Goal: Information Seeking & Learning: Learn about a topic

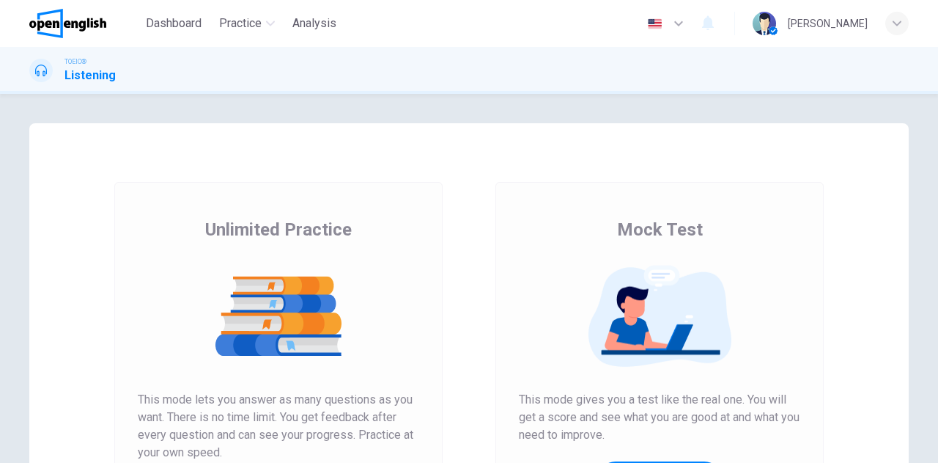
scroll to position [147, 0]
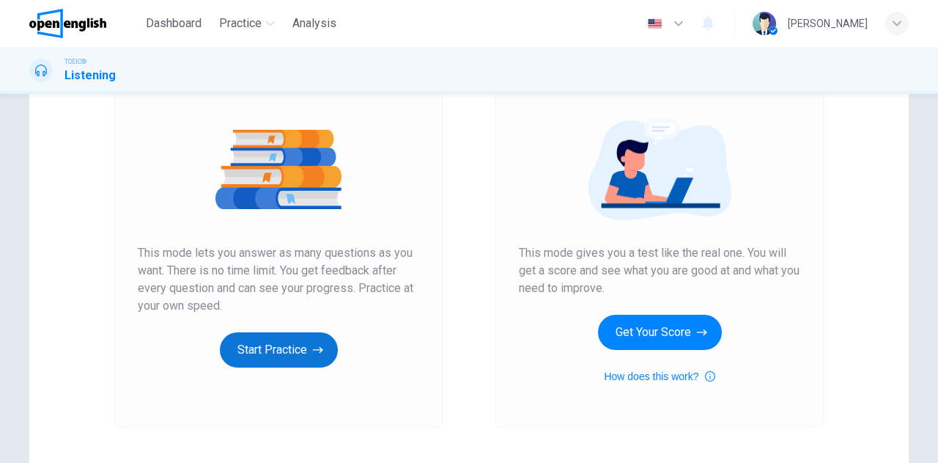
click at [268, 347] on button "Start Practice" at bounding box center [279, 349] width 118 height 35
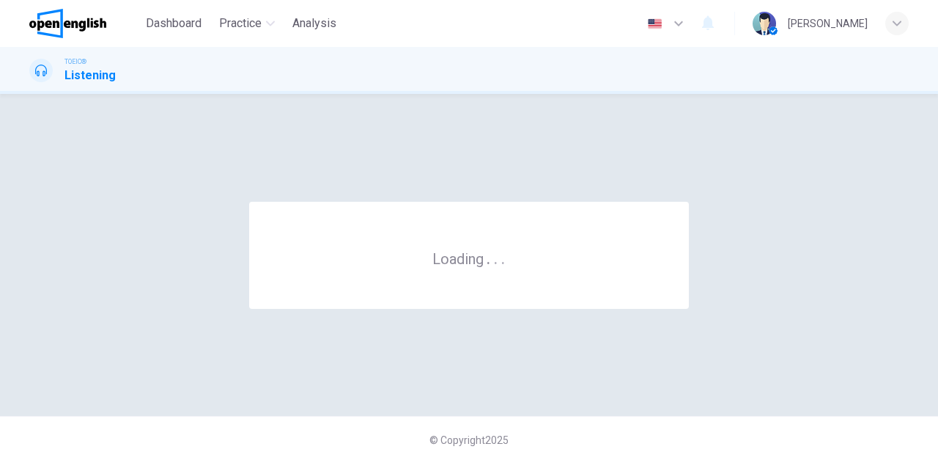
scroll to position [0, 0]
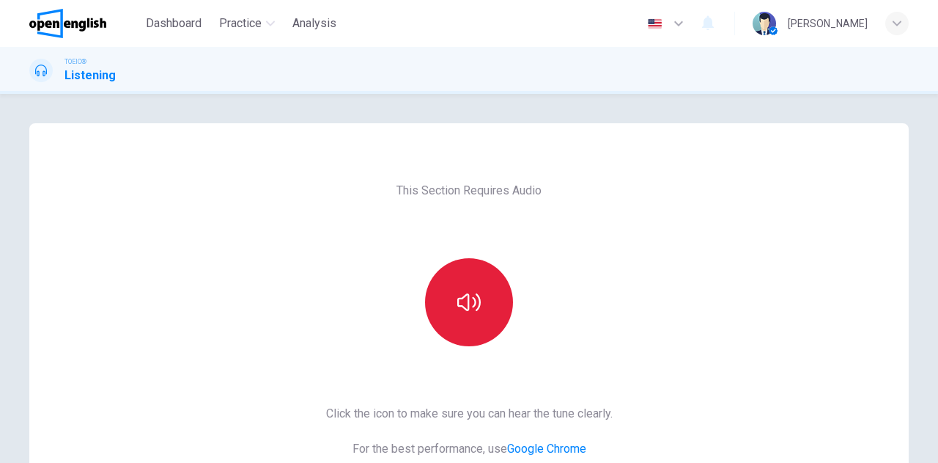
click at [476, 286] on button "button" at bounding box center [469, 302] width 88 height 88
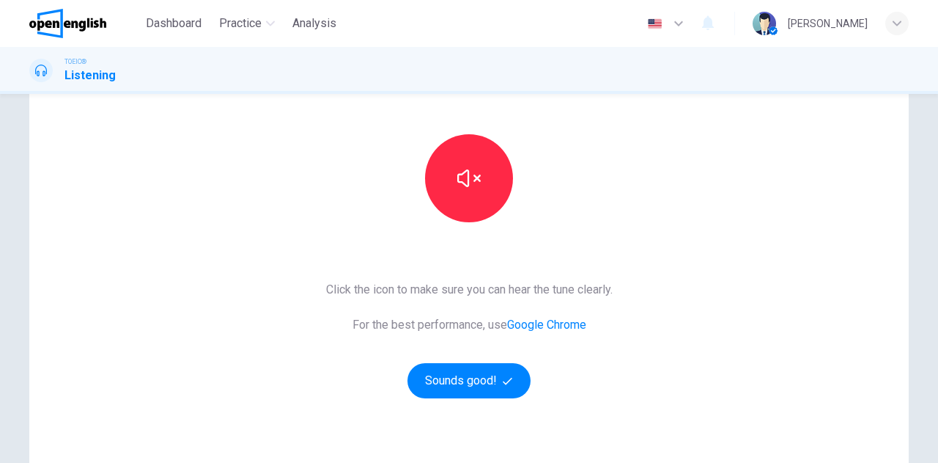
scroll to position [147, 0]
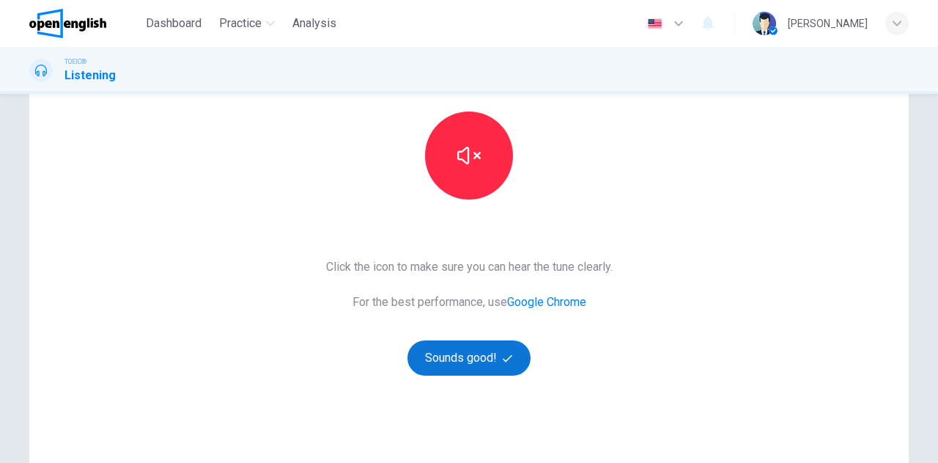
click at [467, 362] on button "Sounds good!" at bounding box center [469, 357] width 123 height 35
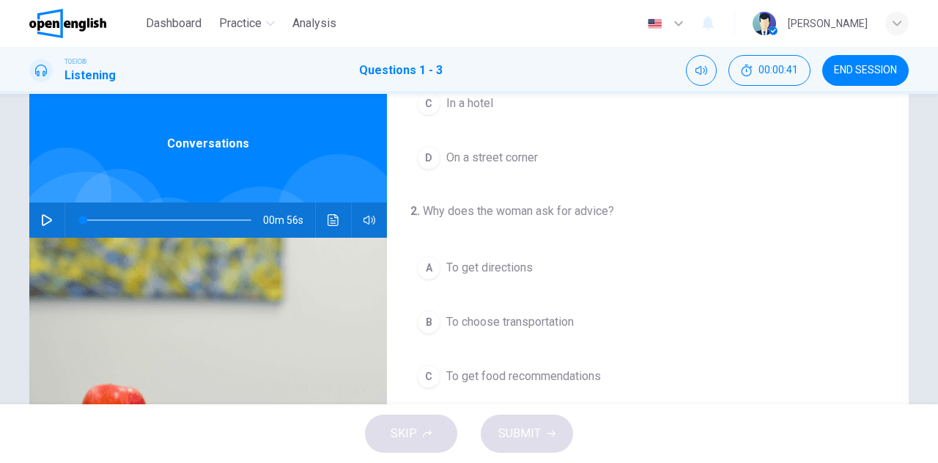
scroll to position [0, 0]
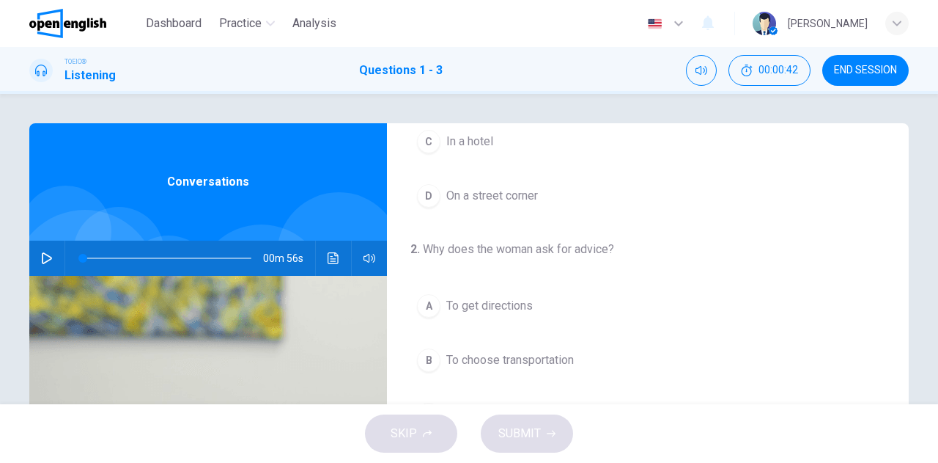
click at [41, 260] on icon "button" at bounding box center [47, 258] width 12 height 12
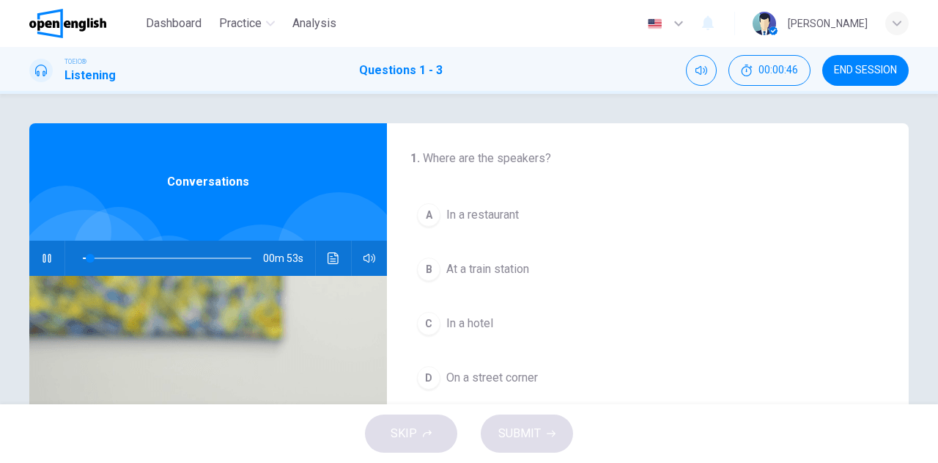
type input "*"
click at [83, 256] on span at bounding box center [167, 258] width 169 height 21
click at [701, 70] on icon "Mute" at bounding box center [702, 70] width 12 height 9
click at [705, 78] on button "Unmute" at bounding box center [701, 70] width 31 height 31
click at [86, 257] on span at bounding box center [167, 258] width 169 height 21
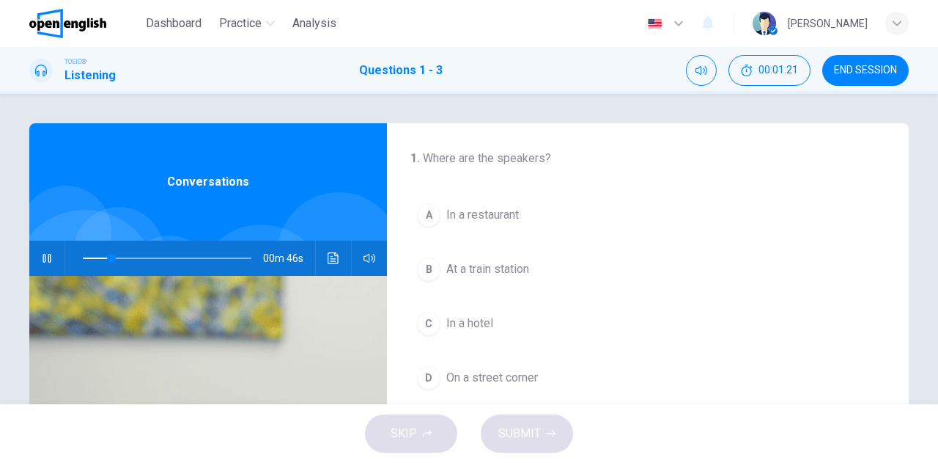
type input "**"
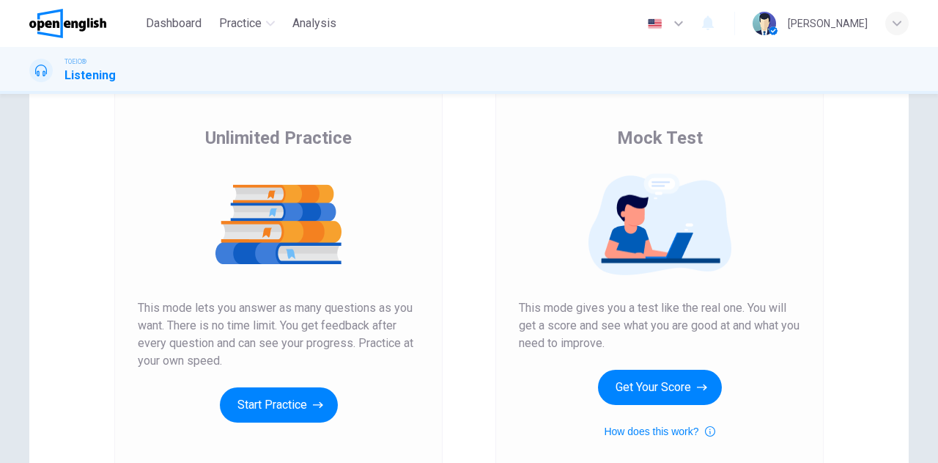
scroll to position [220, 0]
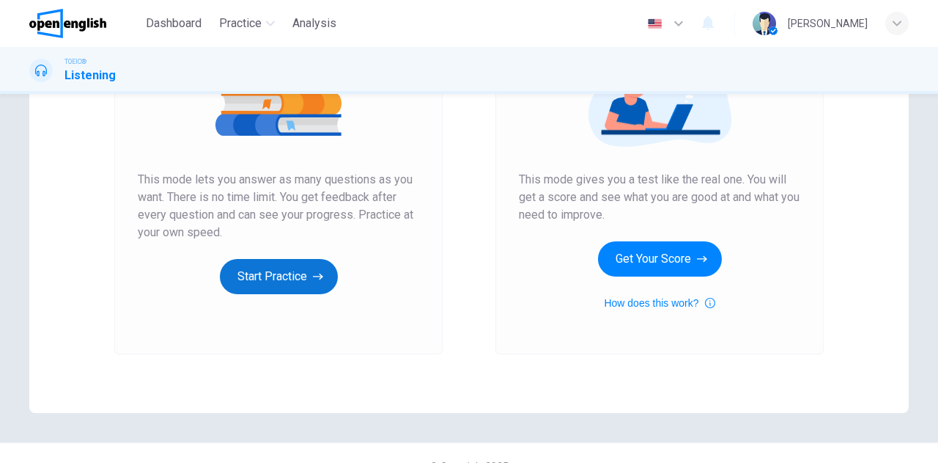
click at [273, 281] on button "Start Practice" at bounding box center [279, 276] width 118 height 35
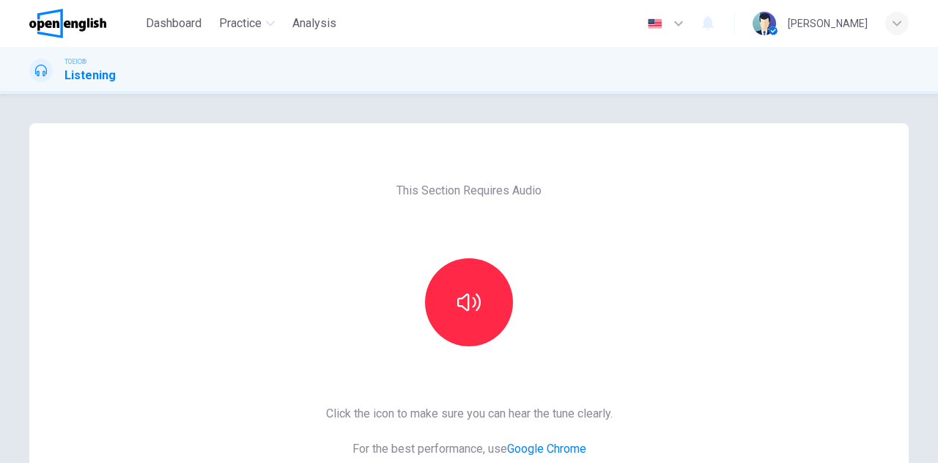
scroll to position [73, 0]
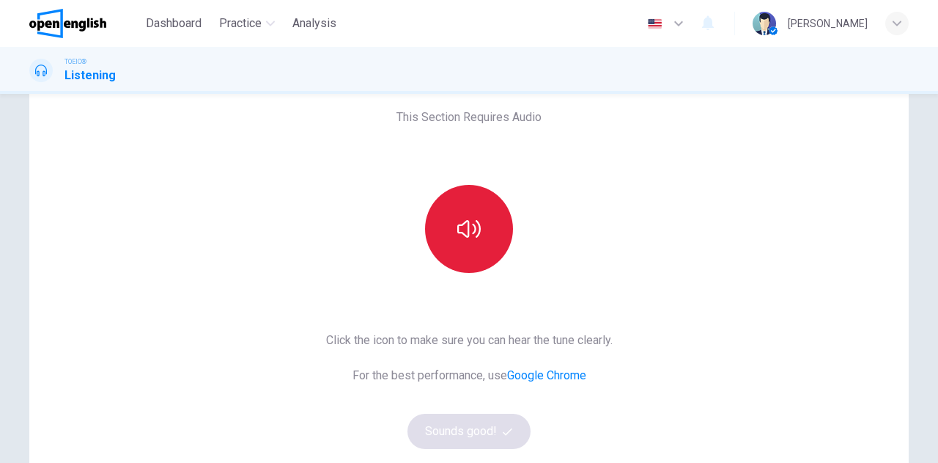
click at [478, 256] on button "button" at bounding box center [469, 229] width 88 height 88
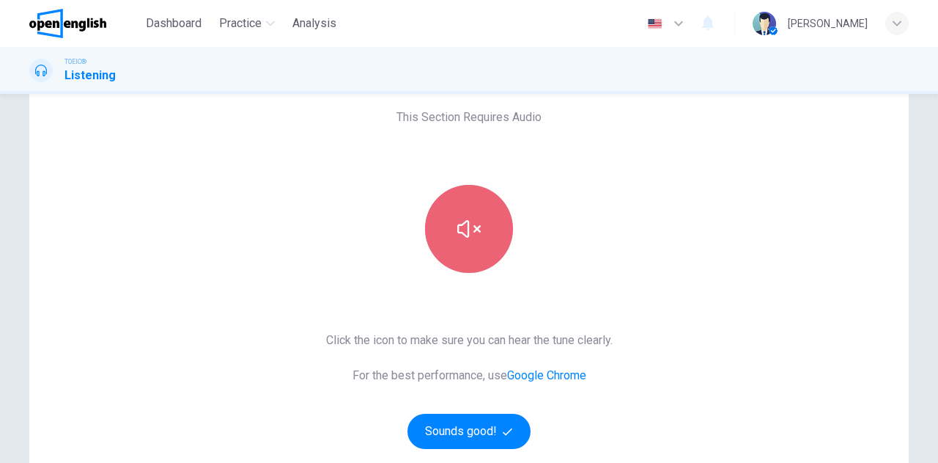
click at [473, 249] on button "button" at bounding box center [469, 229] width 88 height 88
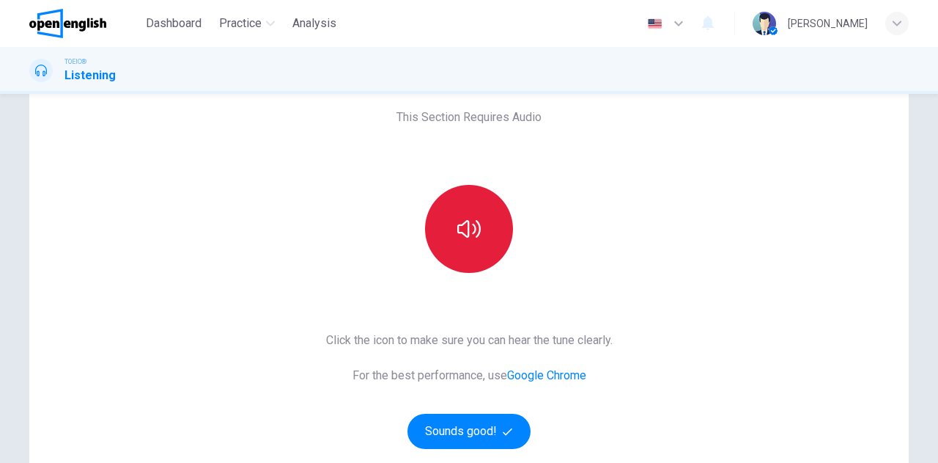
click at [481, 266] on button "button" at bounding box center [469, 229] width 88 height 88
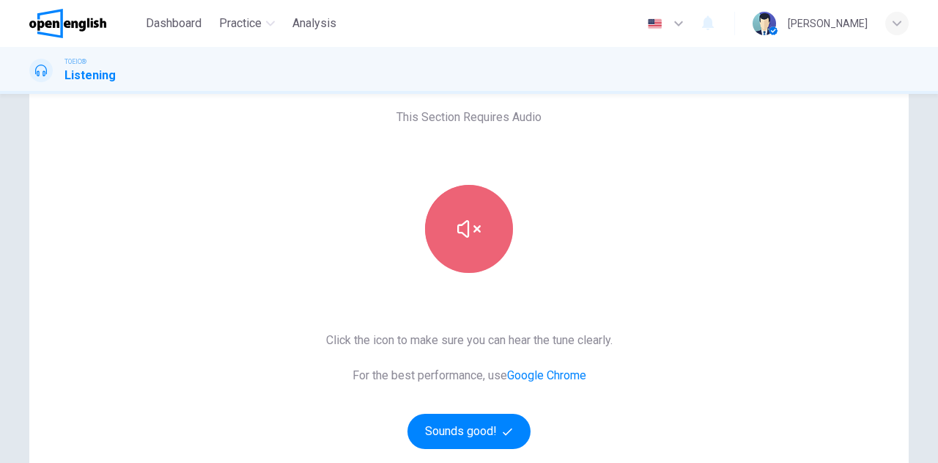
click at [483, 251] on button "button" at bounding box center [469, 229] width 88 height 88
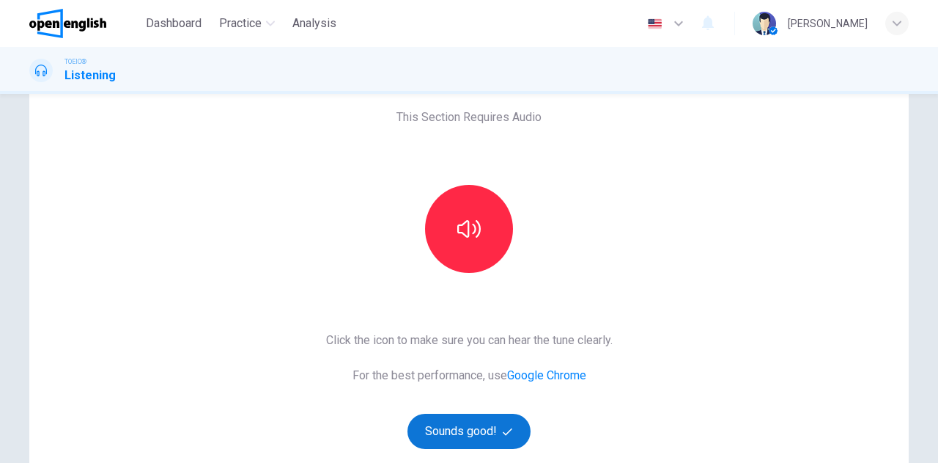
click at [460, 420] on button "Sounds good!" at bounding box center [469, 430] width 123 height 35
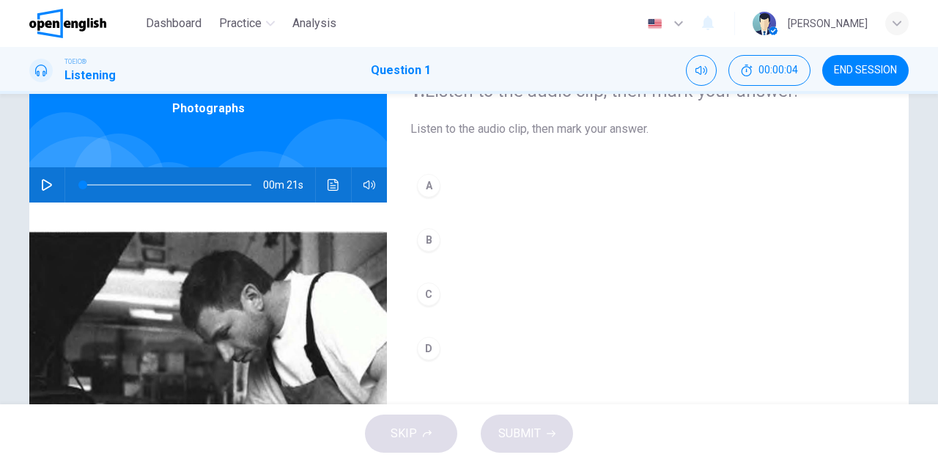
click at [43, 187] on icon "button" at bounding box center [47, 185] width 10 height 12
click at [586, 240] on button "B" at bounding box center [648, 239] width 475 height 37
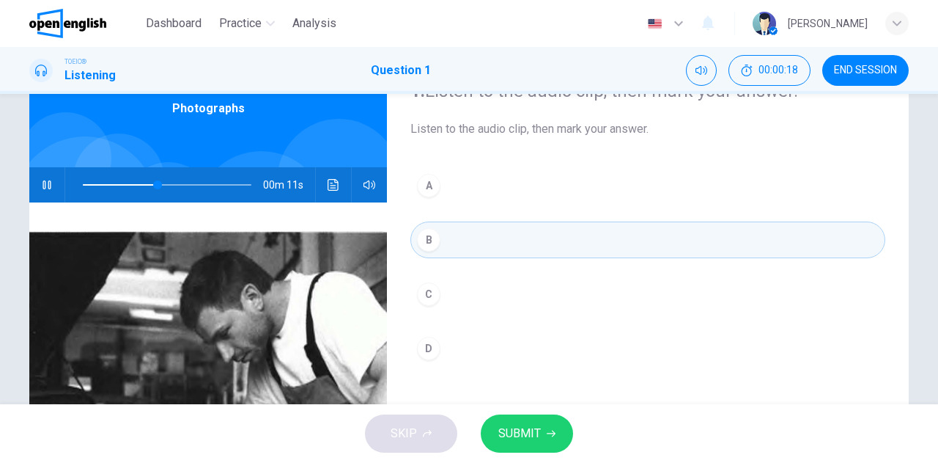
click at [87, 183] on span at bounding box center [167, 184] width 169 height 21
click at [44, 183] on icon "button" at bounding box center [47, 184] width 8 height 9
click at [498, 161] on div "1. Listen to the audio clip, then mark your answer. Listen to the audio clip, t…" at bounding box center [648, 304] width 522 height 509
click at [42, 184] on icon "button" at bounding box center [47, 185] width 10 height 12
click at [83, 184] on span at bounding box center [167, 184] width 169 height 21
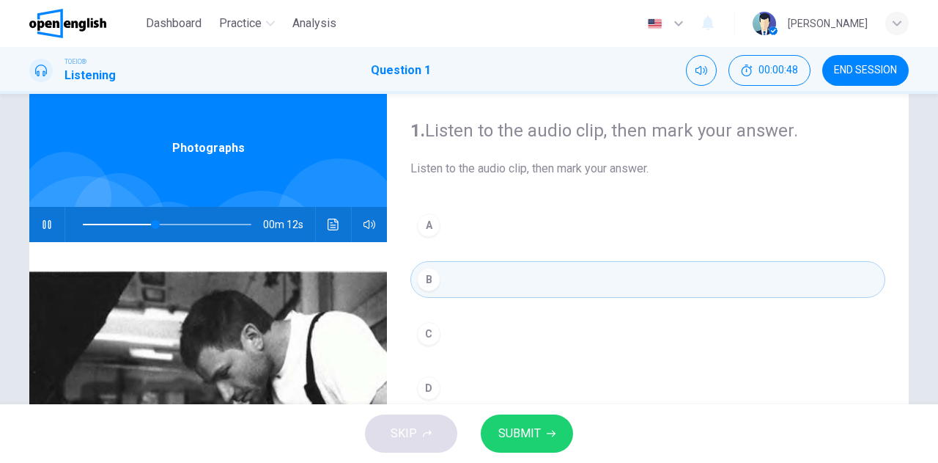
scroll to position [0, 0]
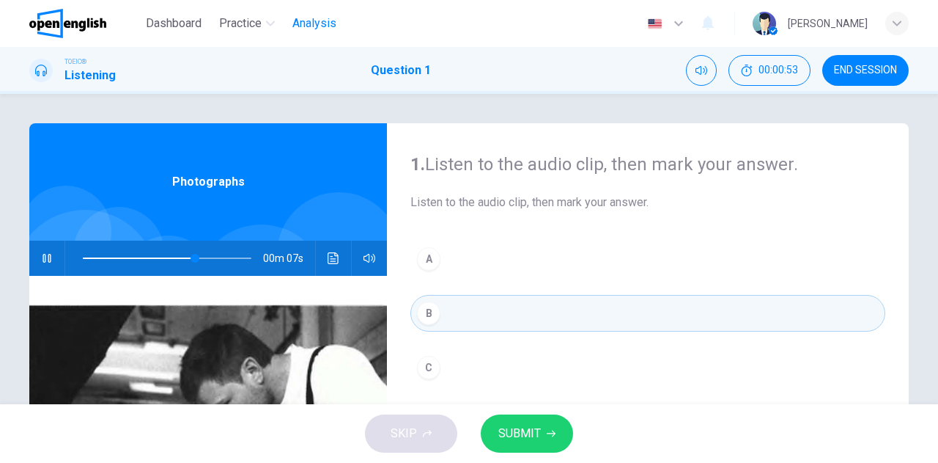
type input "**"
drag, startPoint x: 309, startPoint y: 26, endPoint x: 545, endPoint y: 94, distance: 246.4
click at [309, 26] on span "Analysis" at bounding box center [314, 24] width 44 height 18
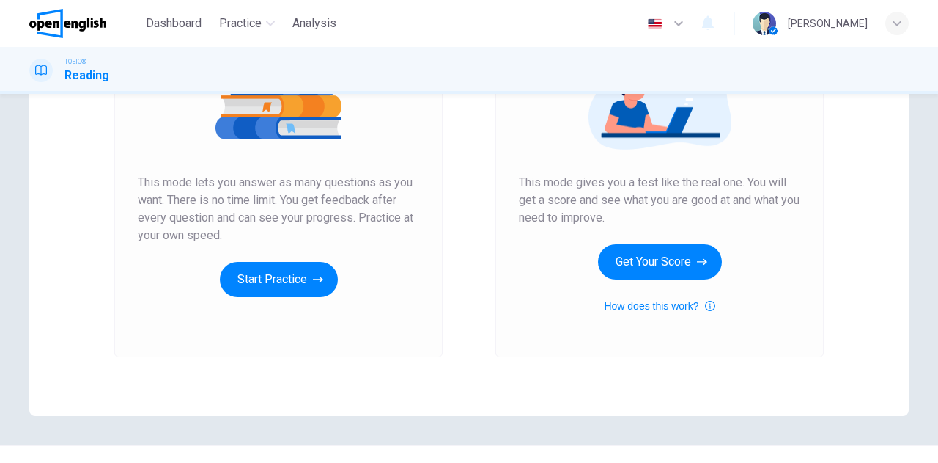
scroll to position [220, 0]
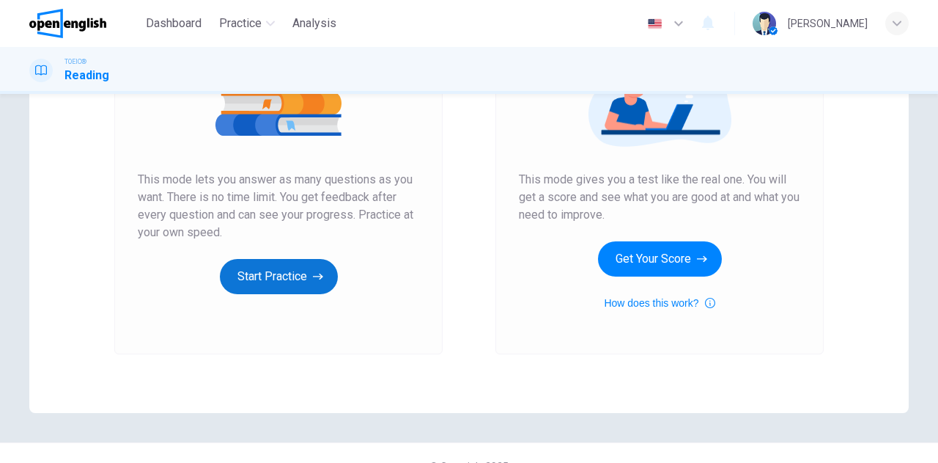
click at [249, 275] on button "Start Practice" at bounding box center [279, 276] width 118 height 35
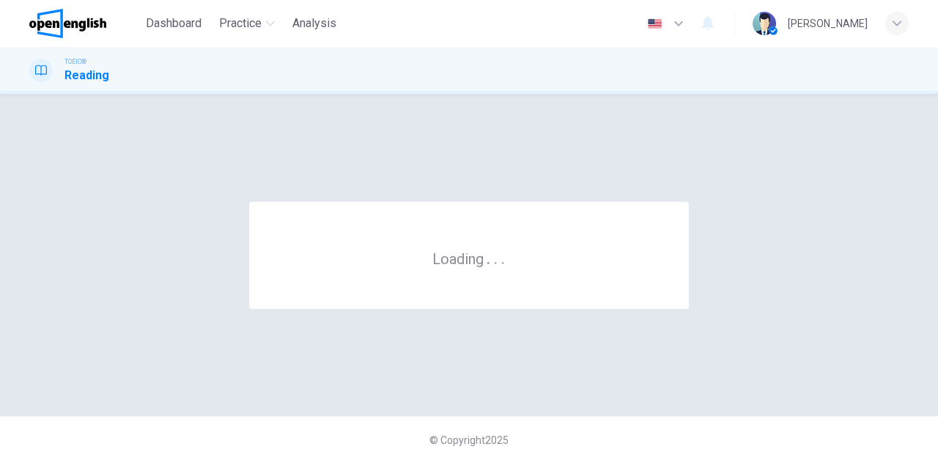
scroll to position [0, 0]
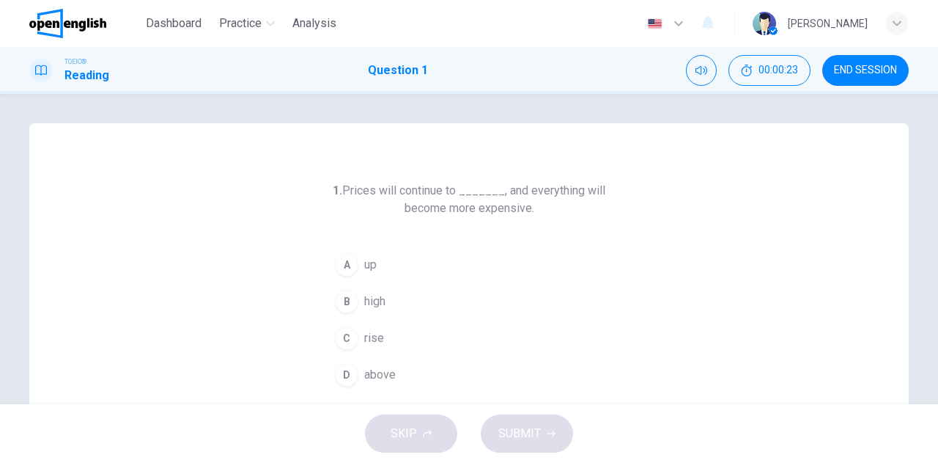
click at [364, 332] on span "rise" at bounding box center [374, 338] width 20 height 18
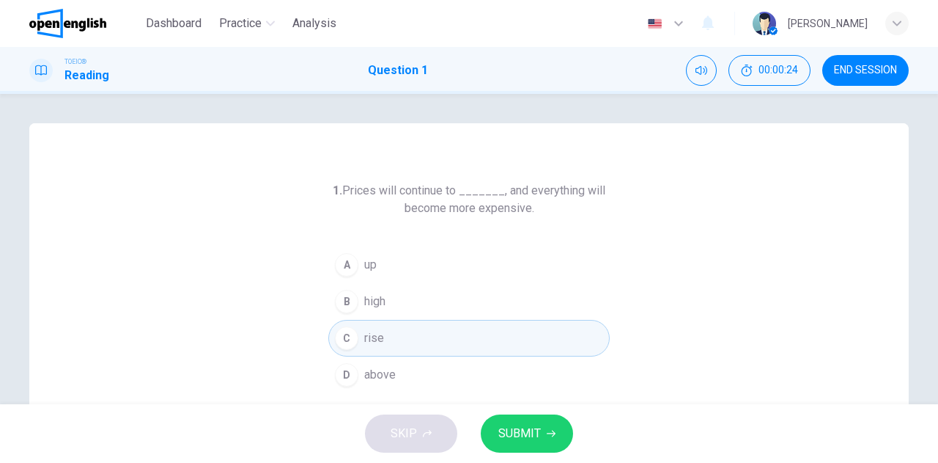
click at [535, 435] on span "SUBMIT" at bounding box center [519, 433] width 43 height 21
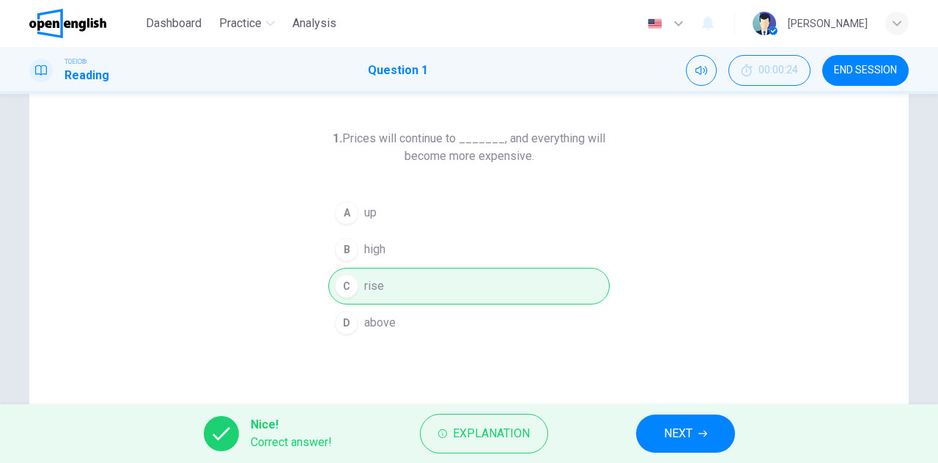
scroll to position [73, 0]
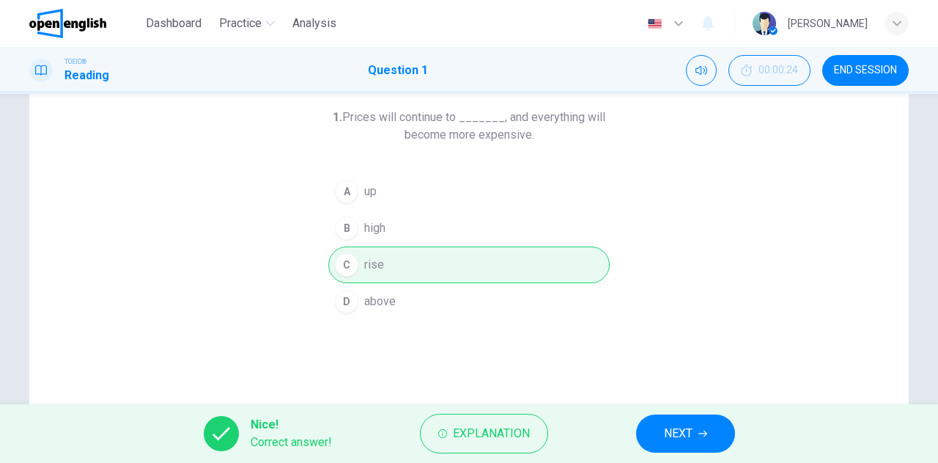
click at [669, 432] on span "NEXT" at bounding box center [678, 433] width 29 height 21
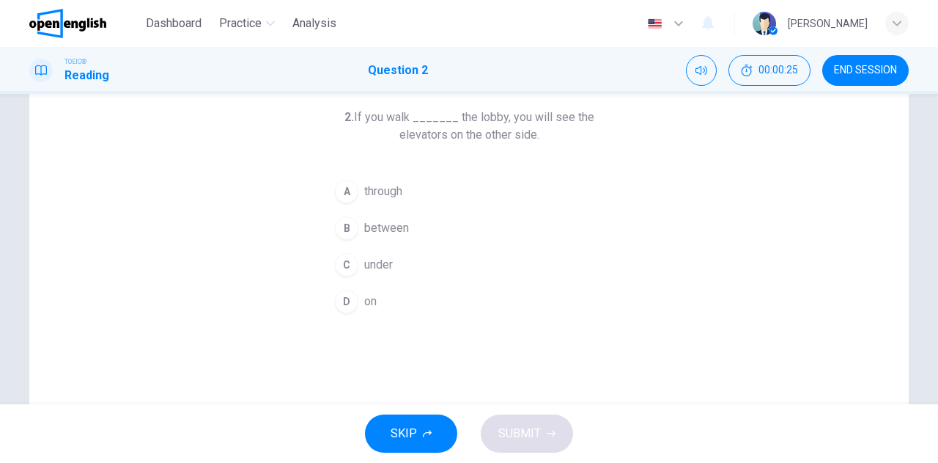
scroll to position [0, 0]
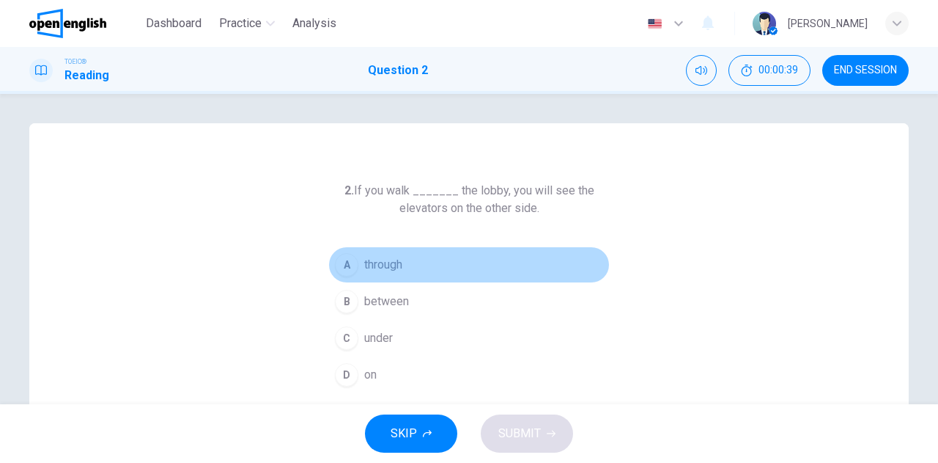
click at [384, 268] on span "through" at bounding box center [383, 265] width 38 height 18
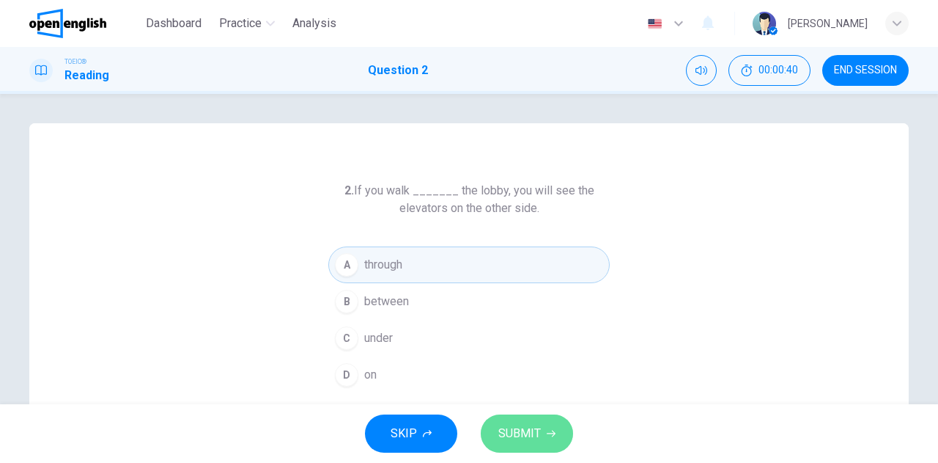
click at [526, 437] on span "SUBMIT" at bounding box center [519, 433] width 43 height 21
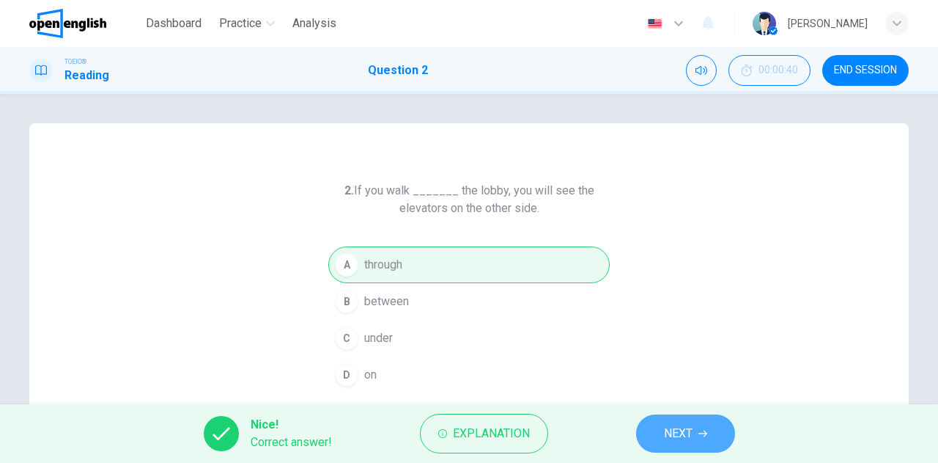
click at [669, 442] on span "NEXT" at bounding box center [678, 433] width 29 height 21
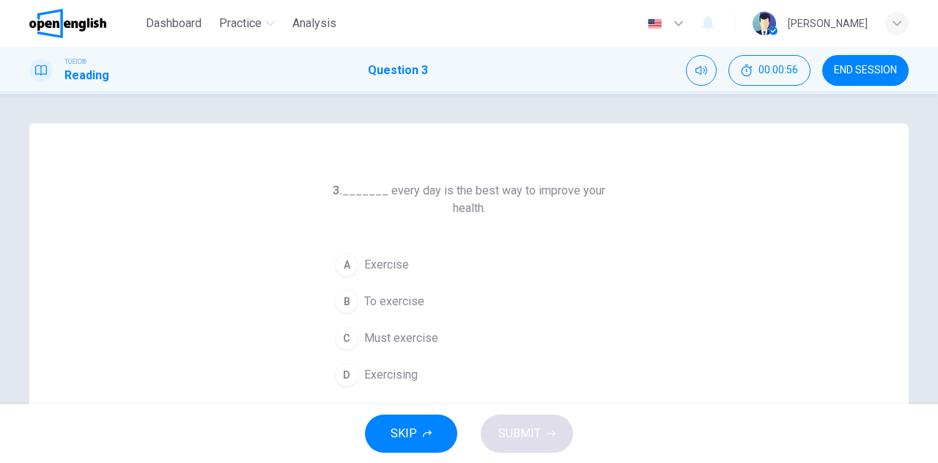
click at [394, 374] on span "Exercising" at bounding box center [391, 375] width 54 height 18
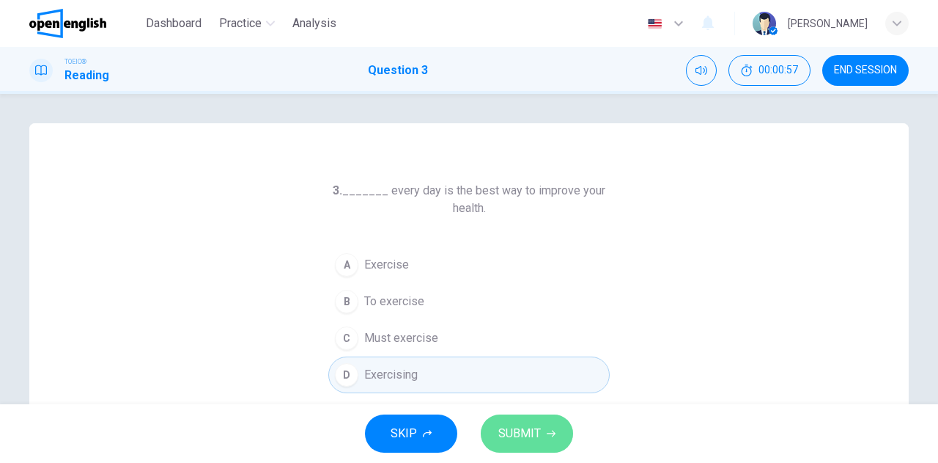
click at [538, 441] on span "SUBMIT" at bounding box center [519, 433] width 43 height 21
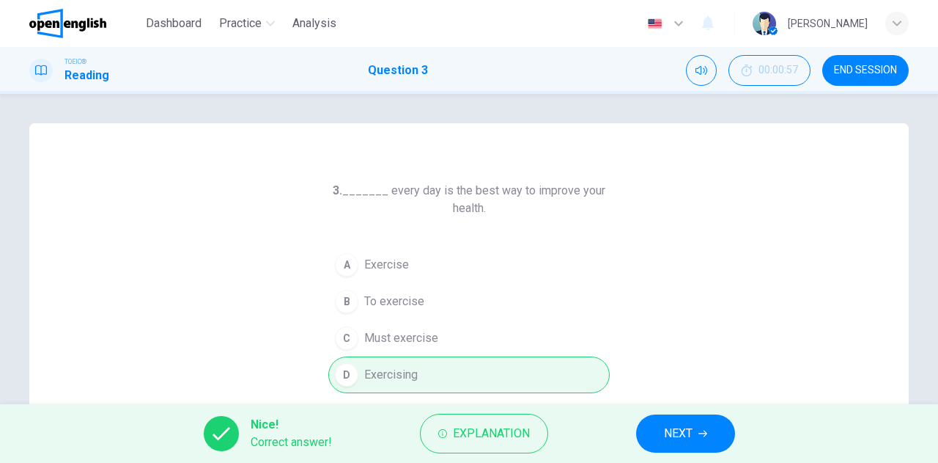
click at [677, 427] on span "NEXT" at bounding box center [678, 433] width 29 height 21
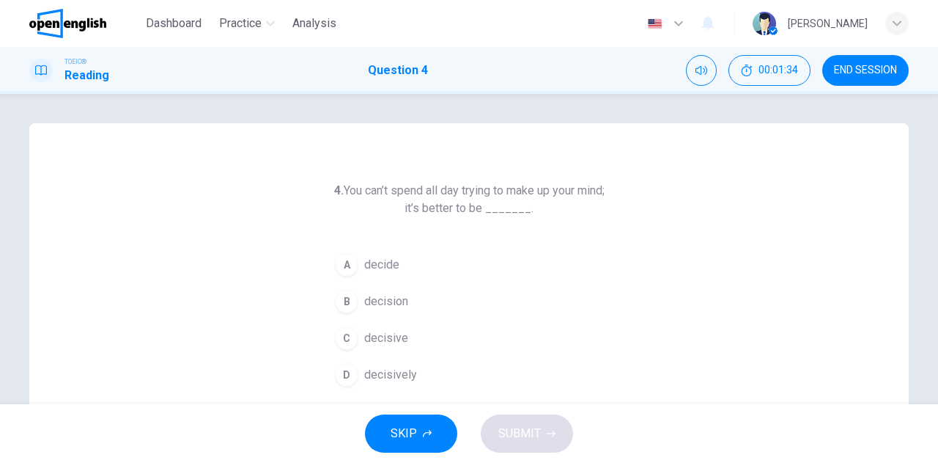
click at [403, 369] on span "decisively" at bounding box center [390, 375] width 53 height 18
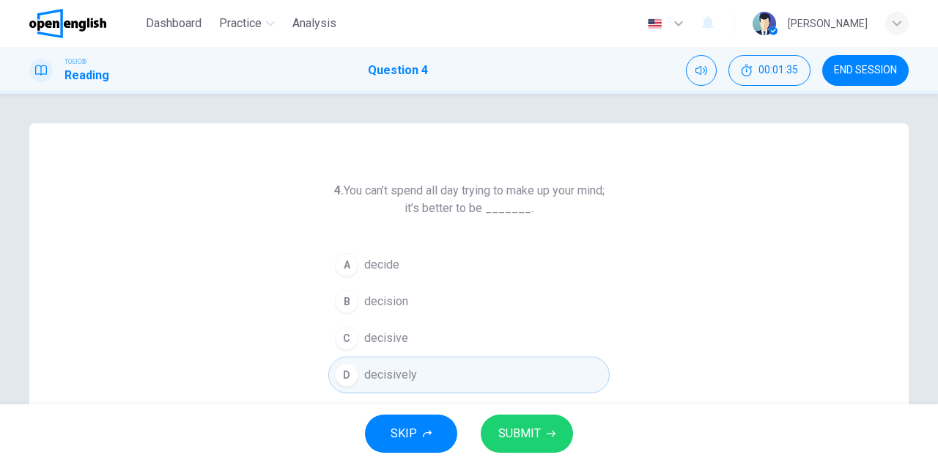
click at [517, 424] on span "SUBMIT" at bounding box center [519, 433] width 43 height 21
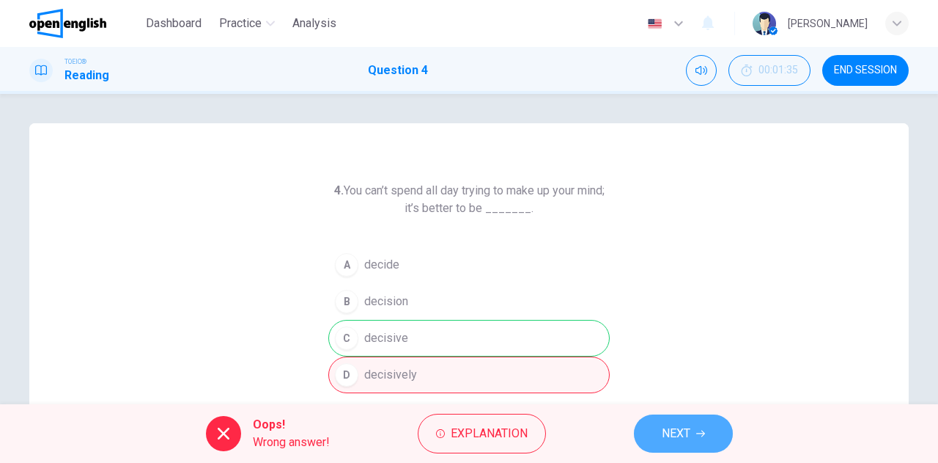
click at [673, 424] on span "NEXT" at bounding box center [676, 433] width 29 height 21
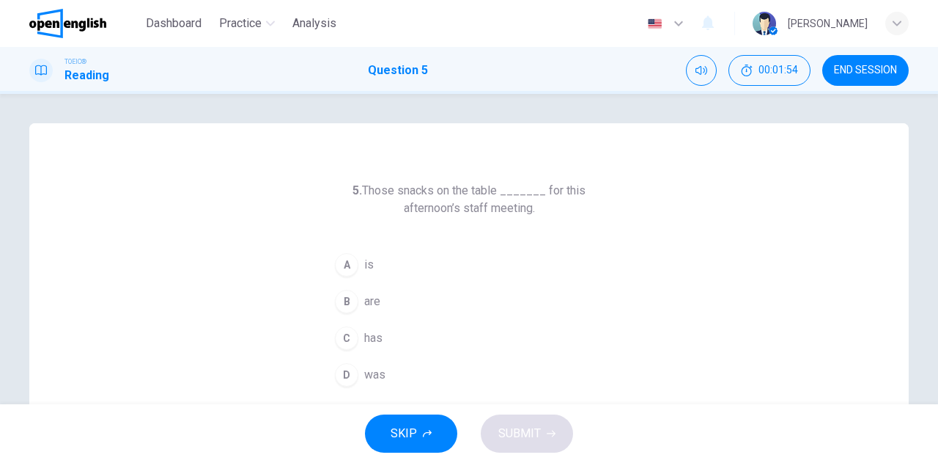
click at [375, 299] on span "are" at bounding box center [372, 301] width 16 height 18
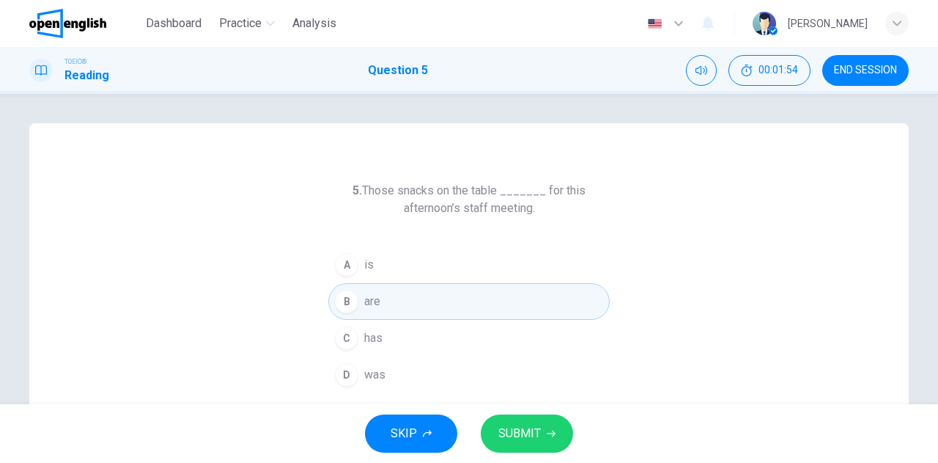
click at [534, 435] on span "SUBMIT" at bounding box center [519, 433] width 43 height 21
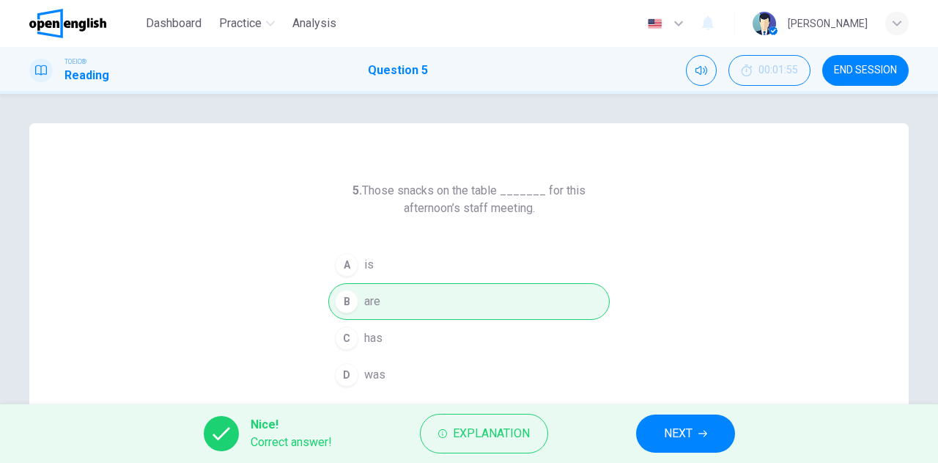
click at [668, 430] on span "NEXT" at bounding box center [678, 433] width 29 height 21
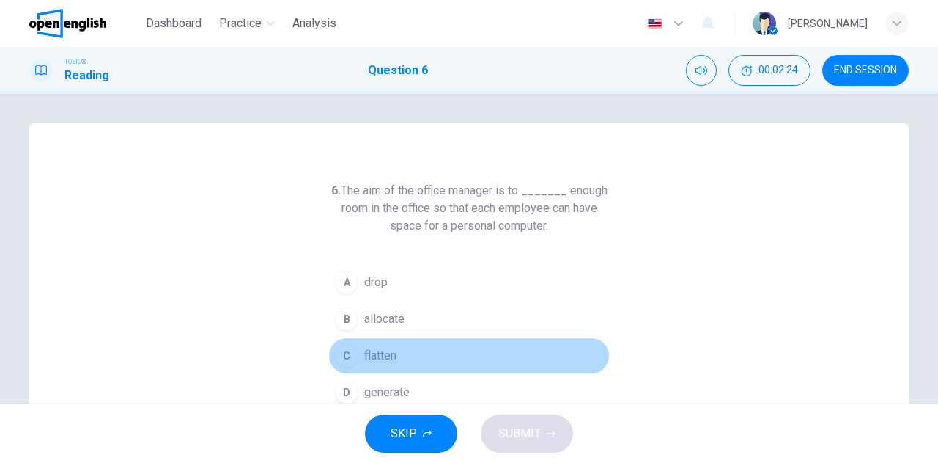
click at [394, 352] on button "C flatten" at bounding box center [468, 355] width 281 height 37
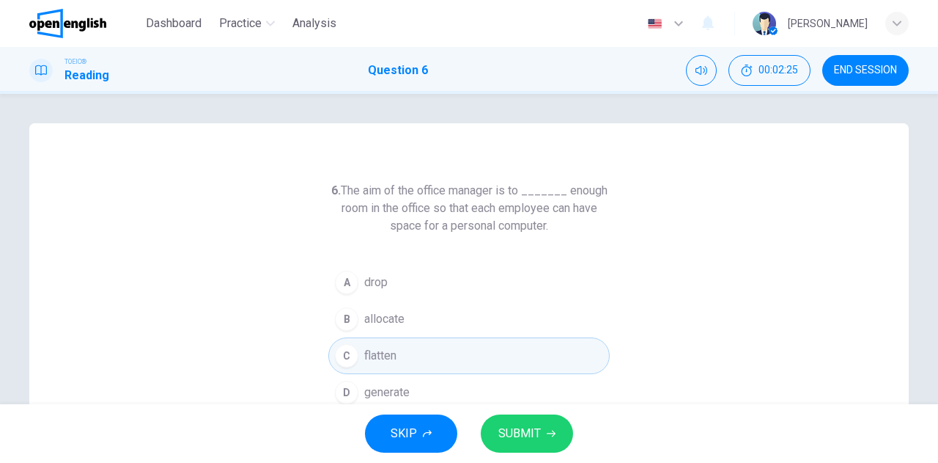
click at [531, 423] on button "SUBMIT" at bounding box center [527, 433] width 92 height 38
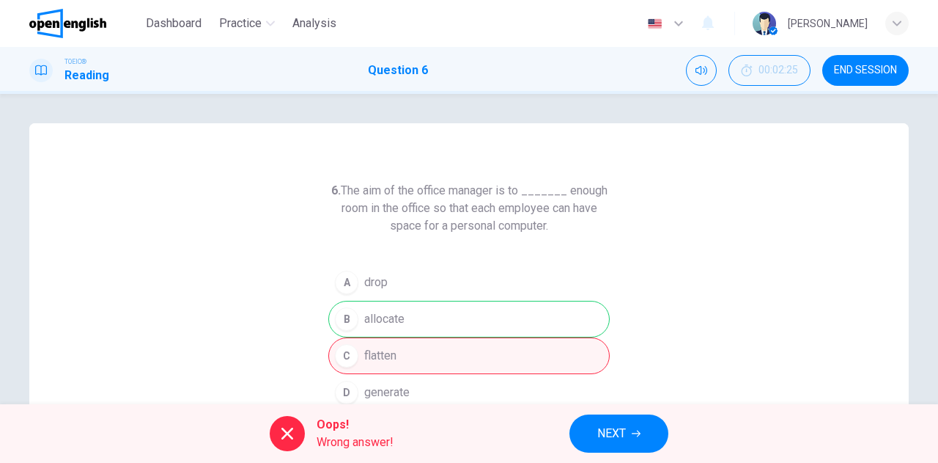
click at [592, 433] on button "NEXT" at bounding box center [619, 433] width 99 height 38
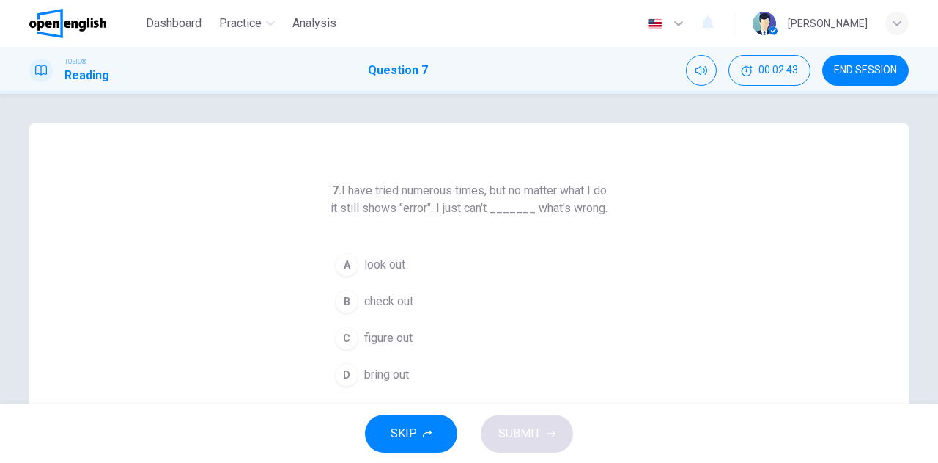
click at [402, 347] on span "figure out" at bounding box center [388, 338] width 48 height 18
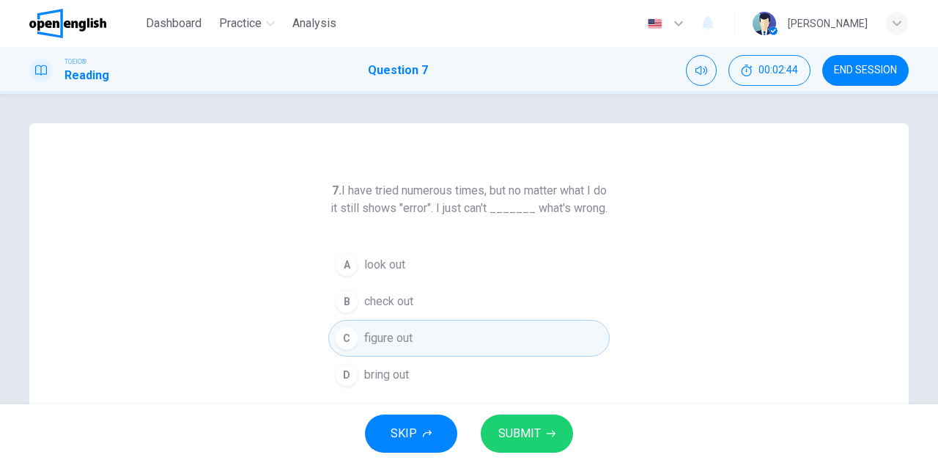
click at [507, 435] on span "SUBMIT" at bounding box center [519, 433] width 43 height 21
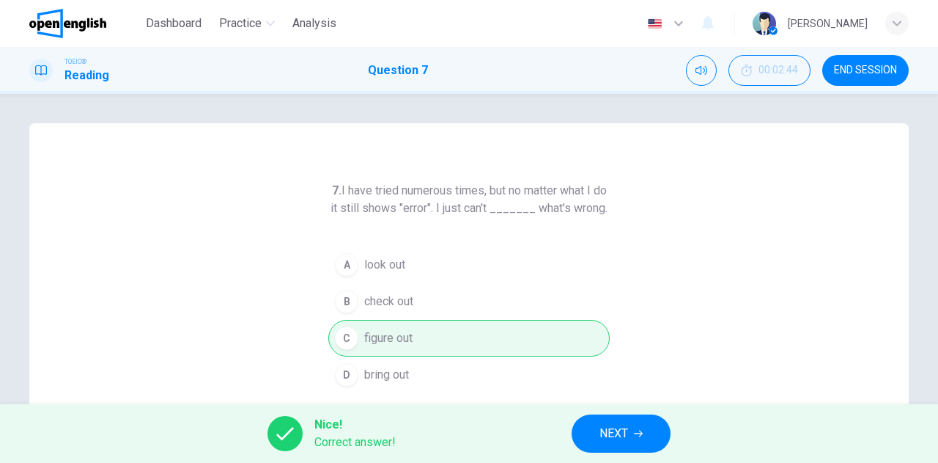
click at [603, 427] on span "NEXT" at bounding box center [614, 433] width 29 height 21
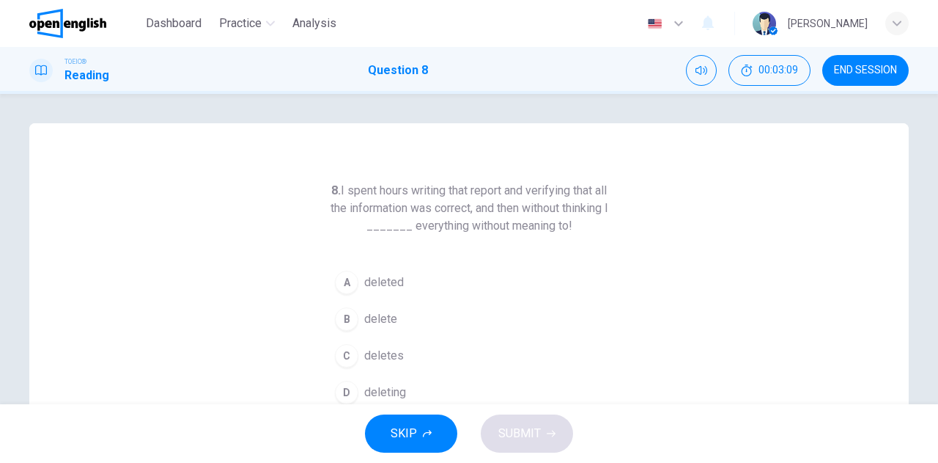
click at [389, 316] on span "delete" at bounding box center [380, 319] width 33 height 18
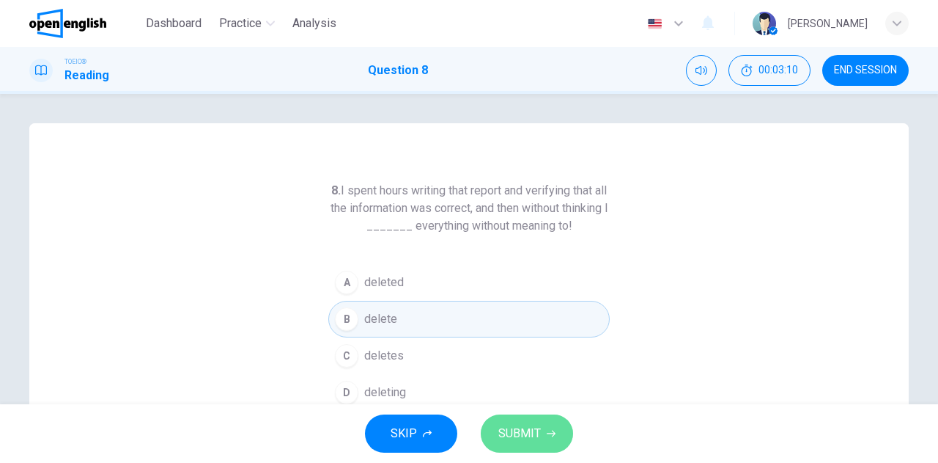
click at [526, 430] on span "SUBMIT" at bounding box center [519, 433] width 43 height 21
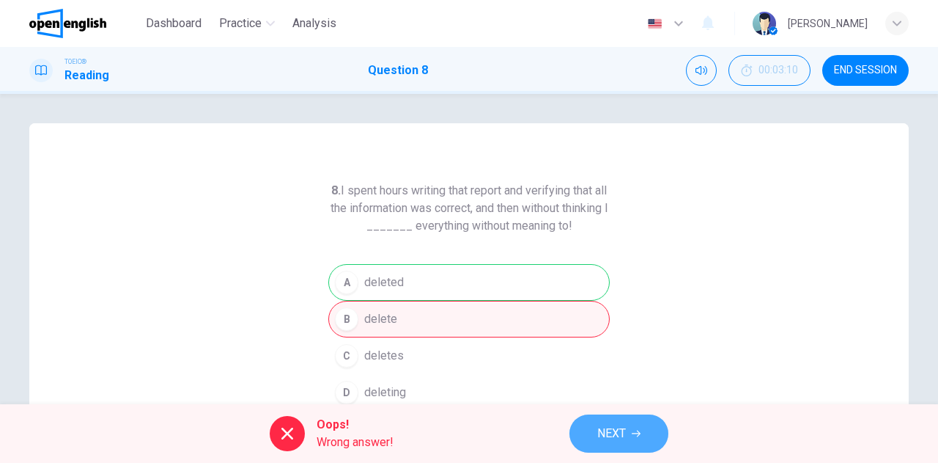
click at [595, 426] on button "NEXT" at bounding box center [619, 433] width 99 height 38
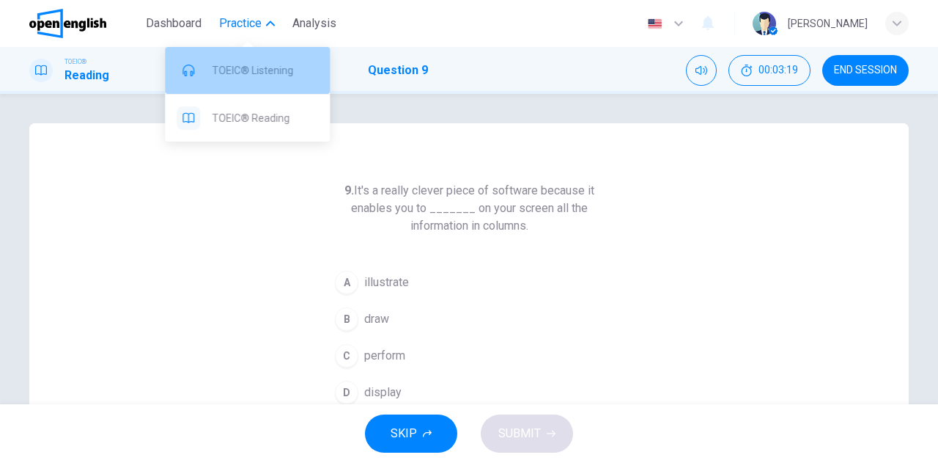
click at [254, 73] on span "TOEIC® Listening" at bounding box center [265, 71] width 106 height 18
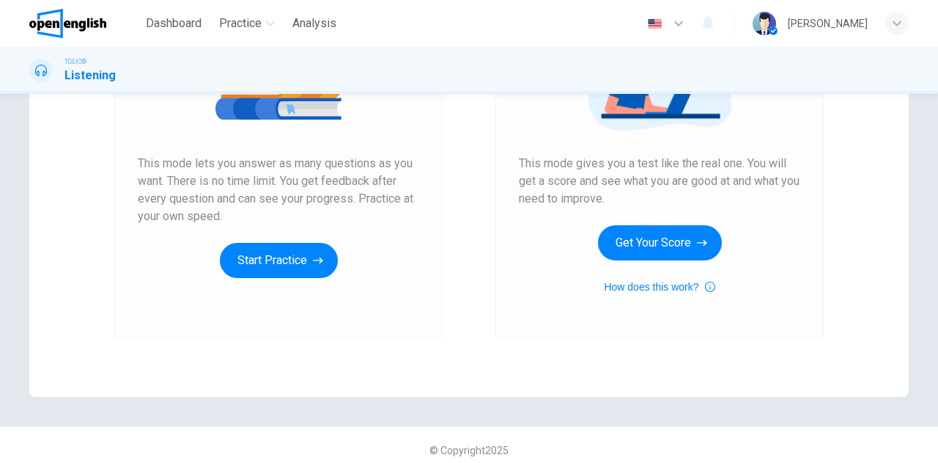
scroll to position [246, 0]
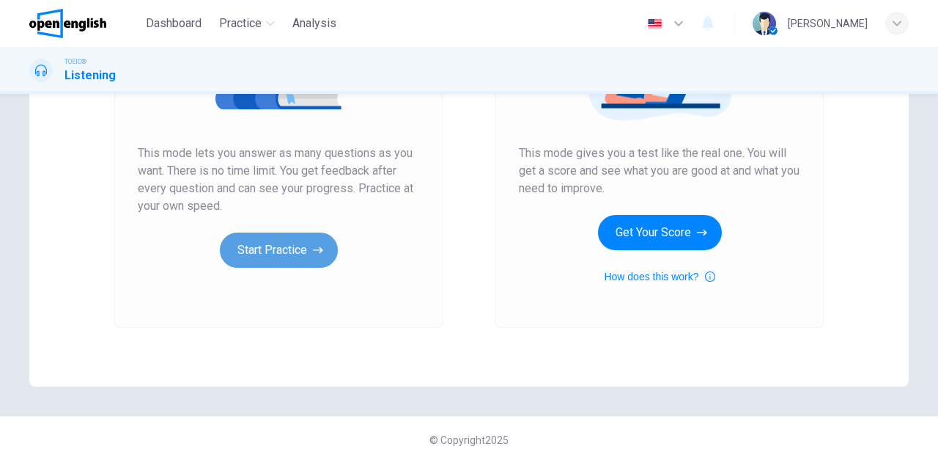
click at [306, 246] on button "Start Practice" at bounding box center [279, 249] width 118 height 35
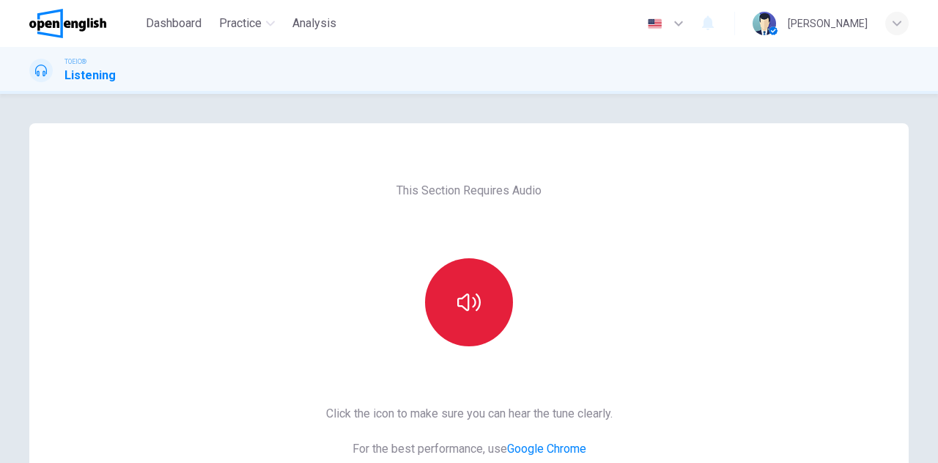
click at [467, 297] on icon "button" at bounding box center [468, 301] width 23 height 23
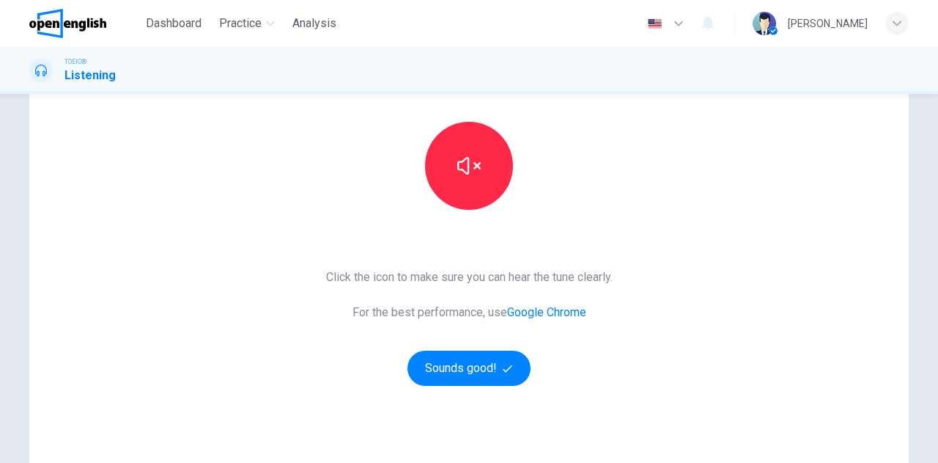
scroll to position [147, 0]
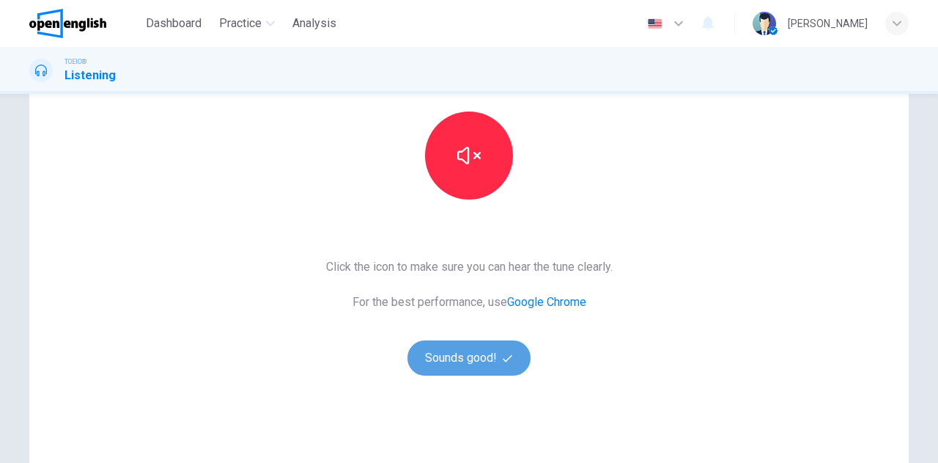
click at [446, 353] on button "Sounds good!" at bounding box center [469, 357] width 123 height 35
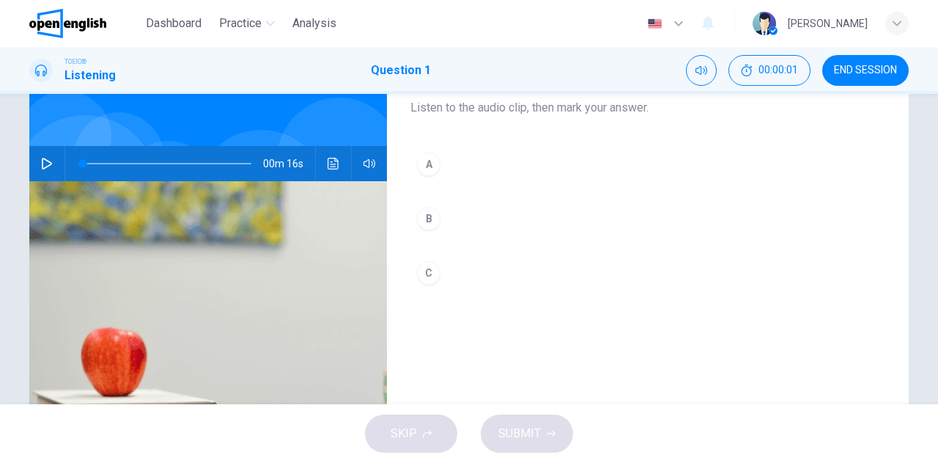
scroll to position [0, 0]
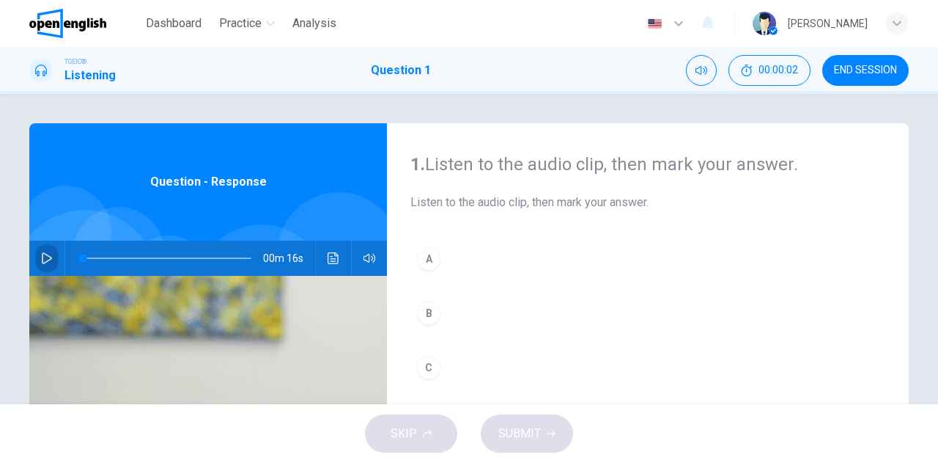
click at [42, 259] on icon "button" at bounding box center [47, 258] width 12 height 12
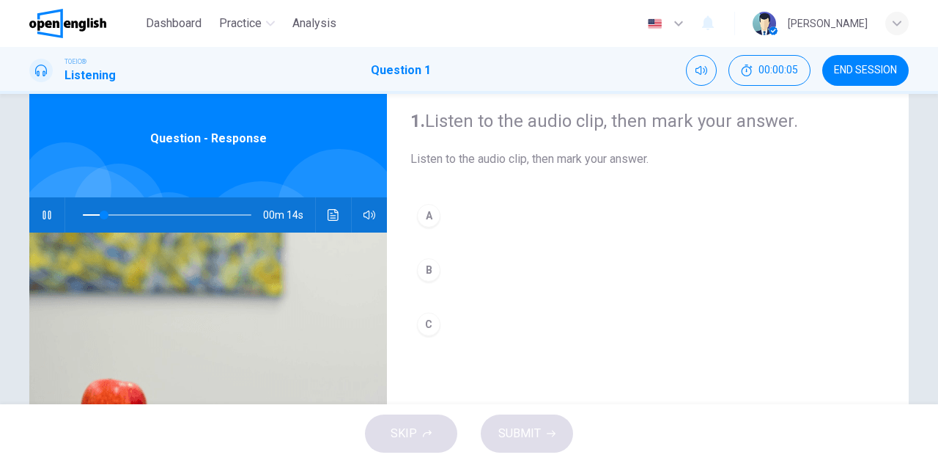
scroll to position [73, 0]
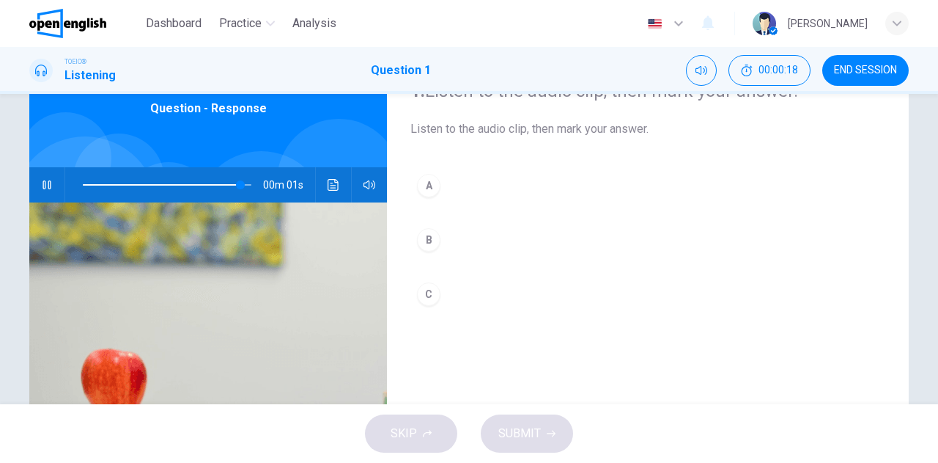
click at [430, 192] on div "A" at bounding box center [428, 185] width 23 height 23
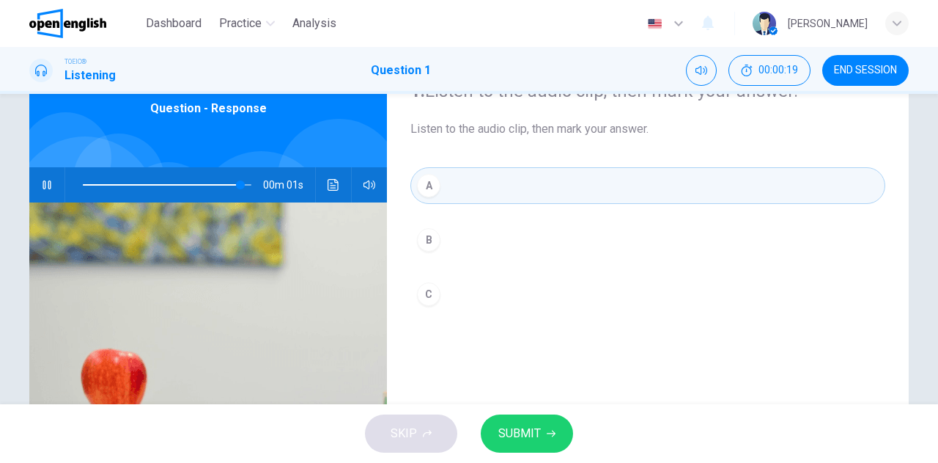
type input "*"
click at [513, 438] on span "SUBMIT" at bounding box center [519, 433] width 43 height 21
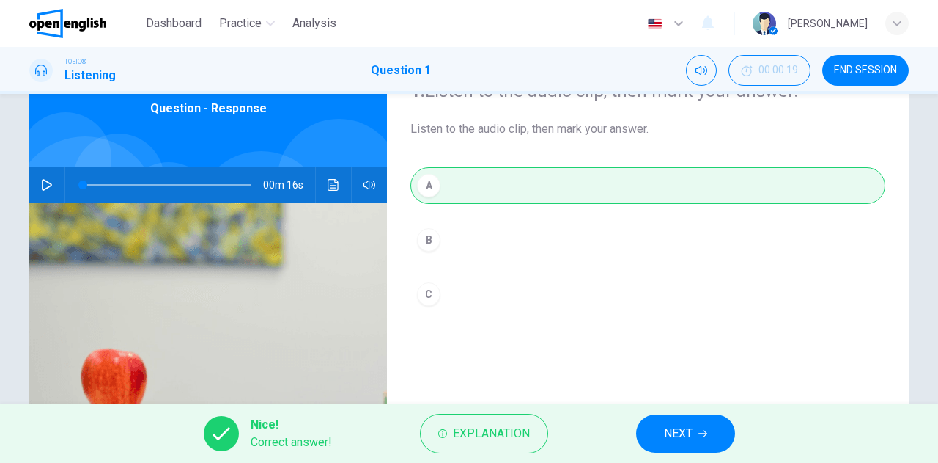
click at [672, 432] on span "NEXT" at bounding box center [678, 433] width 29 height 21
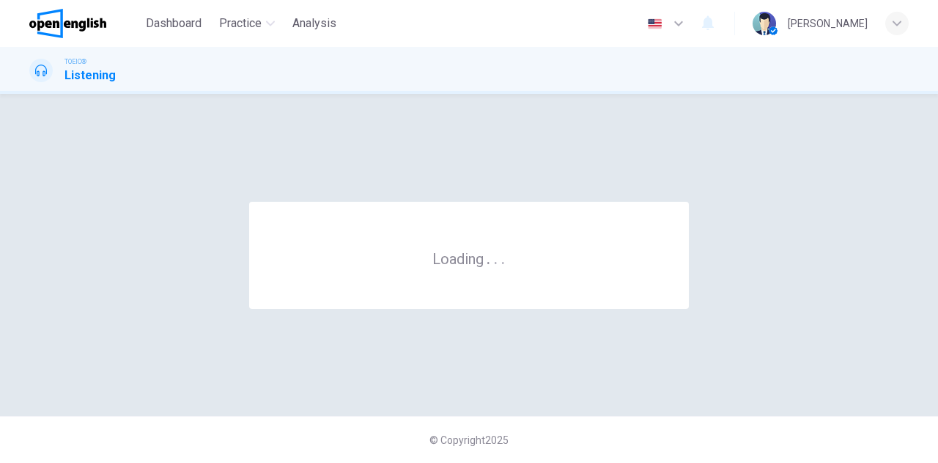
scroll to position [0, 0]
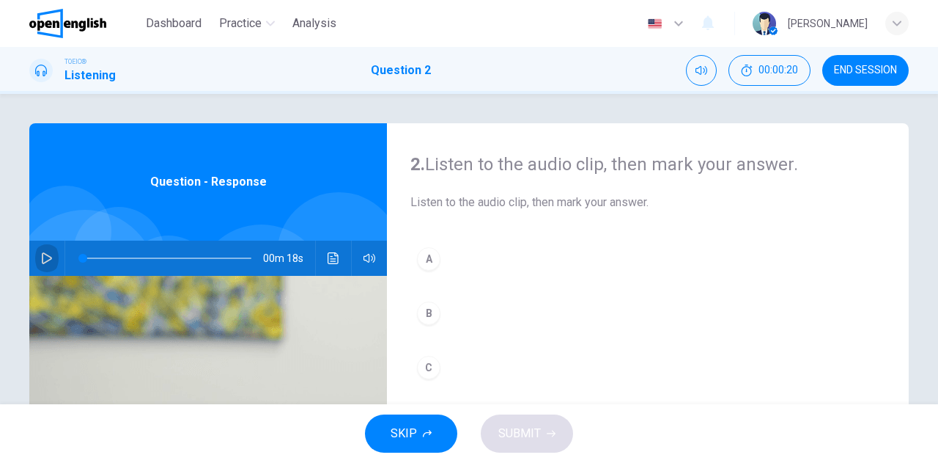
click at [42, 253] on icon "button" at bounding box center [47, 258] width 10 height 12
click at [424, 313] on div "B" at bounding box center [428, 312] width 23 height 23
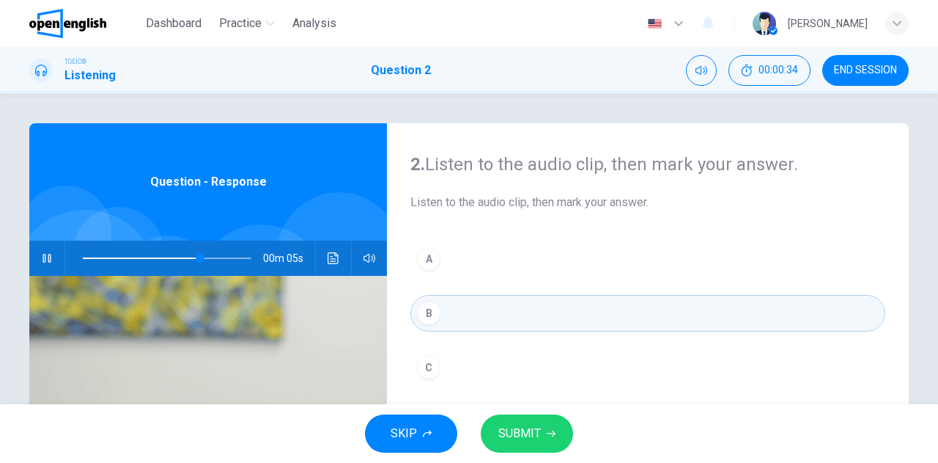
click at [519, 443] on span "SUBMIT" at bounding box center [519, 433] width 43 height 21
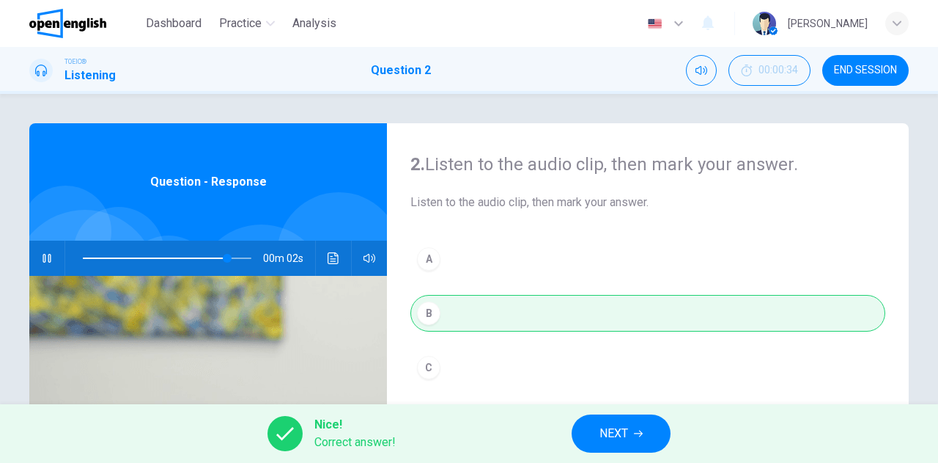
type input "**"
click at [606, 436] on span "NEXT" at bounding box center [614, 433] width 29 height 21
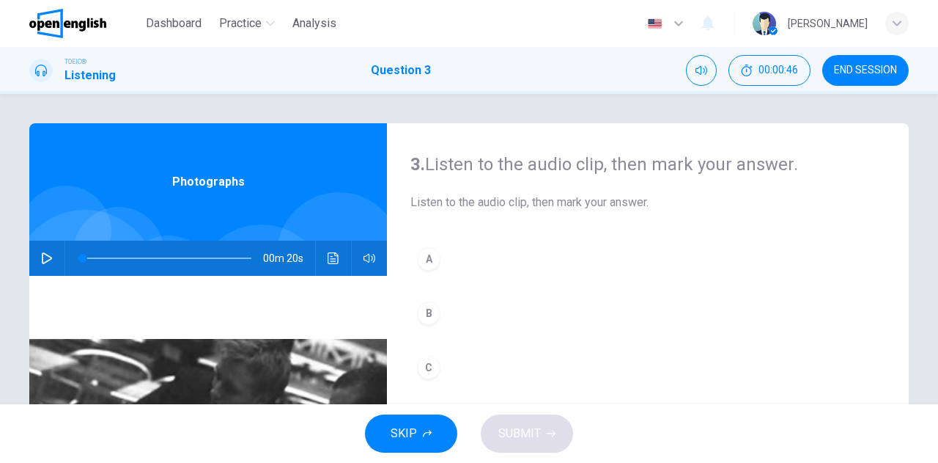
click at [47, 259] on icon "button" at bounding box center [47, 258] width 10 height 12
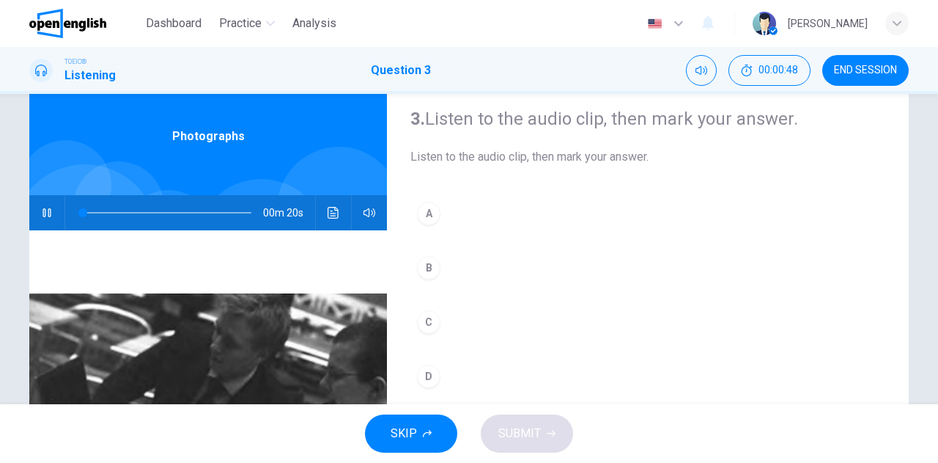
scroll to position [147, 0]
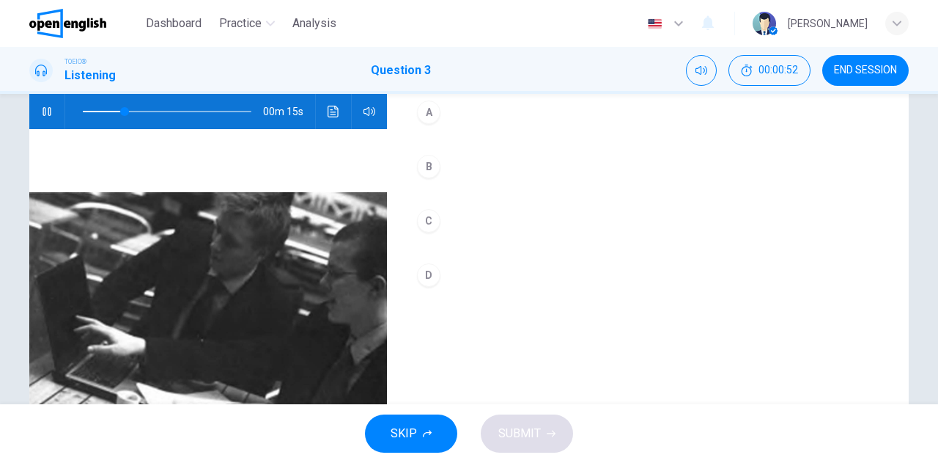
click at [426, 115] on div "A" at bounding box center [428, 111] width 23 height 23
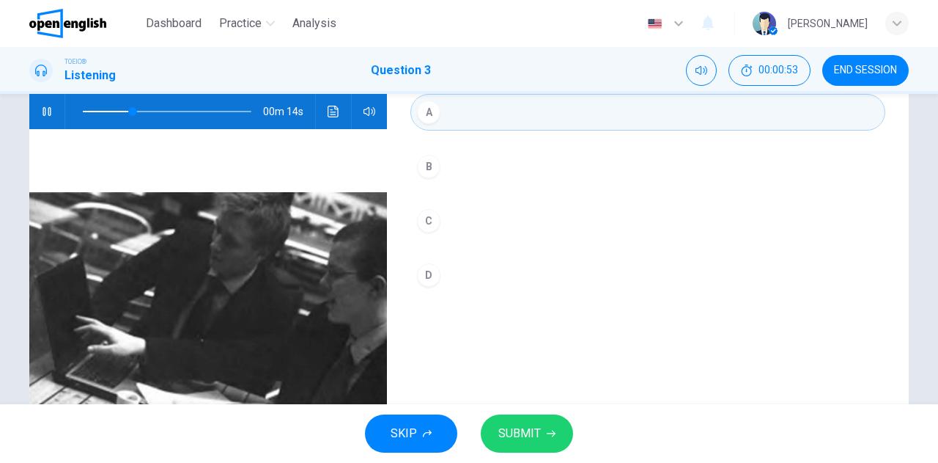
click at [519, 434] on span "SUBMIT" at bounding box center [519, 433] width 43 height 21
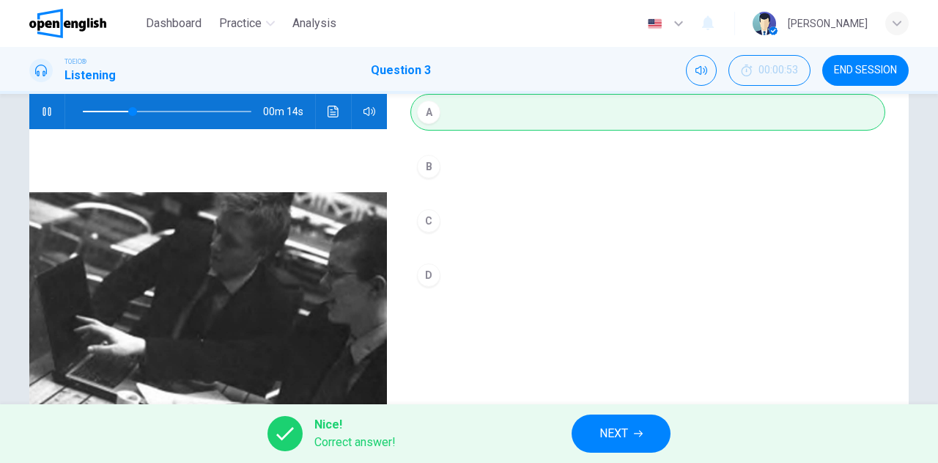
type input "**"
click at [616, 422] on button "NEXT" at bounding box center [621, 433] width 99 height 38
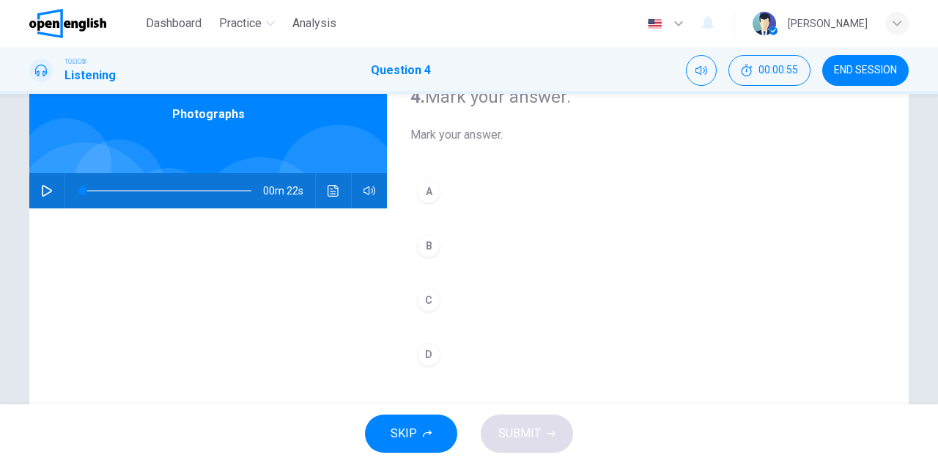
scroll to position [38, 0]
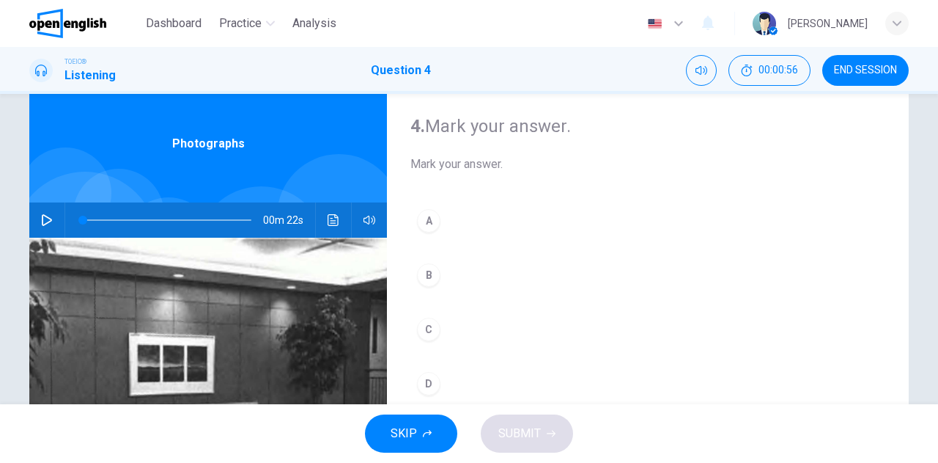
click at [41, 216] on icon "button" at bounding box center [47, 220] width 12 height 12
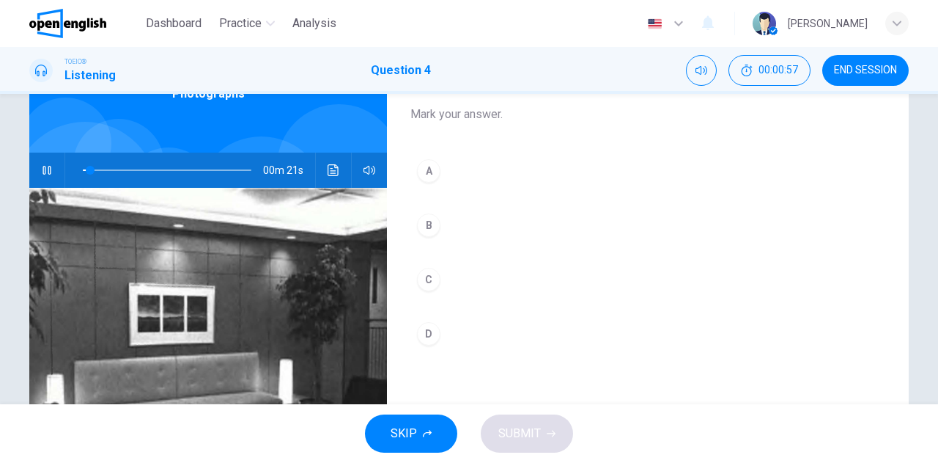
scroll to position [111, 0]
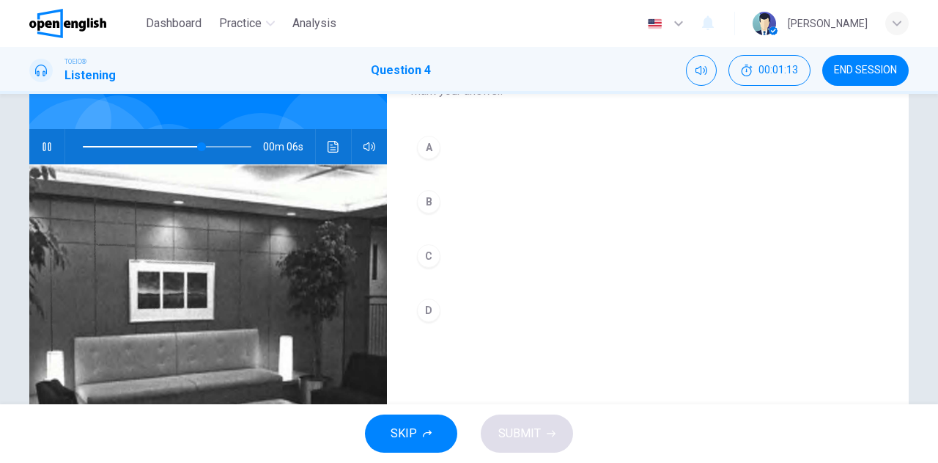
click at [430, 256] on div "C" at bounding box center [428, 255] width 23 height 23
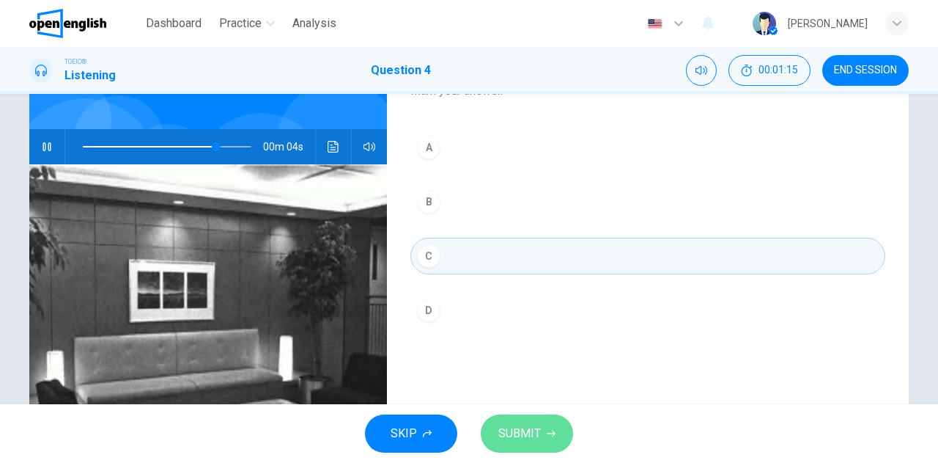
click at [516, 430] on span "SUBMIT" at bounding box center [519, 433] width 43 height 21
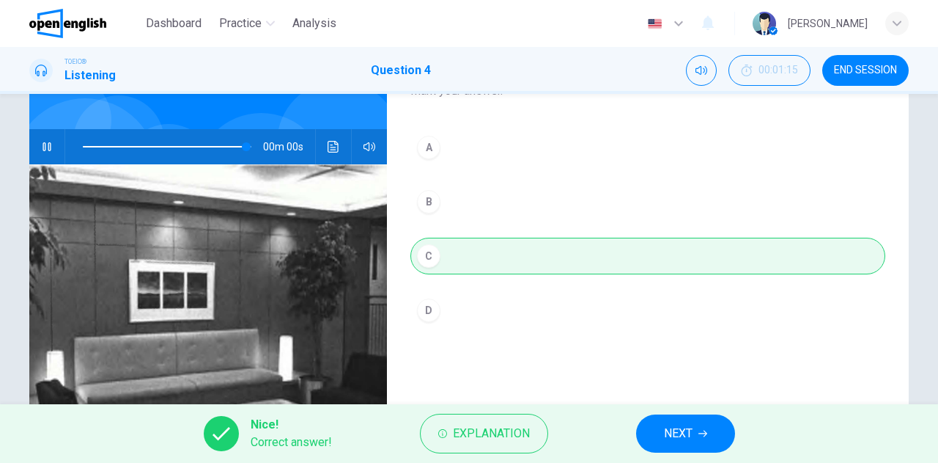
type input "*"
click at [673, 433] on span "NEXT" at bounding box center [678, 433] width 29 height 21
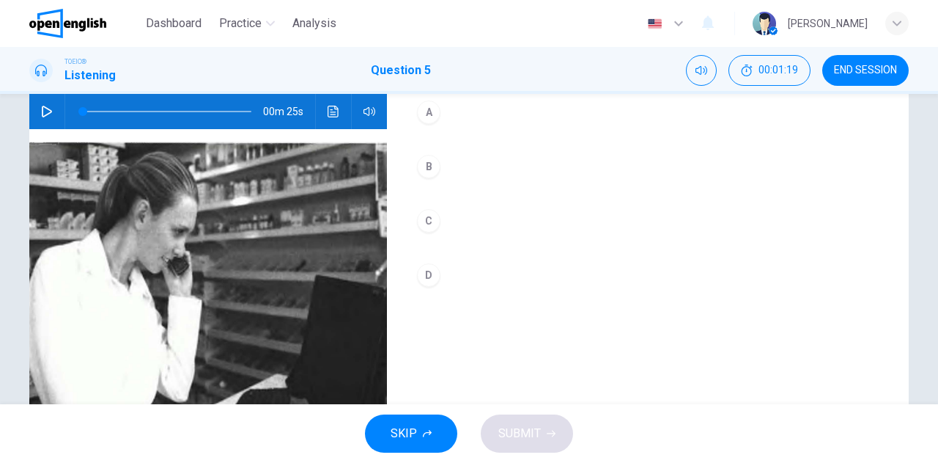
scroll to position [73, 0]
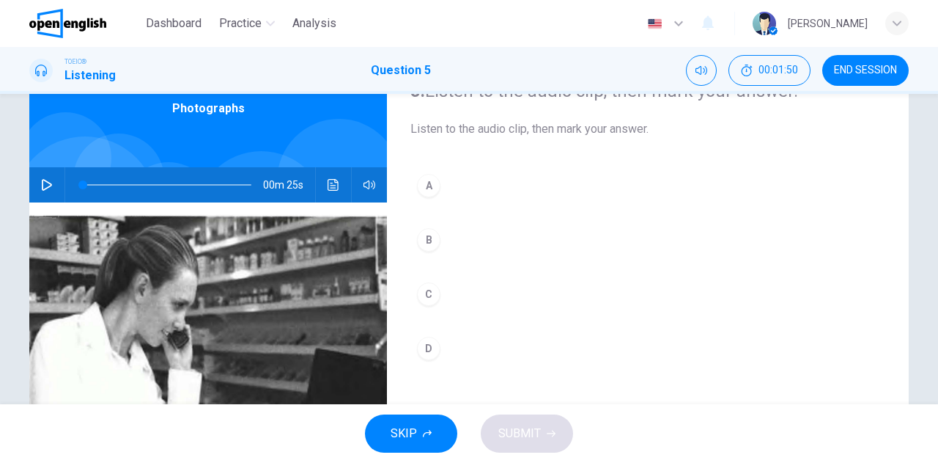
click at [42, 183] on icon "button" at bounding box center [47, 185] width 10 height 12
type input "*"
click at [423, 292] on div "C" at bounding box center [428, 293] width 23 height 23
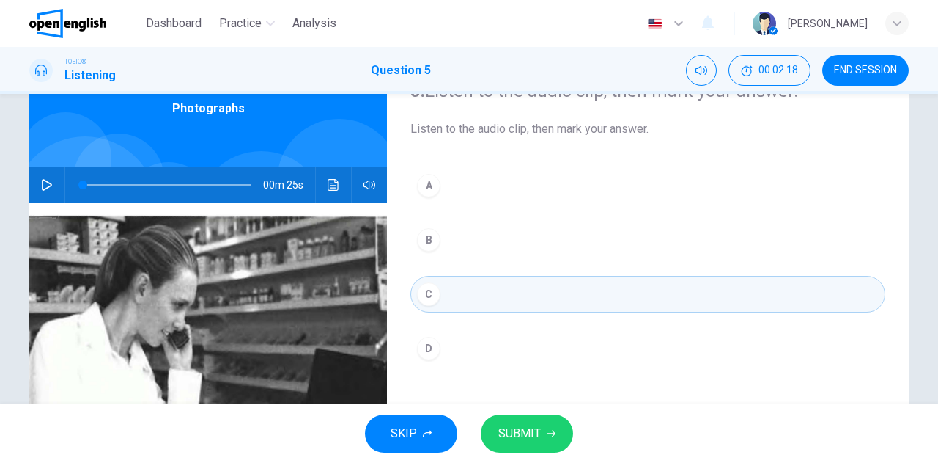
click at [525, 427] on span "SUBMIT" at bounding box center [519, 433] width 43 height 21
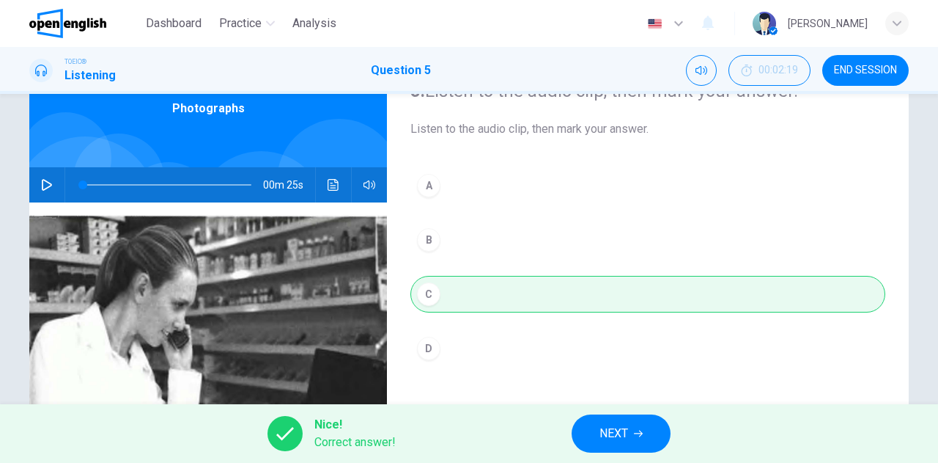
click at [613, 429] on span "NEXT" at bounding box center [614, 433] width 29 height 21
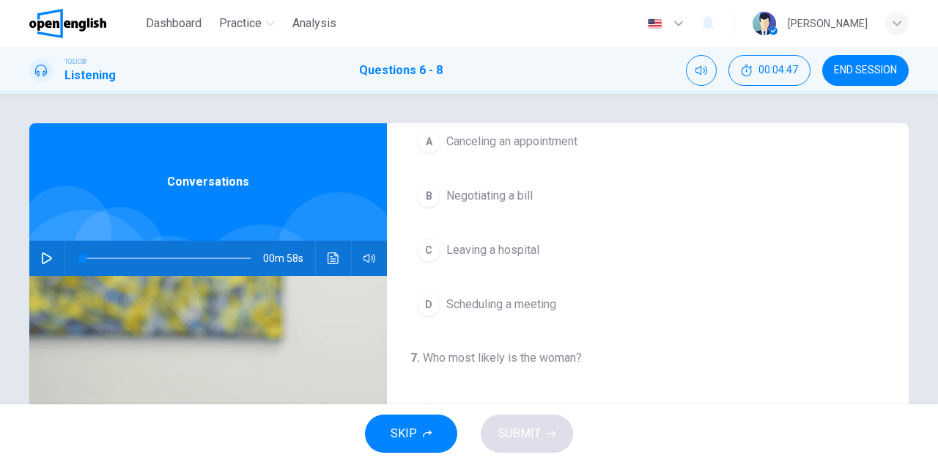
scroll to position [147, 0]
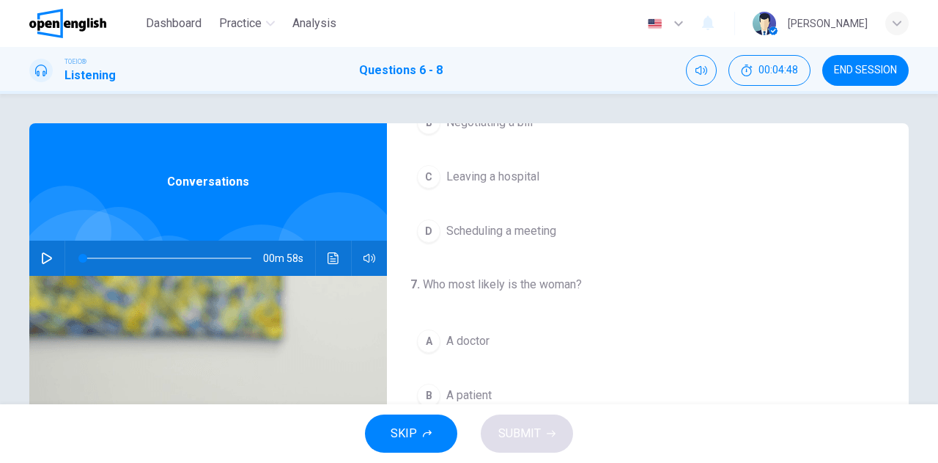
click at [46, 259] on icon "button" at bounding box center [47, 258] width 10 height 12
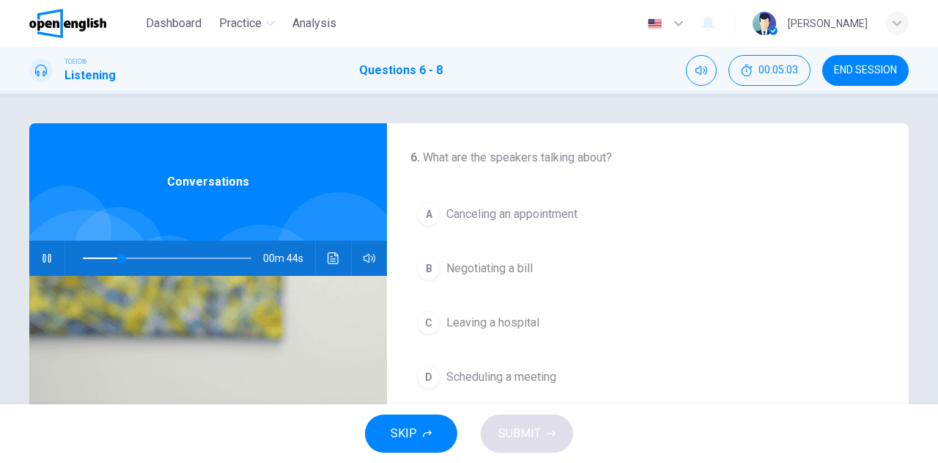
scroll to position [0, 0]
click at [512, 216] on span "Canceling an appointment" at bounding box center [511, 215] width 131 height 18
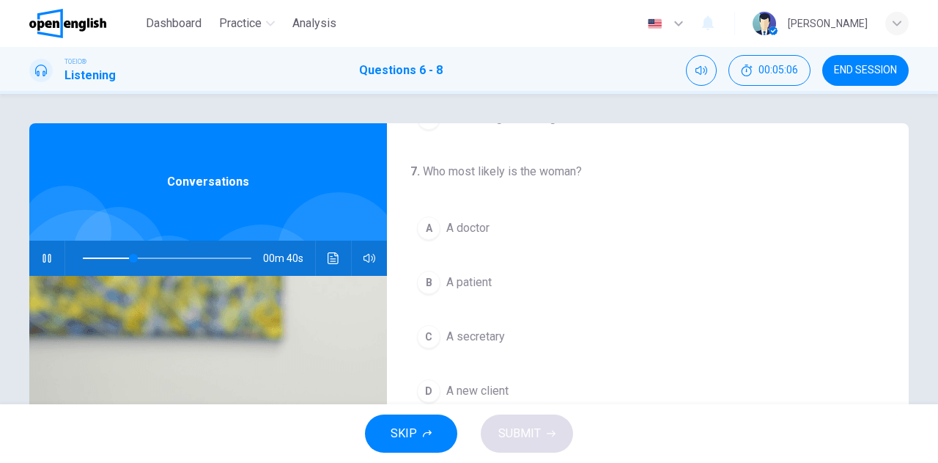
scroll to position [293, 0]
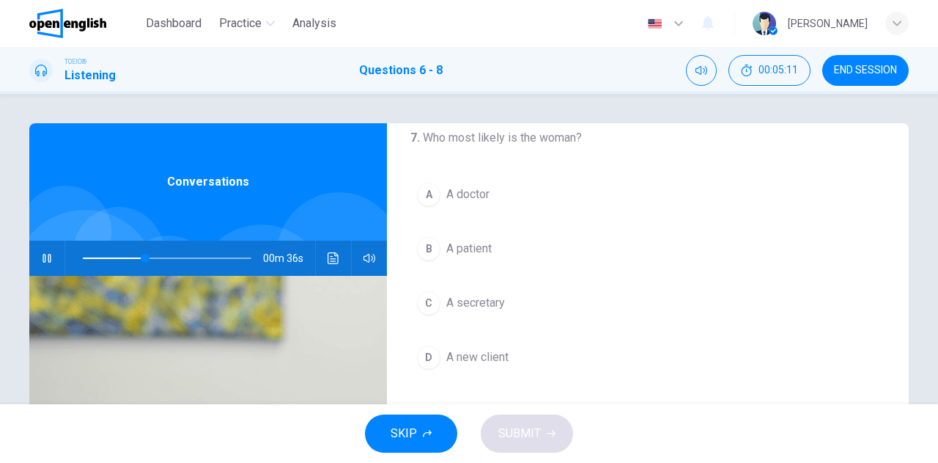
click at [496, 301] on span "A secretary" at bounding box center [475, 303] width 59 height 18
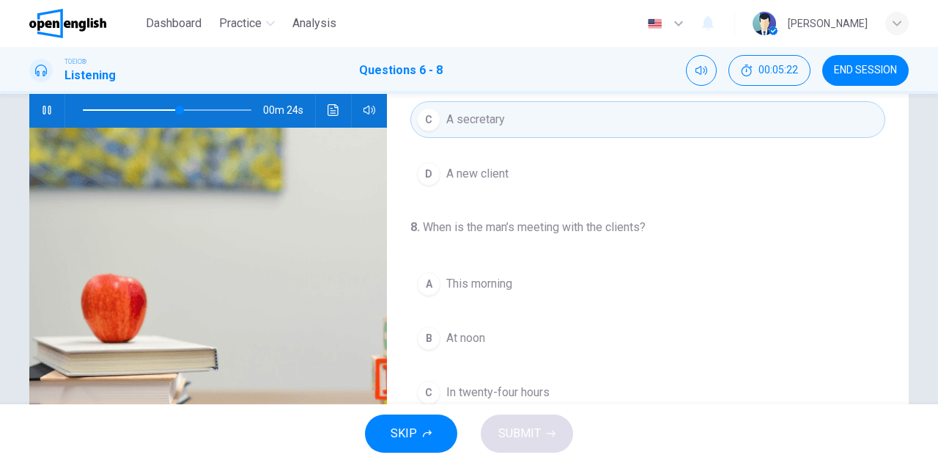
scroll to position [73, 0]
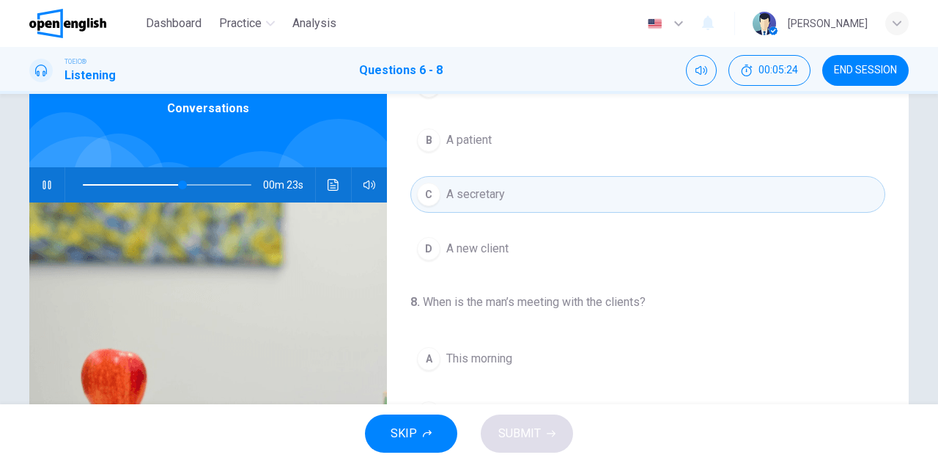
click at [157, 183] on span at bounding box center [167, 184] width 169 height 21
click at [139, 181] on span at bounding box center [167, 184] width 169 height 21
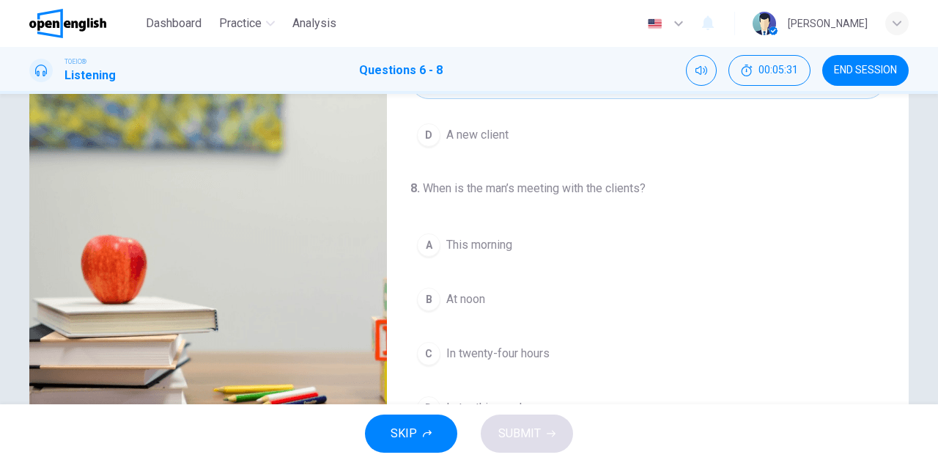
scroll to position [220, 0]
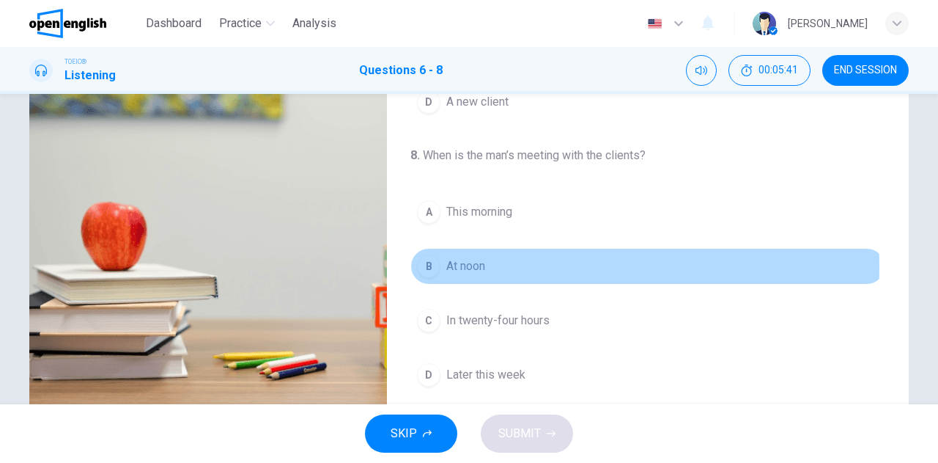
click at [453, 262] on span "At noon" at bounding box center [465, 266] width 39 height 18
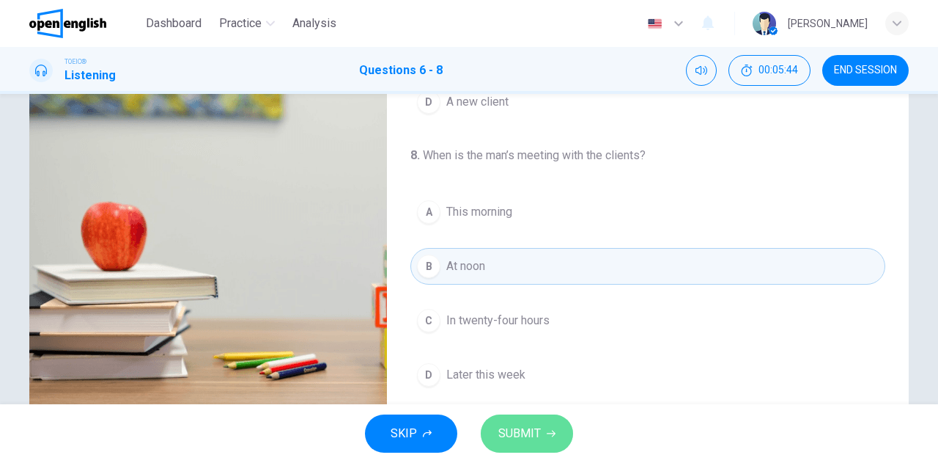
click at [510, 432] on span "SUBMIT" at bounding box center [519, 433] width 43 height 21
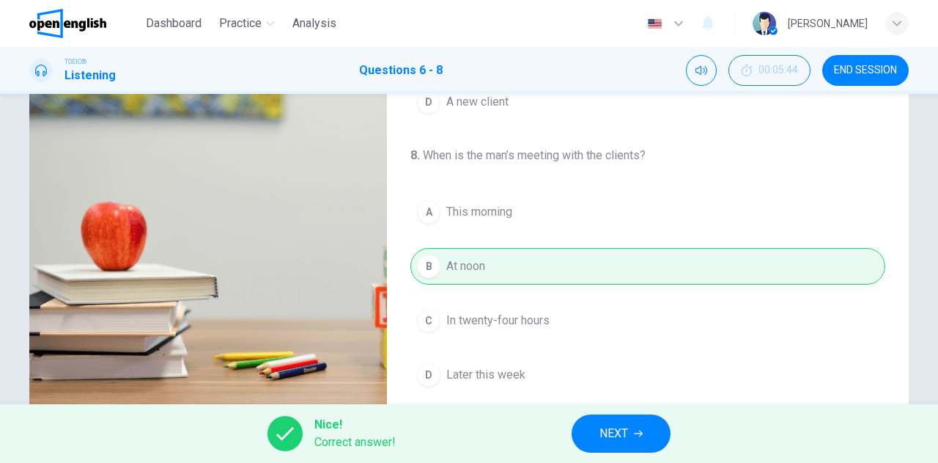
type input "**"
click at [598, 427] on button "NEXT" at bounding box center [621, 433] width 99 height 38
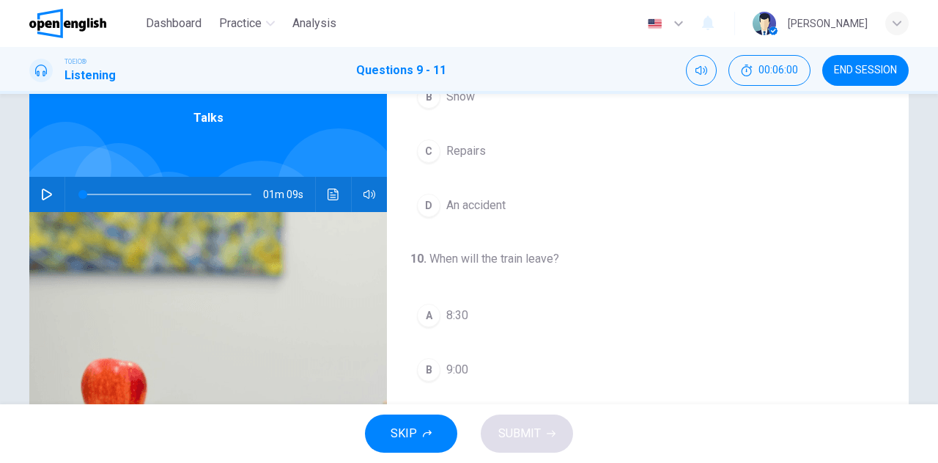
scroll to position [38, 0]
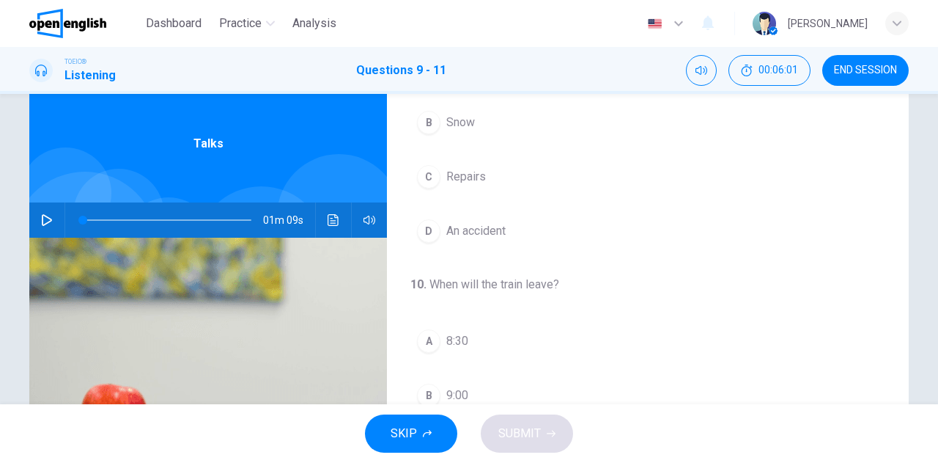
click at [47, 221] on icon "button" at bounding box center [47, 220] width 10 height 12
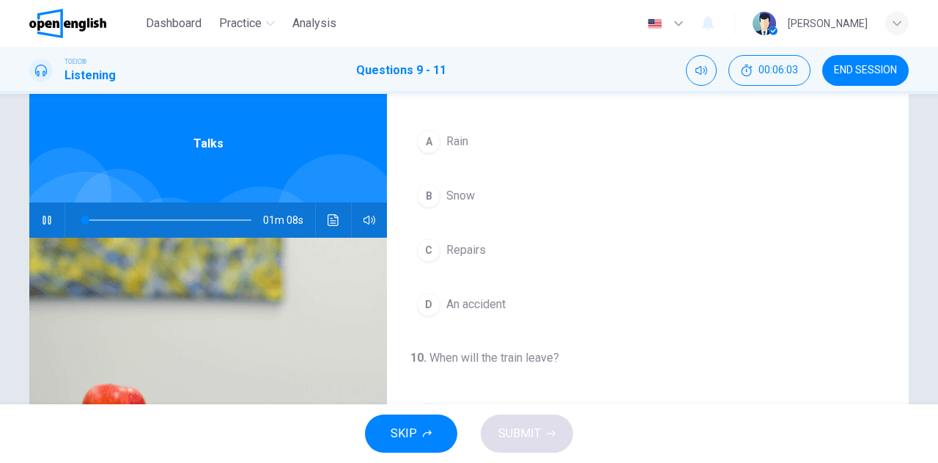
scroll to position [0, 0]
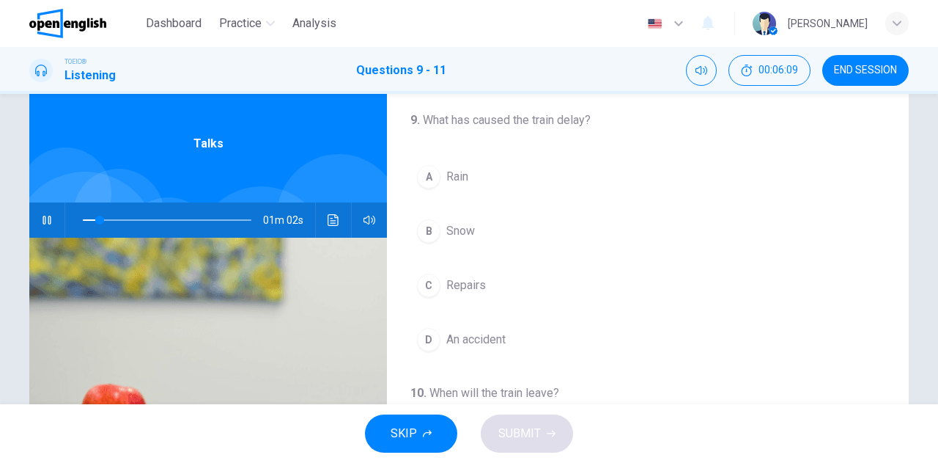
click at [459, 231] on span "Snow" at bounding box center [460, 231] width 29 height 18
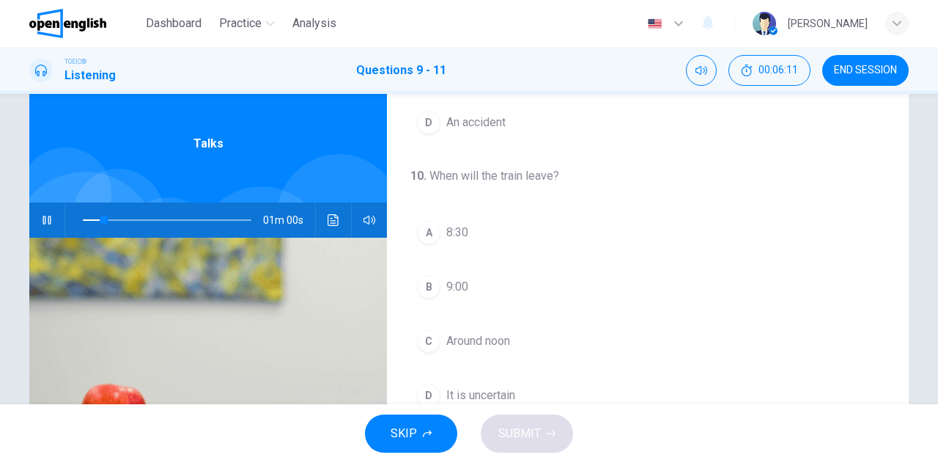
scroll to position [220, 0]
click at [446, 225] on span "8:30" at bounding box center [457, 230] width 22 height 18
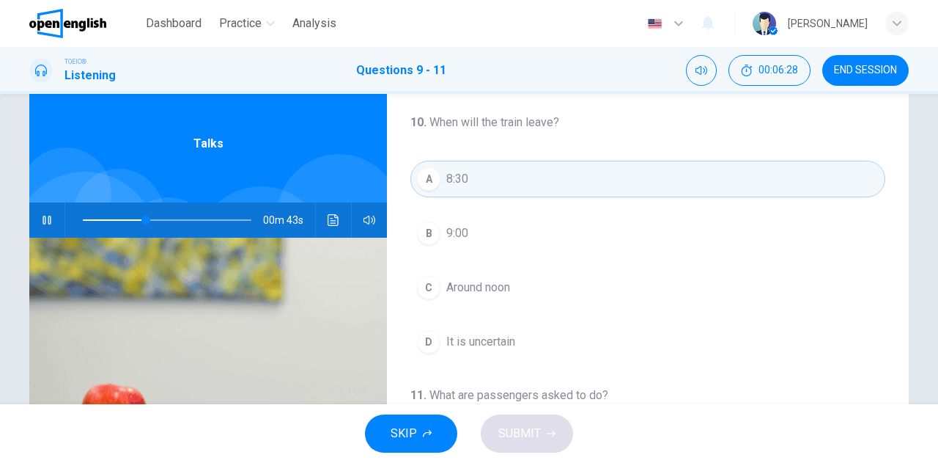
scroll to position [293, 0]
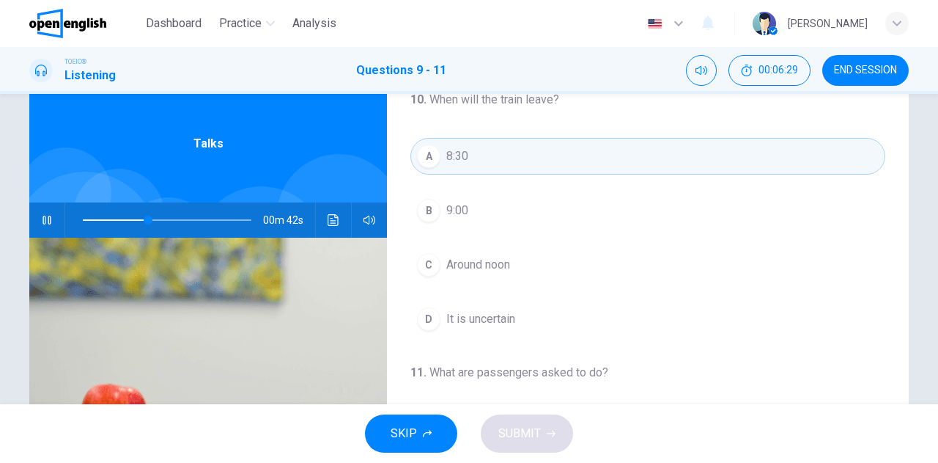
click at [489, 313] on span "It is uncertain" at bounding box center [480, 319] width 69 height 18
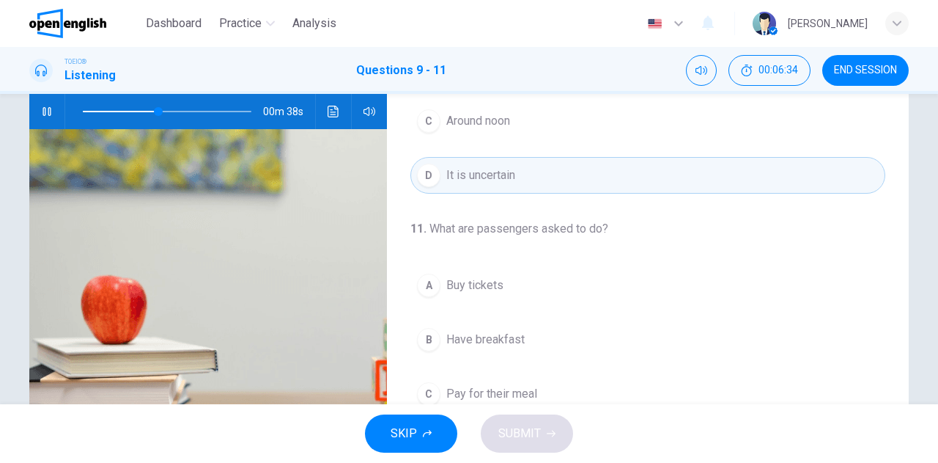
scroll to position [220, 0]
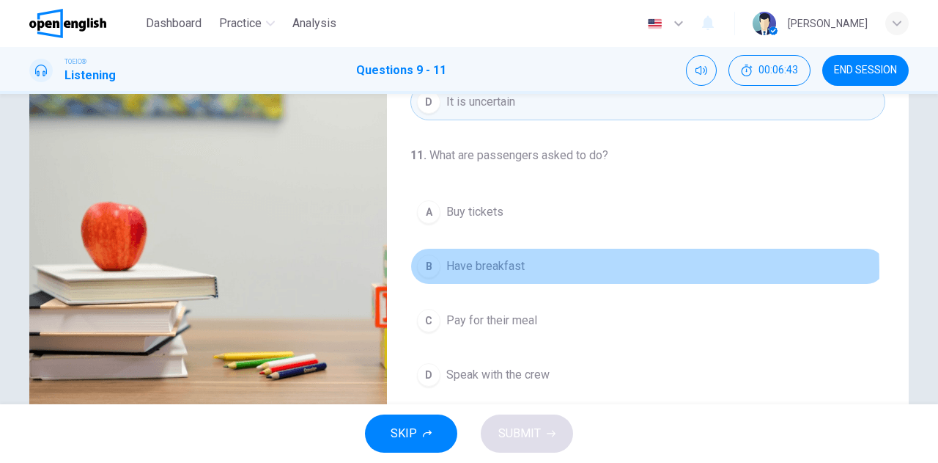
click at [492, 265] on span "Have breakfast" at bounding box center [485, 266] width 78 height 18
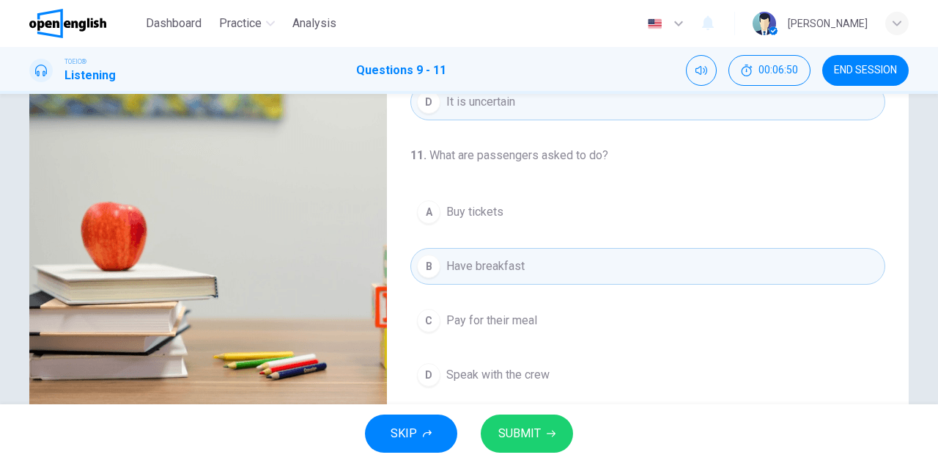
click at [526, 433] on span "SUBMIT" at bounding box center [519, 433] width 43 height 21
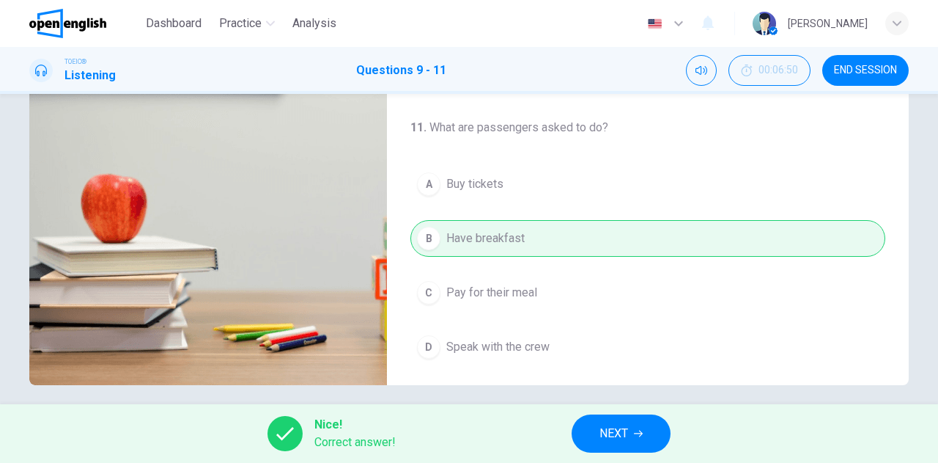
scroll to position [258, 0]
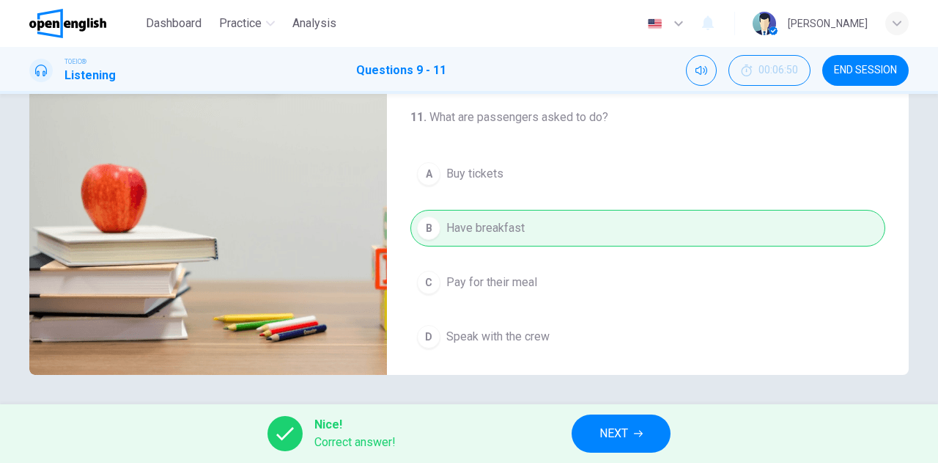
type input "**"
click at [616, 429] on span "NEXT" at bounding box center [614, 433] width 29 height 21
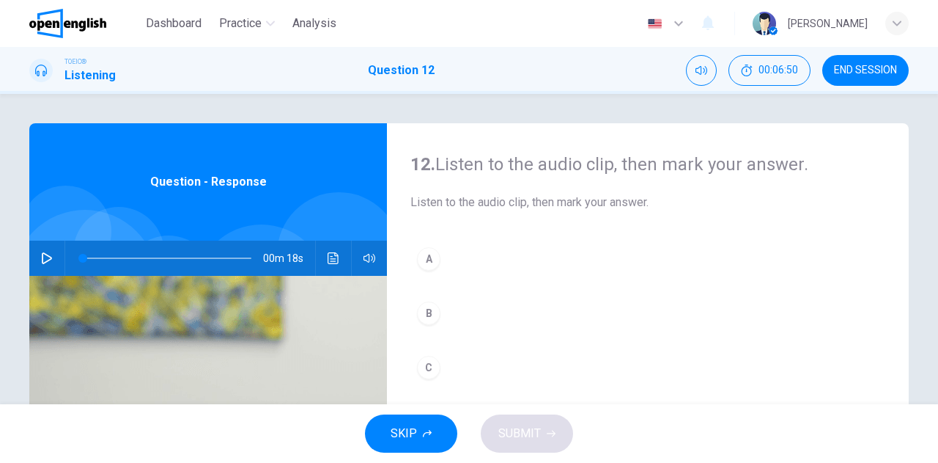
click at [44, 187] on div "Question - Response" at bounding box center [208, 181] width 358 height 117
click at [43, 256] on icon "button" at bounding box center [47, 258] width 12 height 12
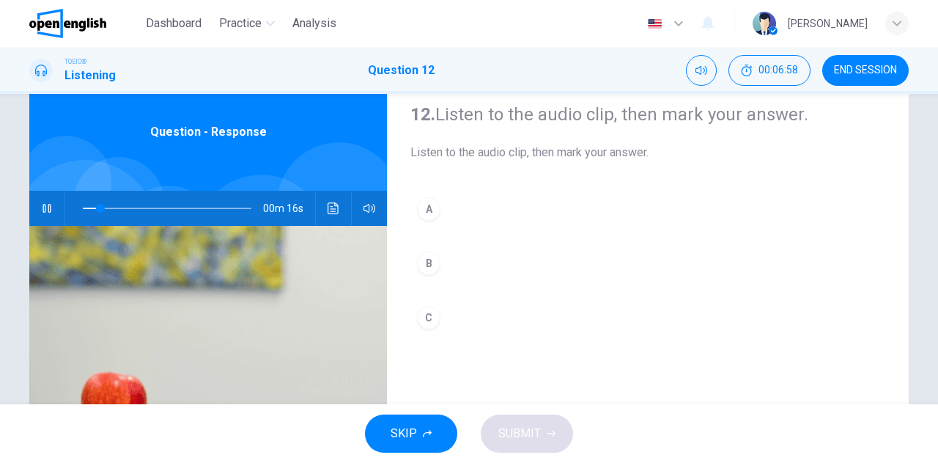
scroll to position [73, 0]
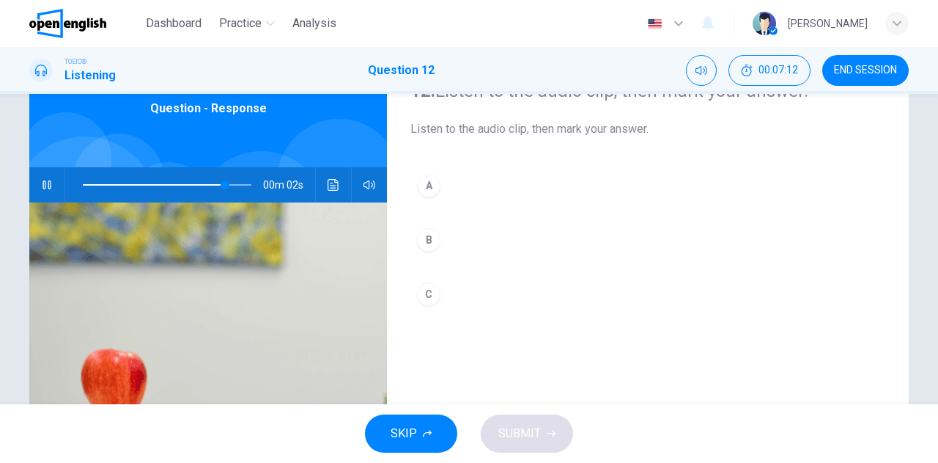
click at [428, 237] on div "B" at bounding box center [428, 239] width 23 height 23
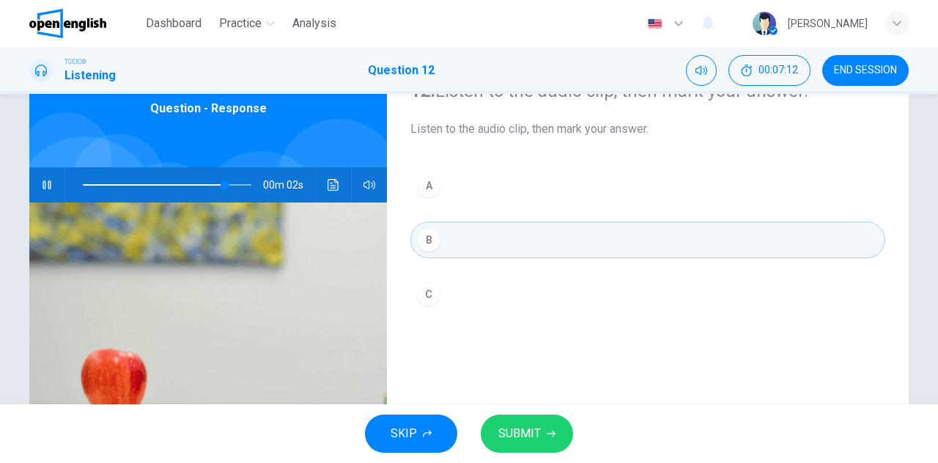
click at [529, 439] on span "SUBMIT" at bounding box center [519, 433] width 43 height 21
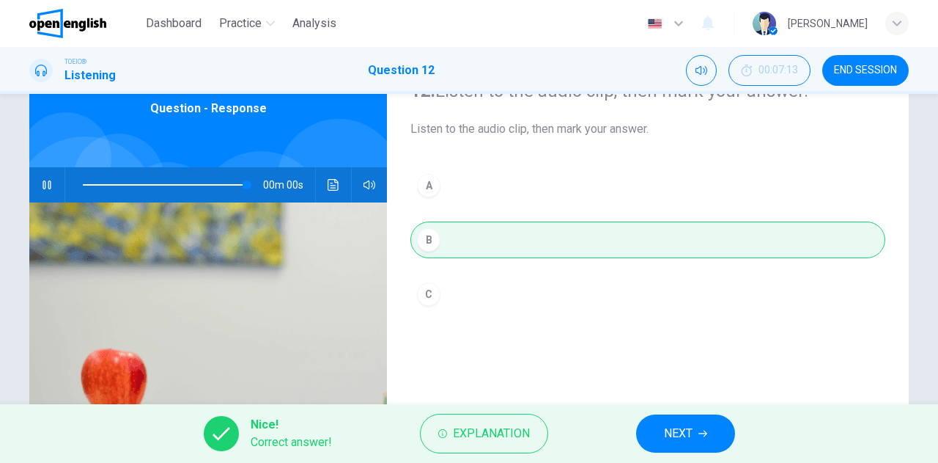
type input "*"
click at [679, 428] on span "NEXT" at bounding box center [678, 433] width 29 height 21
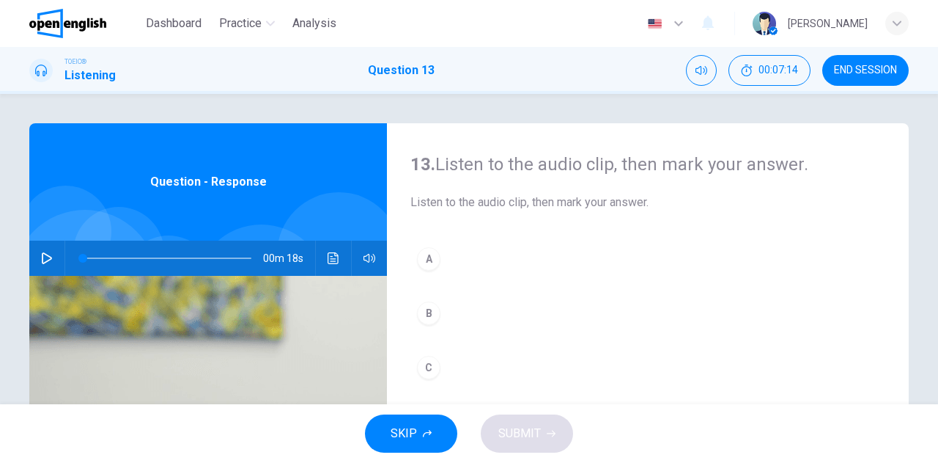
click at [44, 260] on icon "button" at bounding box center [47, 258] width 10 height 12
click at [428, 317] on div "B" at bounding box center [428, 312] width 23 height 23
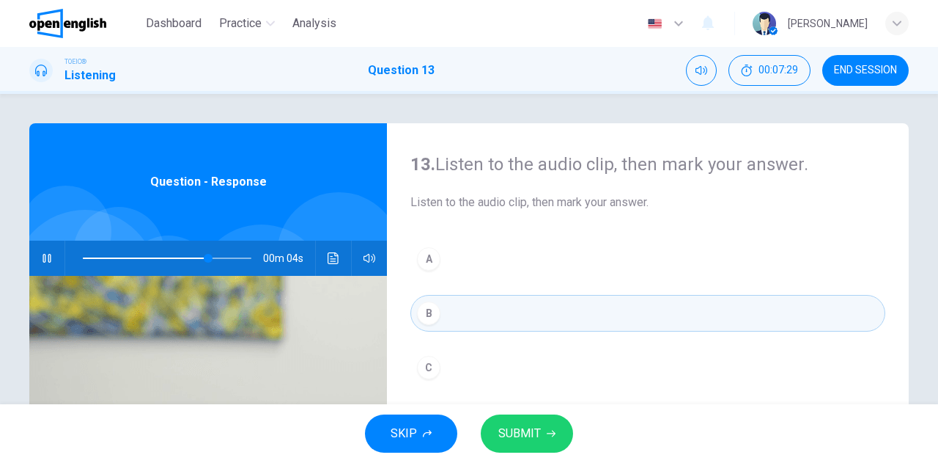
click at [542, 438] on button "SUBMIT" at bounding box center [527, 433] width 92 height 38
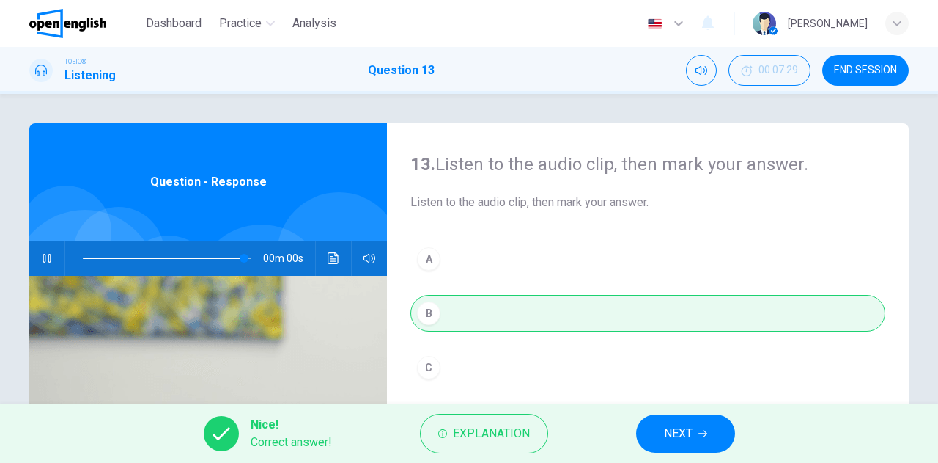
type input "*"
click at [664, 441] on span "NEXT" at bounding box center [678, 433] width 29 height 21
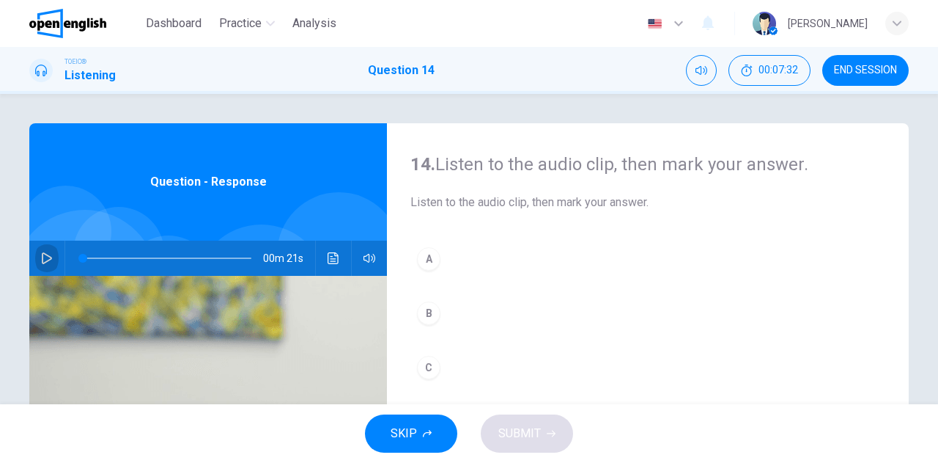
click at [41, 257] on icon "button" at bounding box center [47, 258] width 12 height 12
click at [44, 255] on icon "button" at bounding box center [47, 258] width 10 height 12
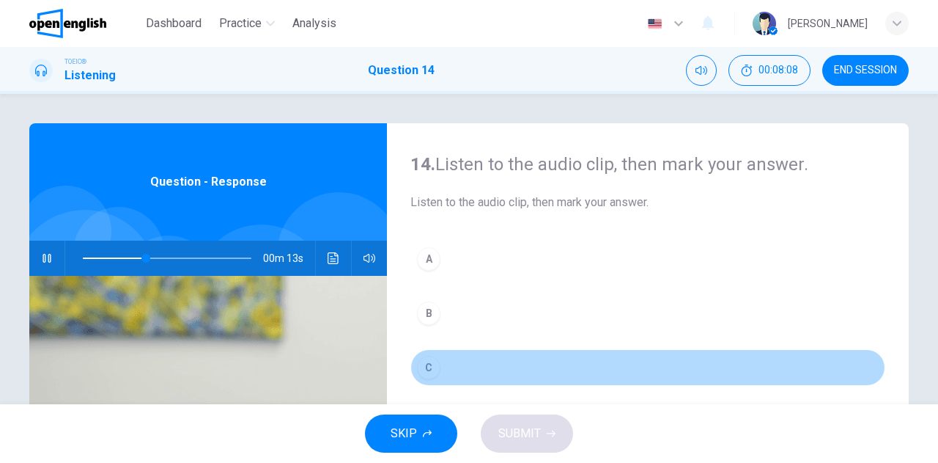
click at [426, 368] on div "C" at bounding box center [428, 367] width 23 height 23
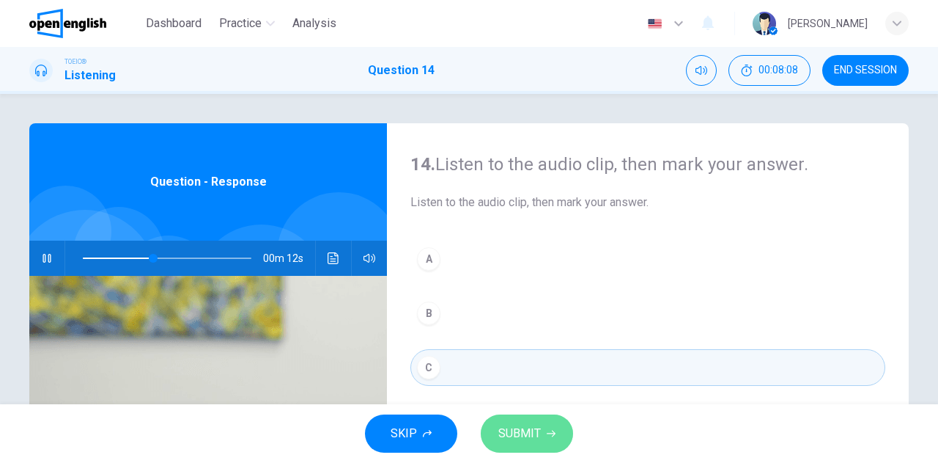
click at [515, 430] on span "SUBMIT" at bounding box center [519, 433] width 43 height 21
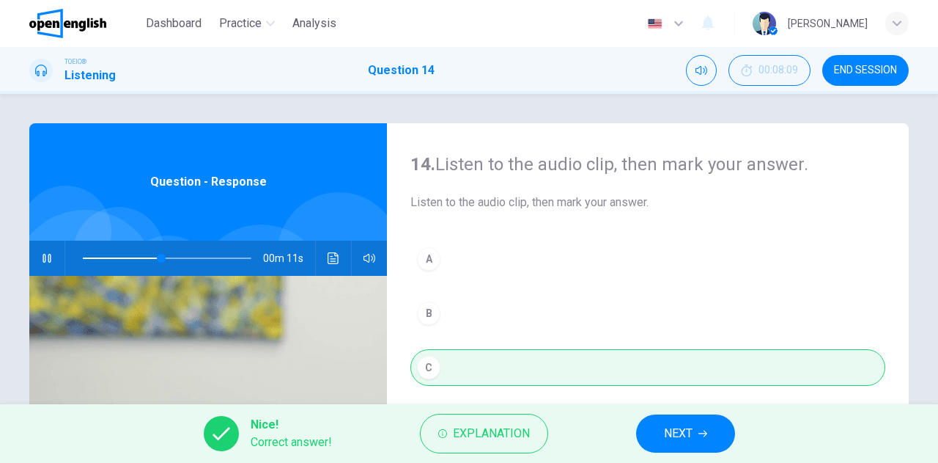
type input "**"
click at [680, 430] on span "NEXT" at bounding box center [678, 433] width 29 height 21
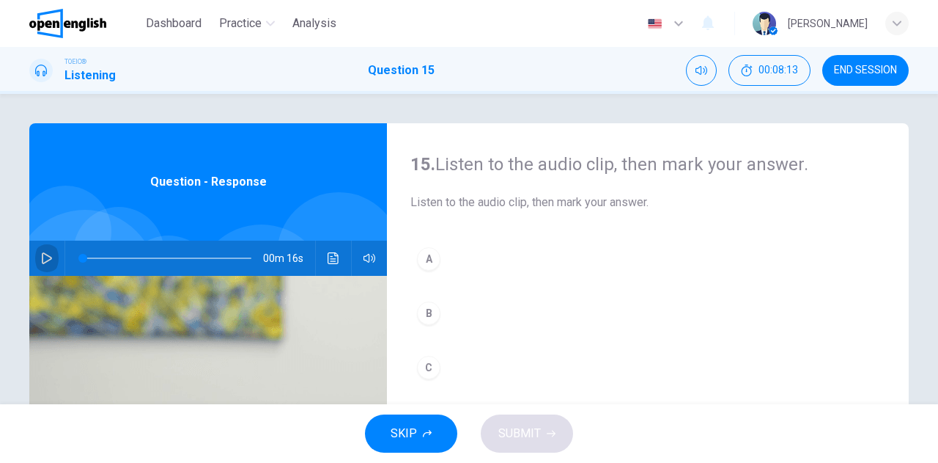
click at [46, 260] on icon "button" at bounding box center [47, 258] width 12 height 12
click at [430, 369] on div "C" at bounding box center [428, 367] width 23 height 23
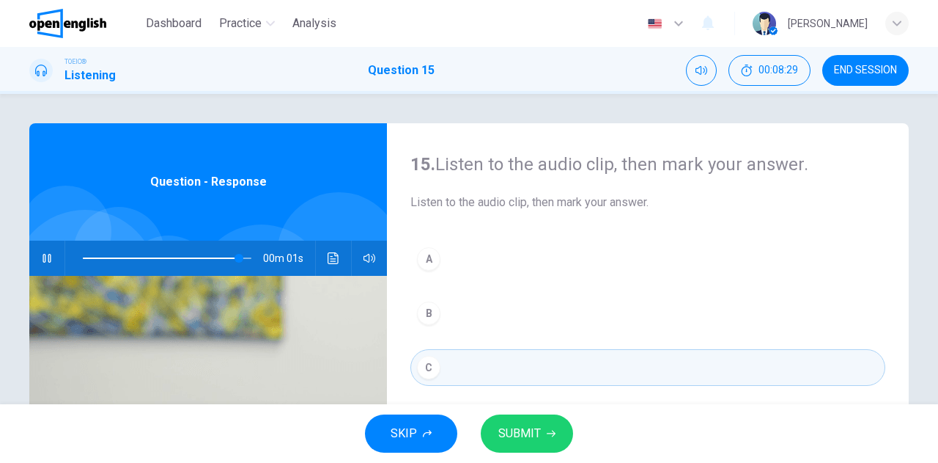
click at [523, 427] on span "SUBMIT" at bounding box center [519, 433] width 43 height 21
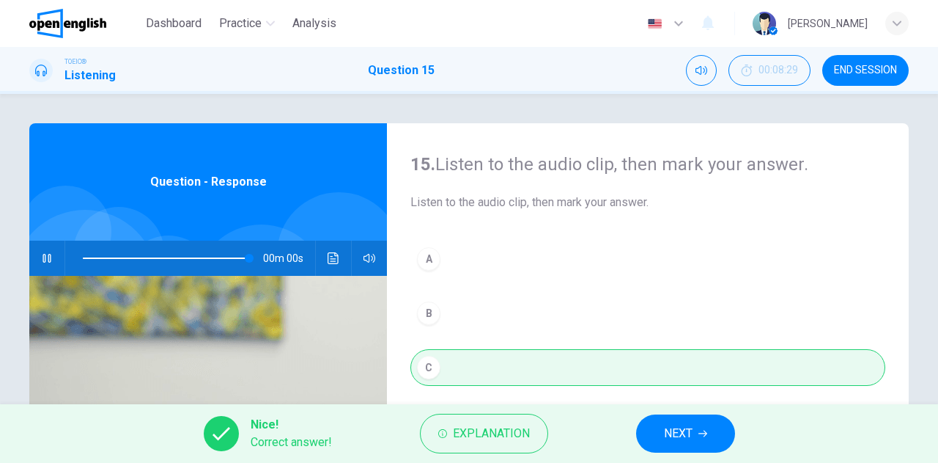
type input "*"
click at [667, 429] on span "NEXT" at bounding box center [678, 433] width 29 height 21
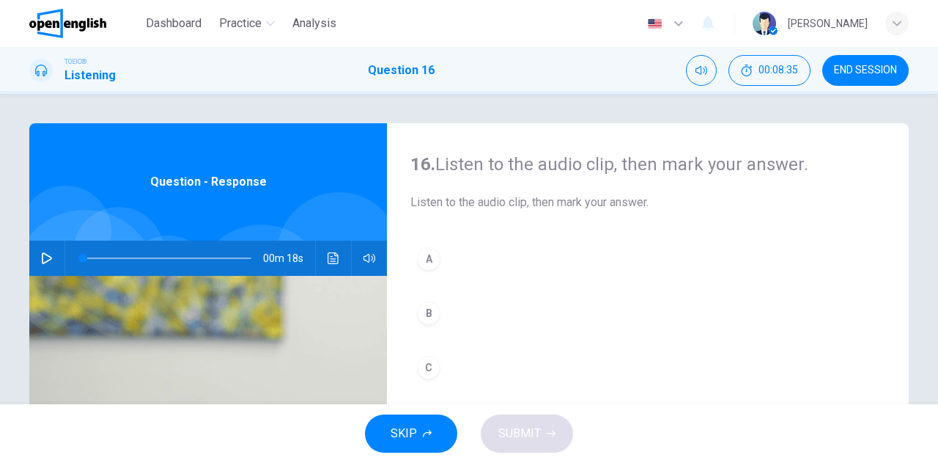
click at [41, 252] on icon "button" at bounding box center [47, 258] width 12 height 12
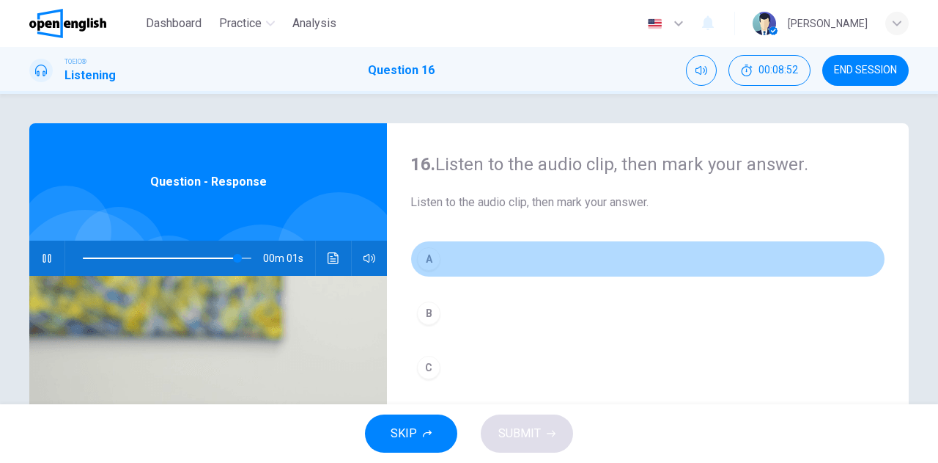
click at [422, 252] on div "A" at bounding box center [428, 258] width 23 height 23
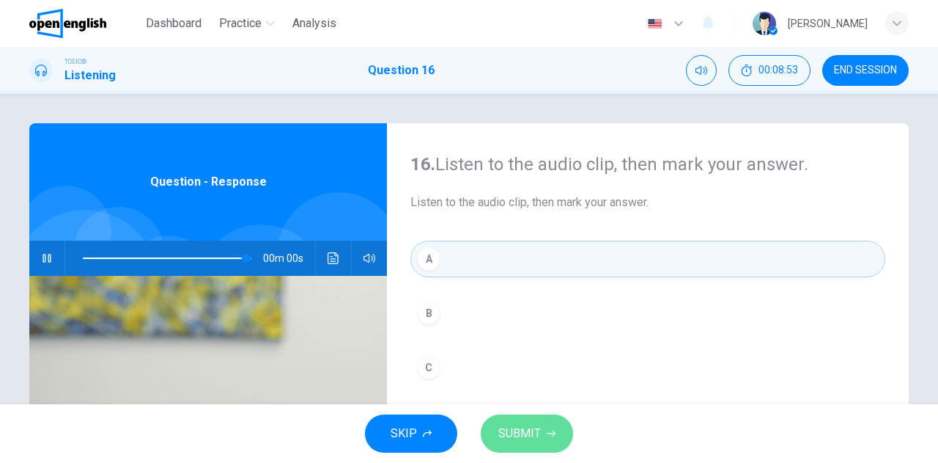
click at [522, 429] on span "SUBMIT" at bounding box center [519, 433] width 43 height 21
type input "*"
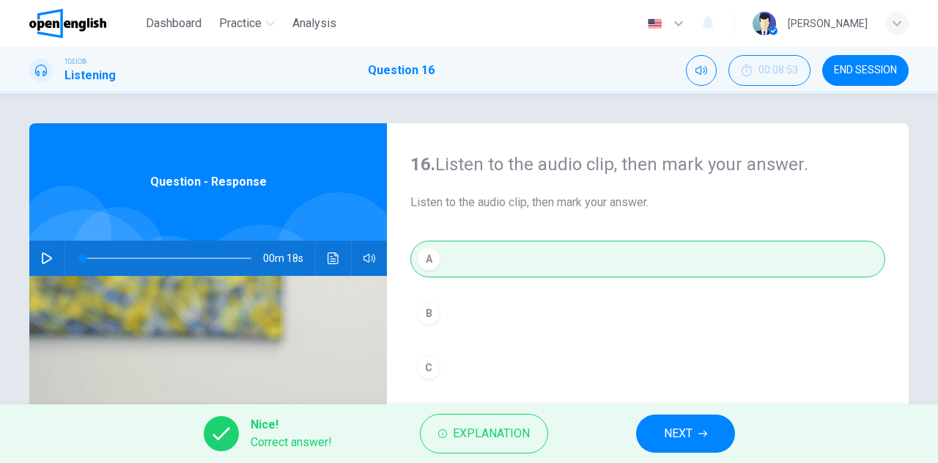
click at [683, 426] on span "NEXT" at bounding box center [678, 433] width 29 height 21
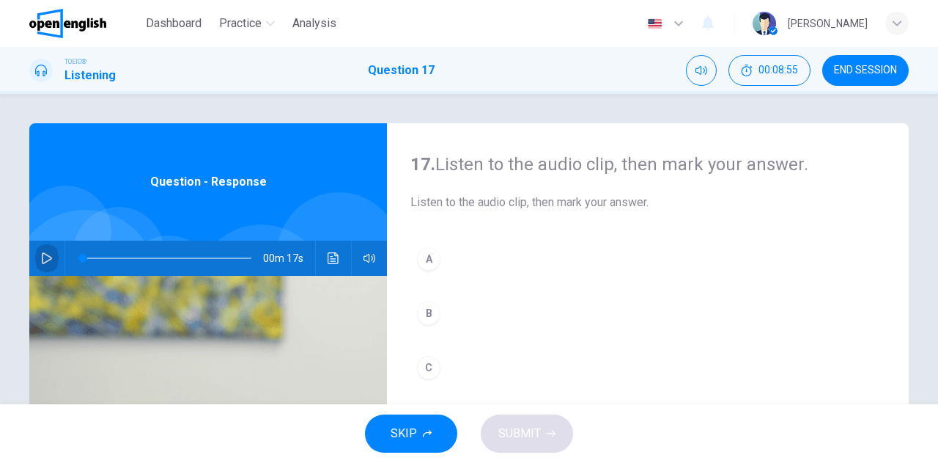
click at [42, 253] on icon "button" at bounding box center [47, 258] width 10 height 12
click at [428, 363] on div "C" at bounding box center [428, 367] width 23 height 23
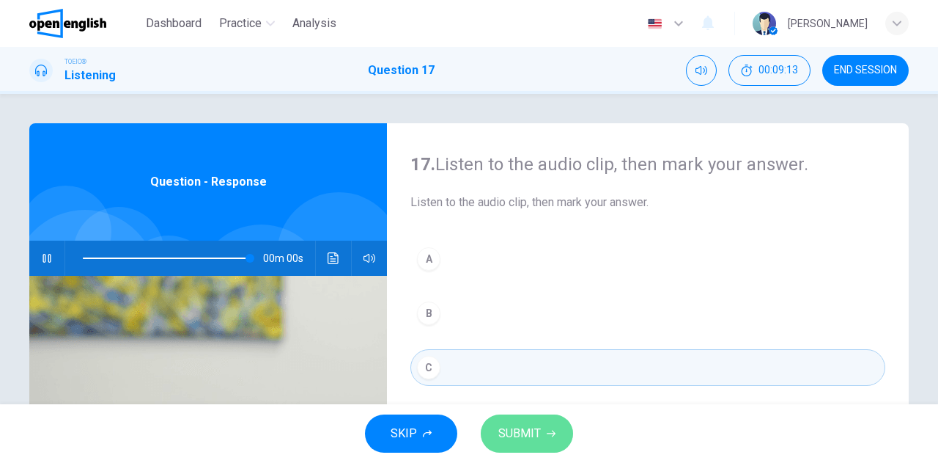
click at [519, 429] on span "SUBMIT" at bounding box center [519, 433] width 43 height 21
type input "*"
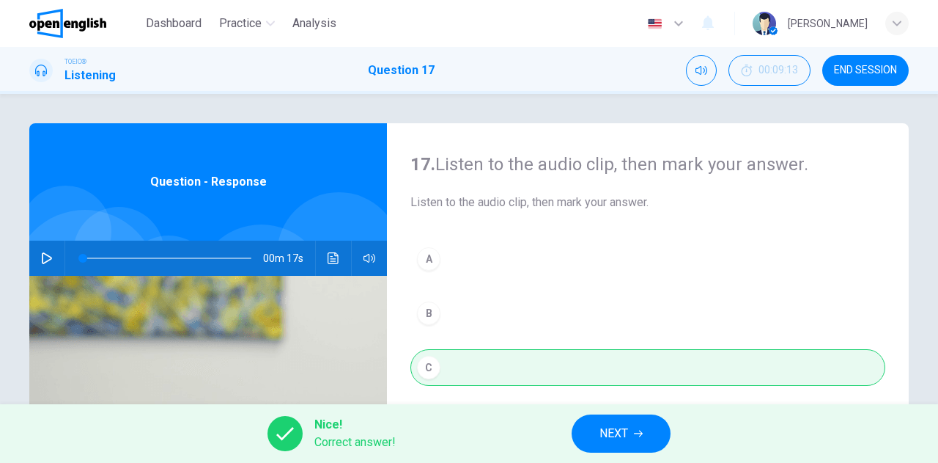
click at [601, 427] on span "NEXT" at bounding box center [614, 433] width 29 height 21
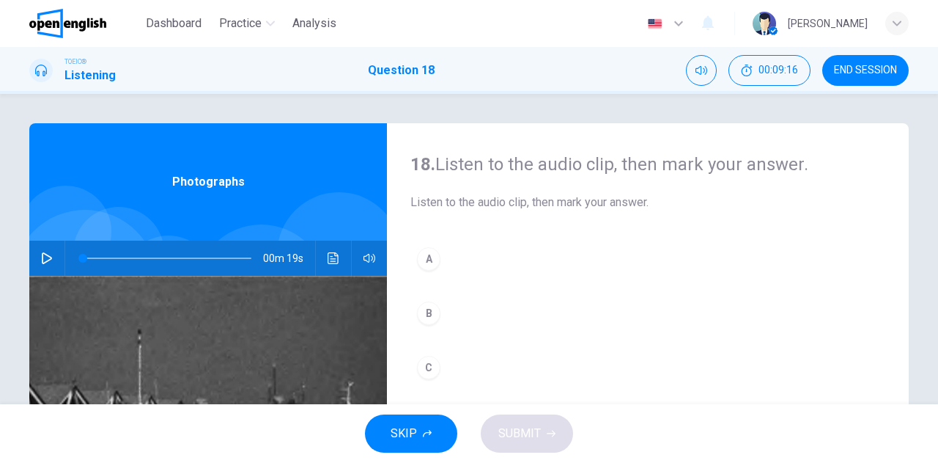
click at [42, 254] on icon "button" at bounding box center [47, 258] width 10 height 12
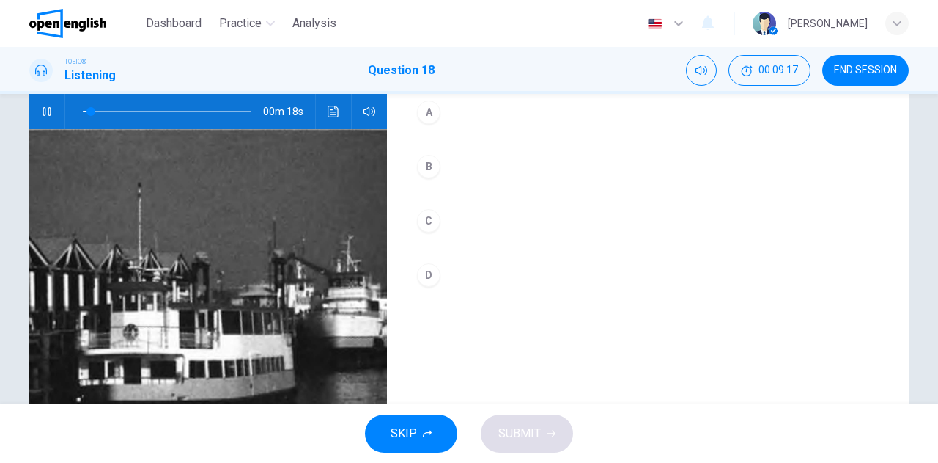
scroll to position [73, 0]
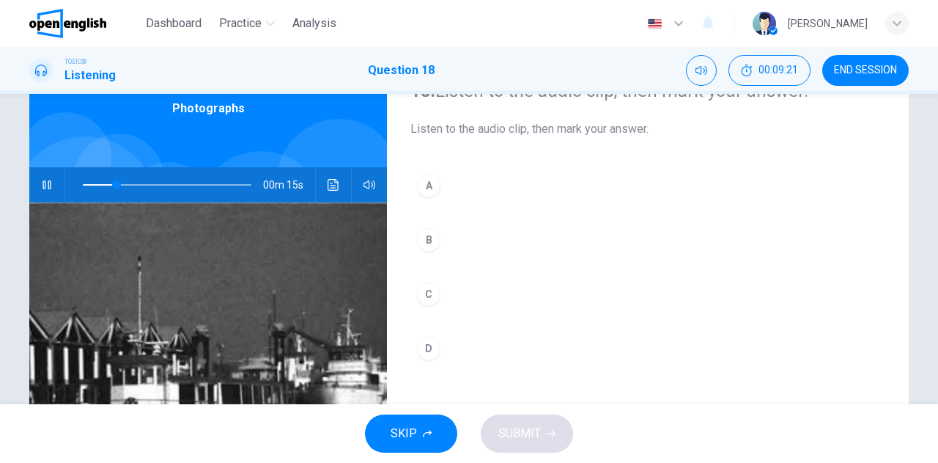
click at [424, 183] on div "A" at bounding box center [428, 185] width 23 height 23
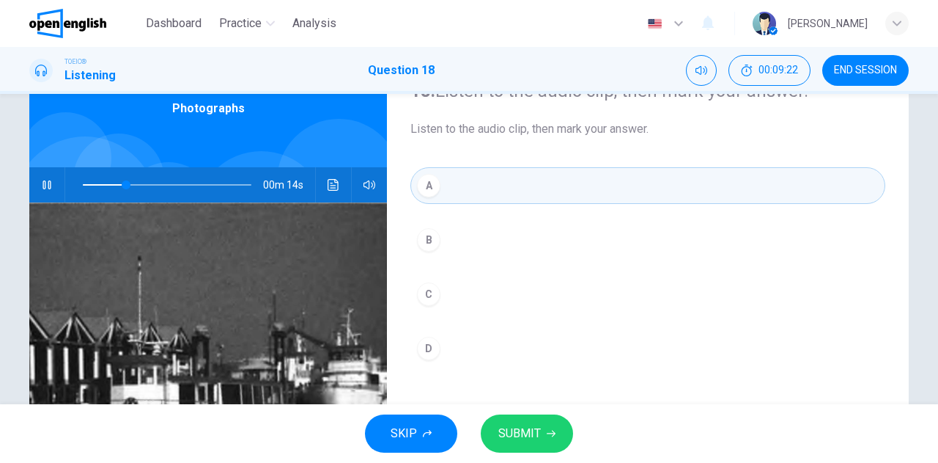
click at [526, 419] on button "SUBMIT" at bounding box center [527, 433] width 92 height 38
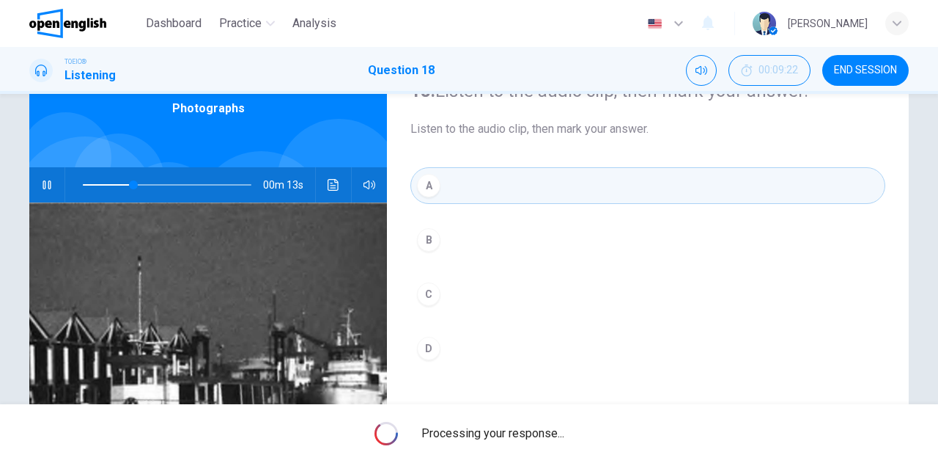
type input "**"
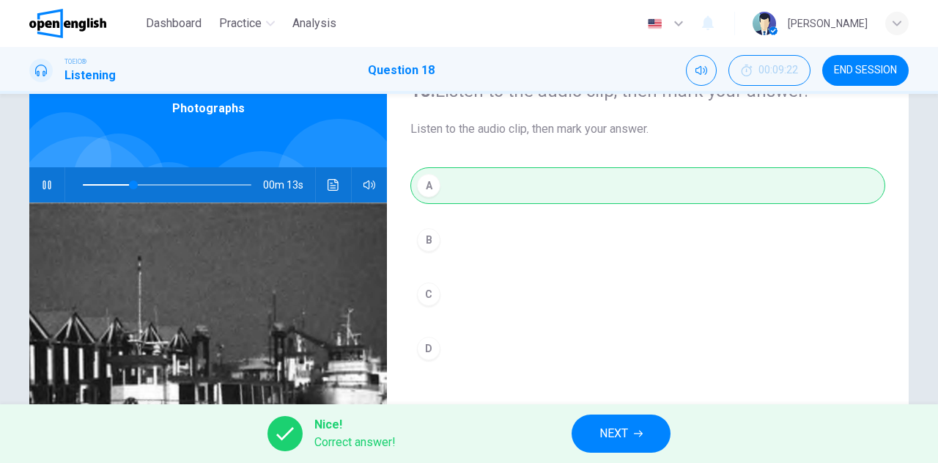
click at [606, 419] on button "NEXT" at bounding box center [621, 433] width 99 height 38
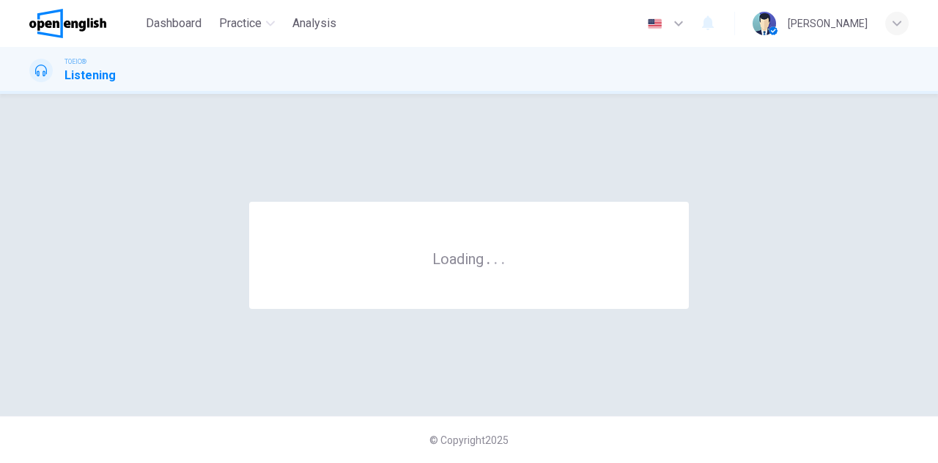
scroll to position [0, 0]
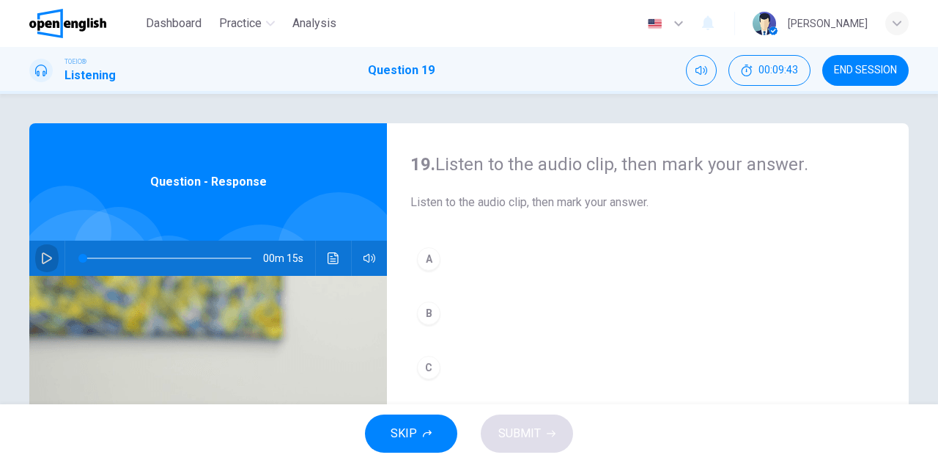
click at [48, 260] on icon "button" at bounding box center [47, 258] width 12 height 12
type input "*"
click at [427, 363] on div "C" at bounding box center [428, 367] width 23 height 23
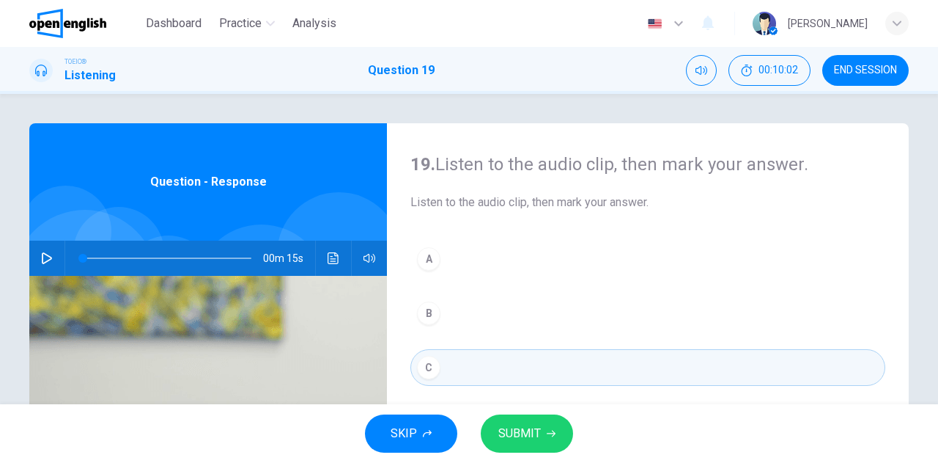
click at [516, 427] on span "SUBMIT" at bounding box center [519, 433] width 43 height 21
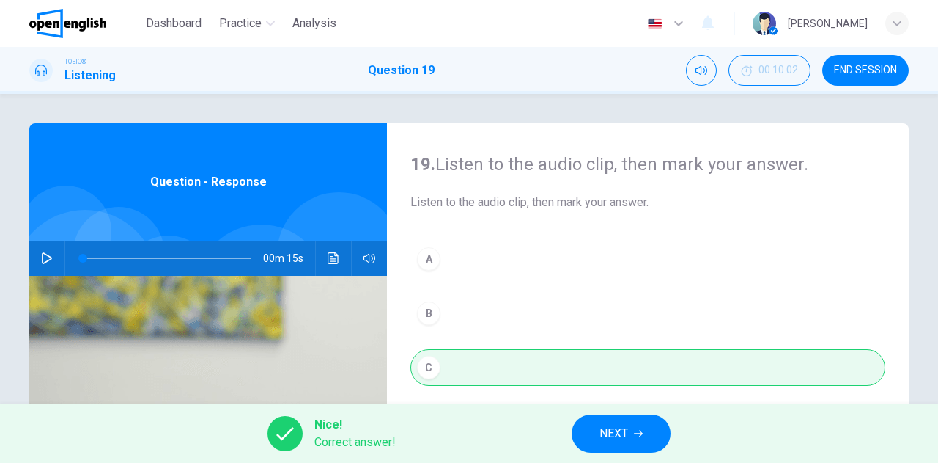
click at [614, 427] on span "NEXT" at bounding box center [614, 433] width 29 height 21
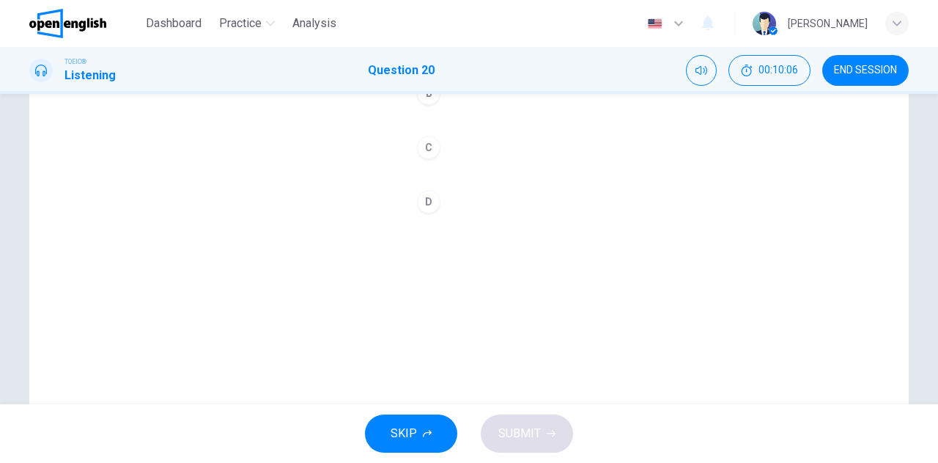
scroll to position [73, 0]
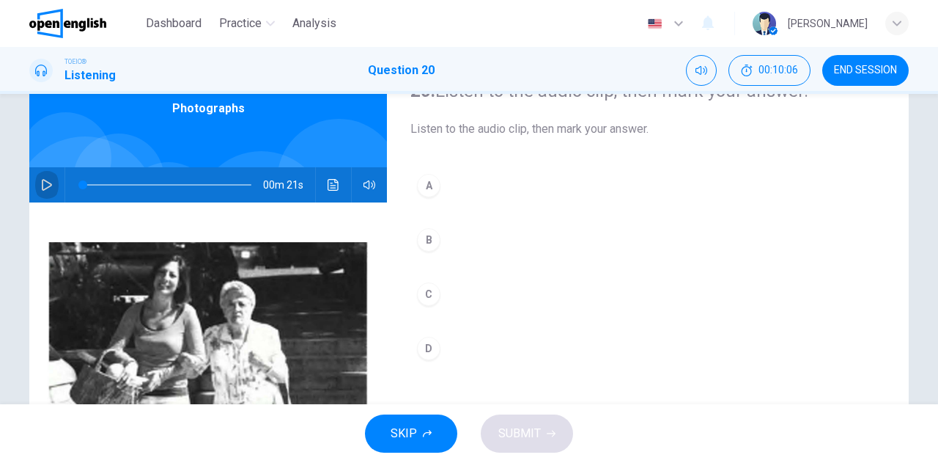
click at [45, 184] on icon "button" at bounding box center [47, 185] width 12 height 12
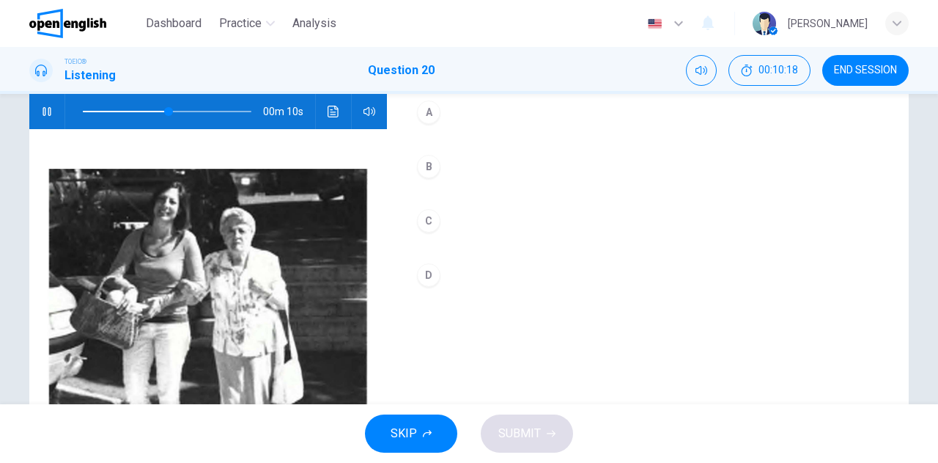
click at [430, 224] on div "C" at bounding box center [428, 220] width 23 height 23
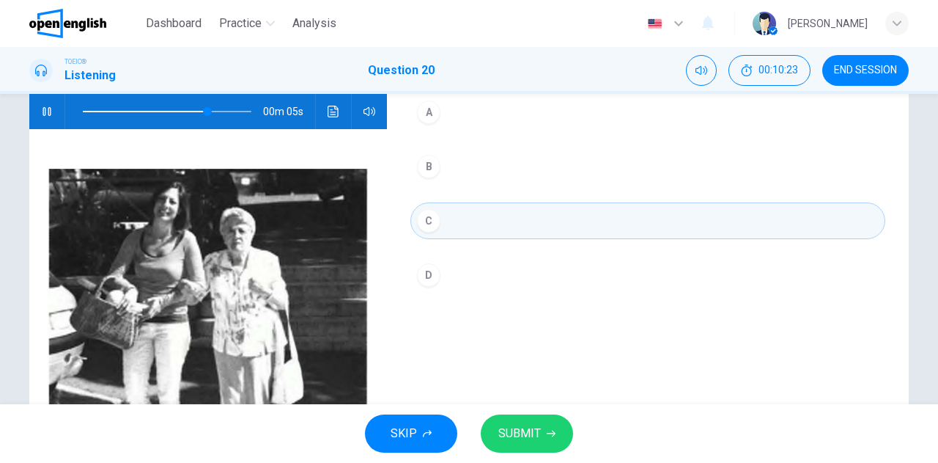
click at [432, 272] on div "D" at bounding box center [428, 274] width 23 height 23
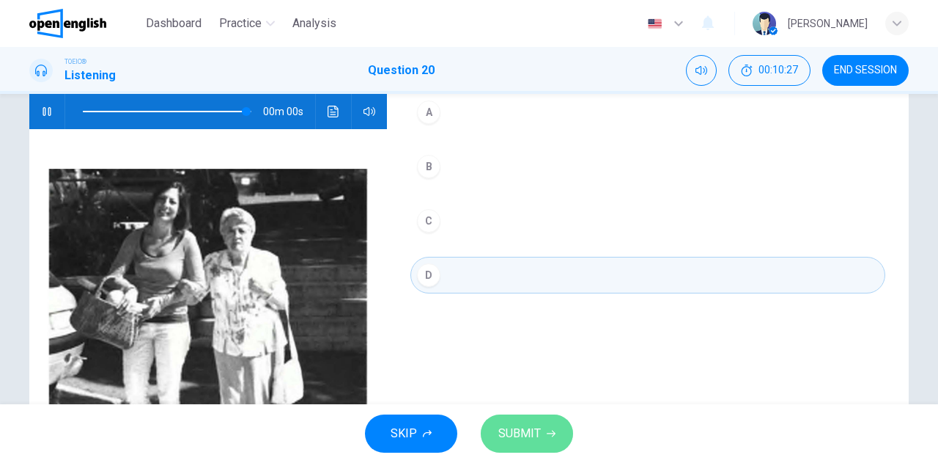
click at [523, 441] on span "SUBMIT" at bounding box center [519, 433] width 43 height 21
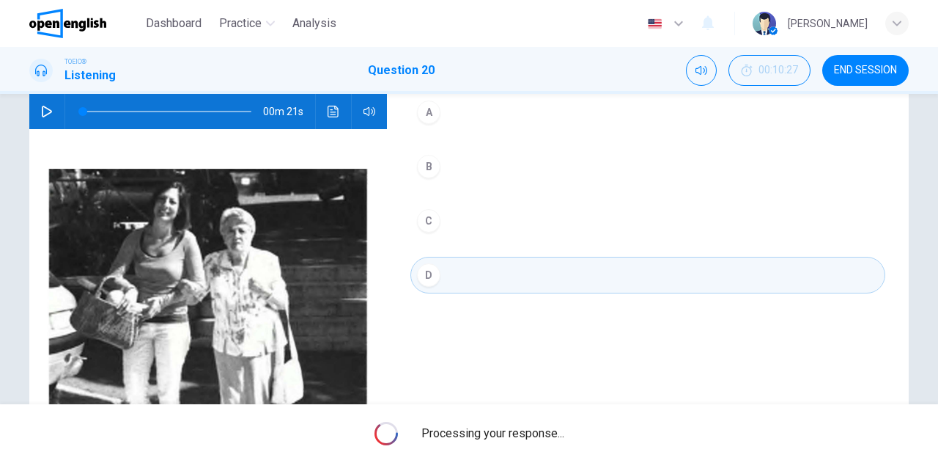
type input "*"
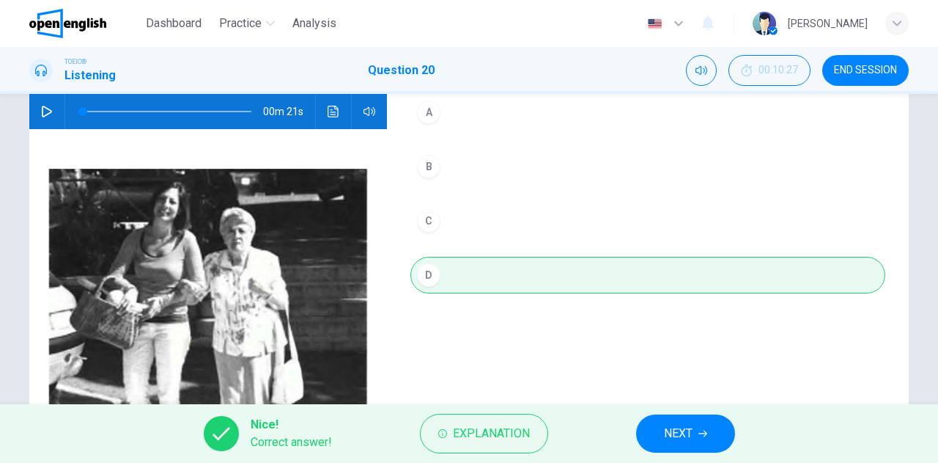
click at [674, 423] on span "NEXT" at bounding box center [678, 433] width 29 height 21
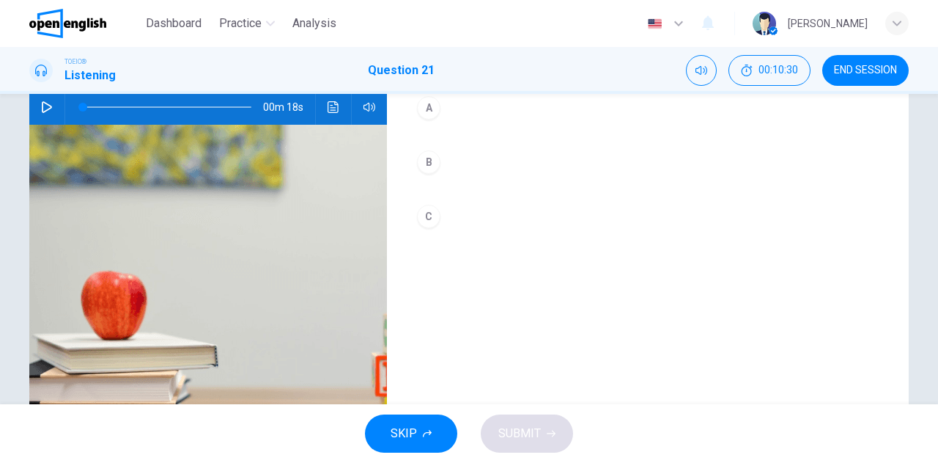
scroll to position [73, 0]
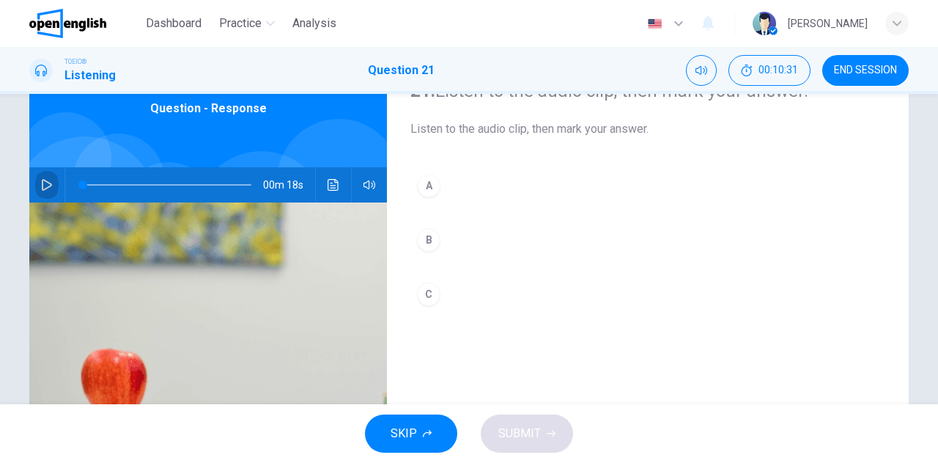
click at [45, 185] on icon "button" at bounding box center [47, 185] width 12 height 12
click at [429, 190] on div "A" at bounding box center [428, 185] width 23 height 23
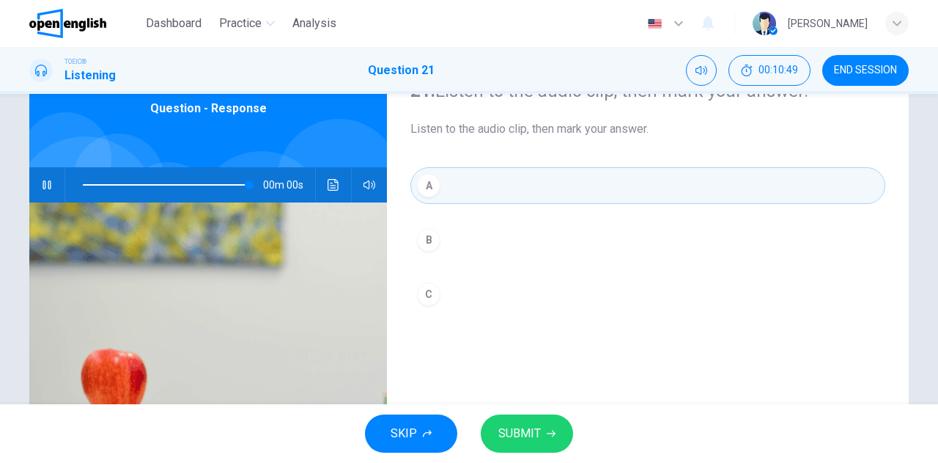
type input "*"
click at [530, 440] on span "SUBMIT" at bounding box center [519, 433] width 43 height 21
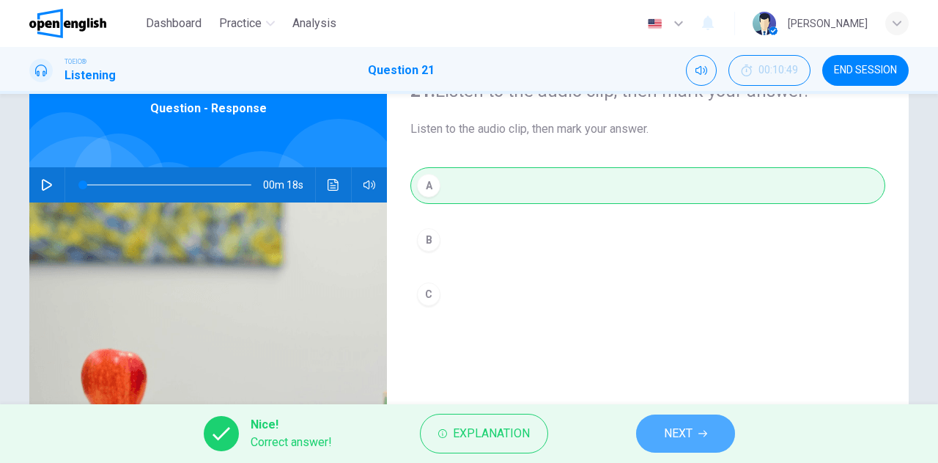
click at [672, 430] on span "NEXT" at bounding box center [678, 433] width 29 height 21
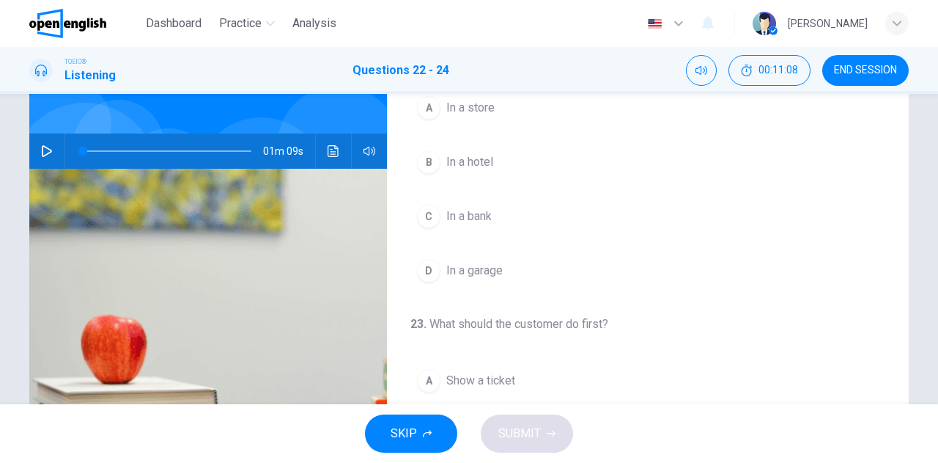
scroll to position [0, 0]
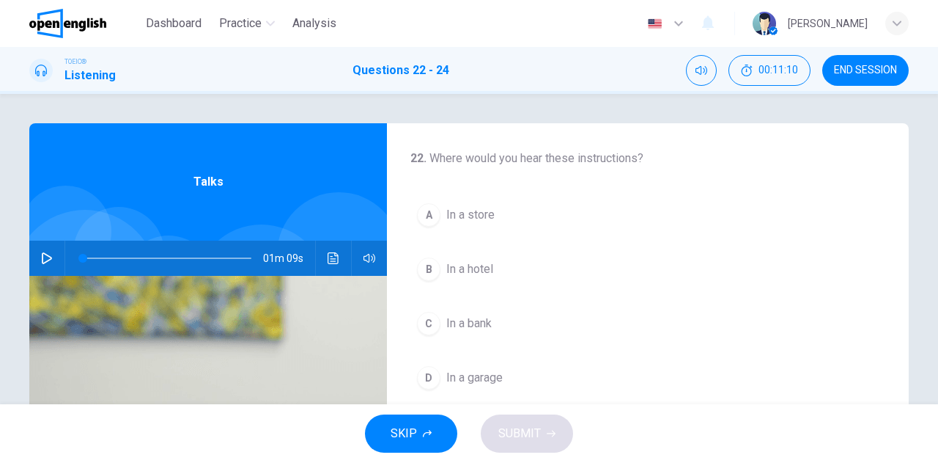
click at [45, 254] on icon "button" at bounding box center [47, 258] width 12 height 12
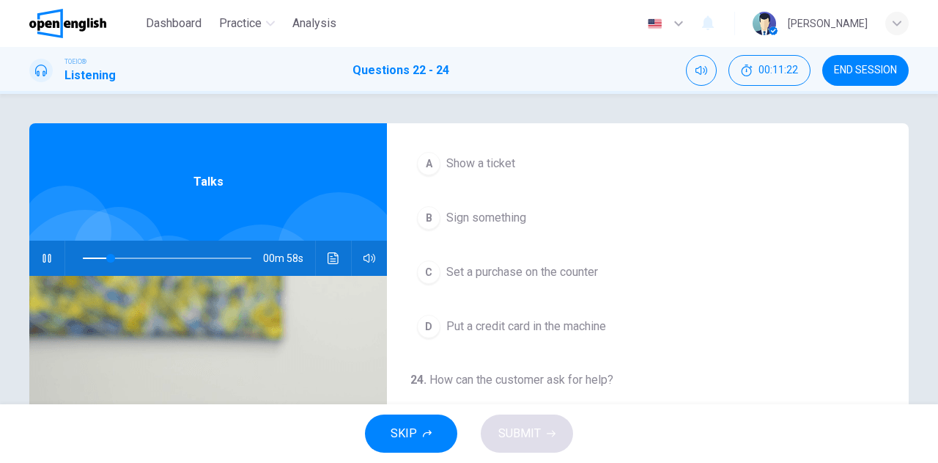
scroll to position [328, 0]
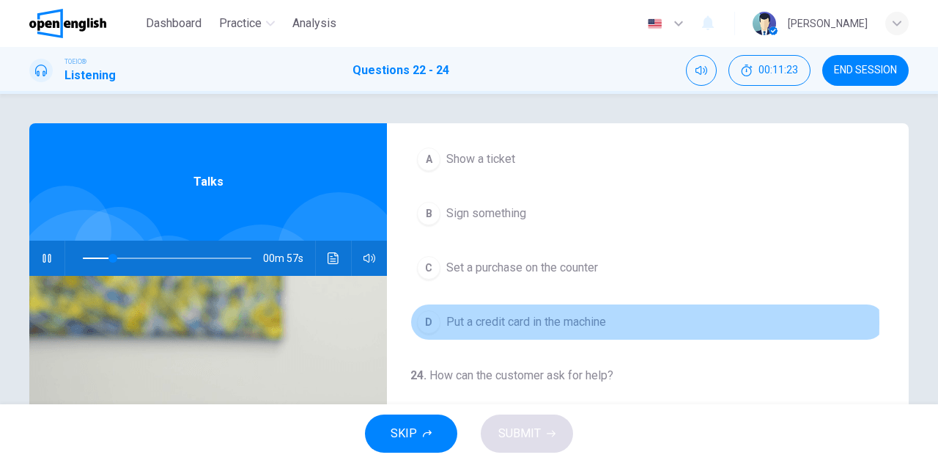
click at [460, 318] on span "Put a credit card in the machine" at bounding box center [526, 322] width 160 height 18
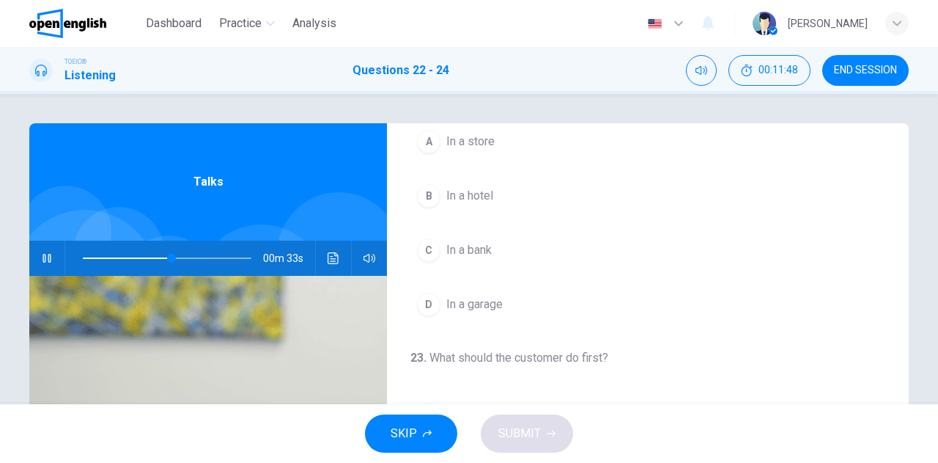
scroll to position [0, 0]
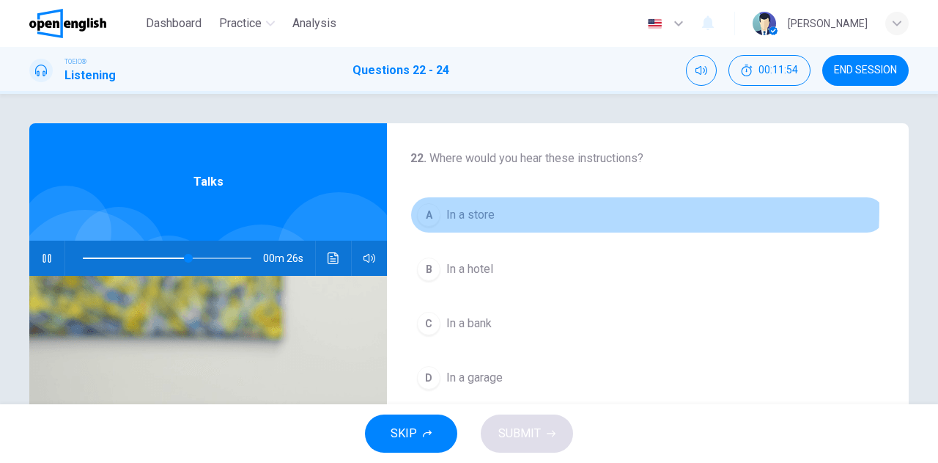
click at [446, 208] on span "In a store" at bounding box center [470, 215] width 48 height 18
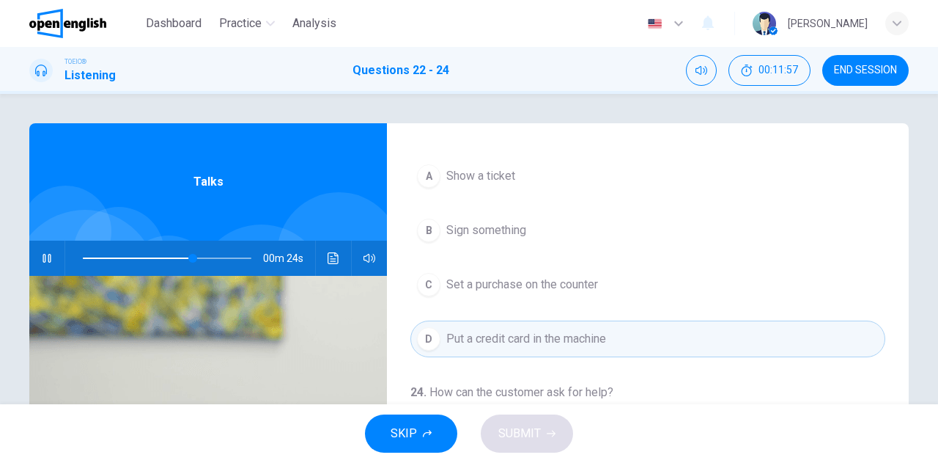
scroll to position [328, 0]
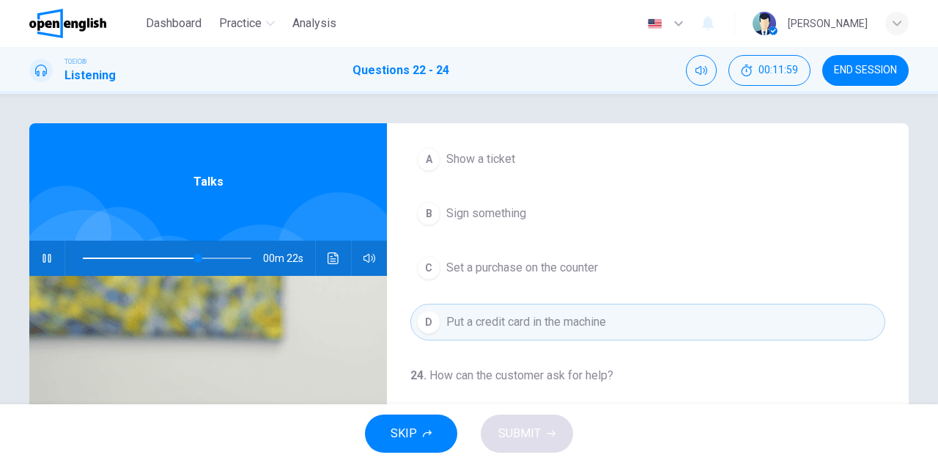
click at [83, 256] on span at bounding box center [167, 258] width 169 height 21
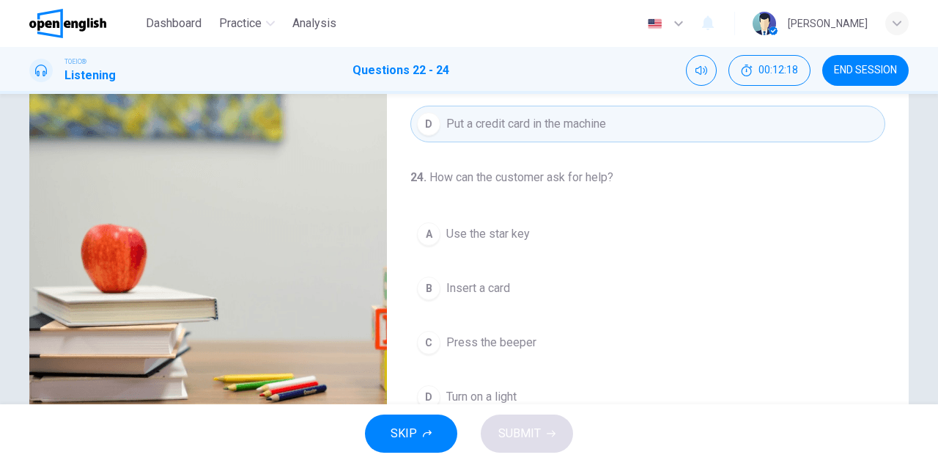
scroll to position [220, 0]
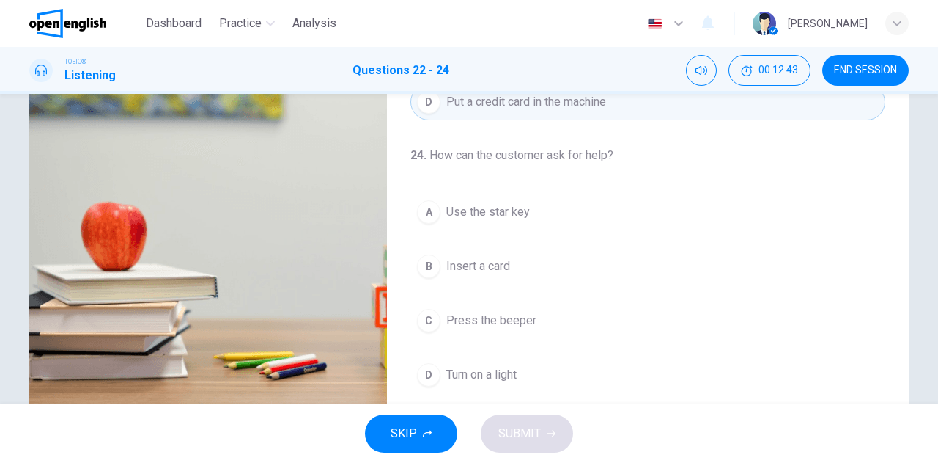
click at [468, 367] on span "Turn on a light" at bounding box center [481, 375] width 70 height 18
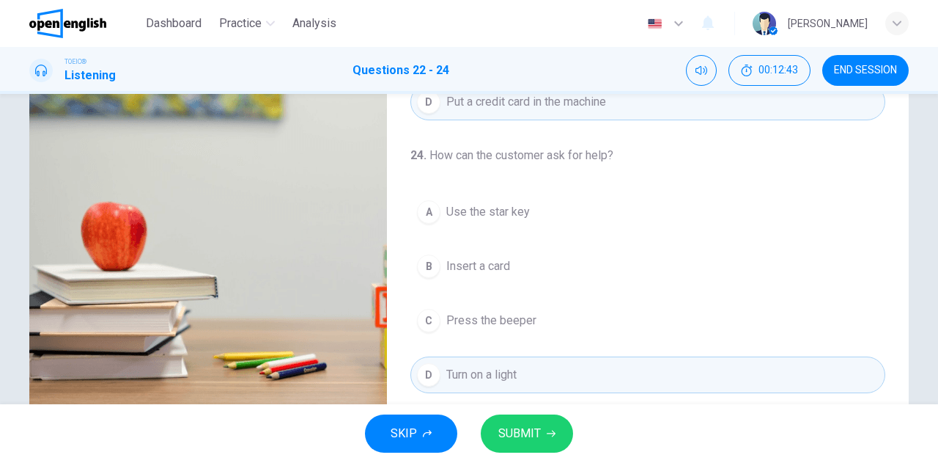
click at [515, 438] on span "SUBMIT" at bounding box center [519, 433] width 43 height 21
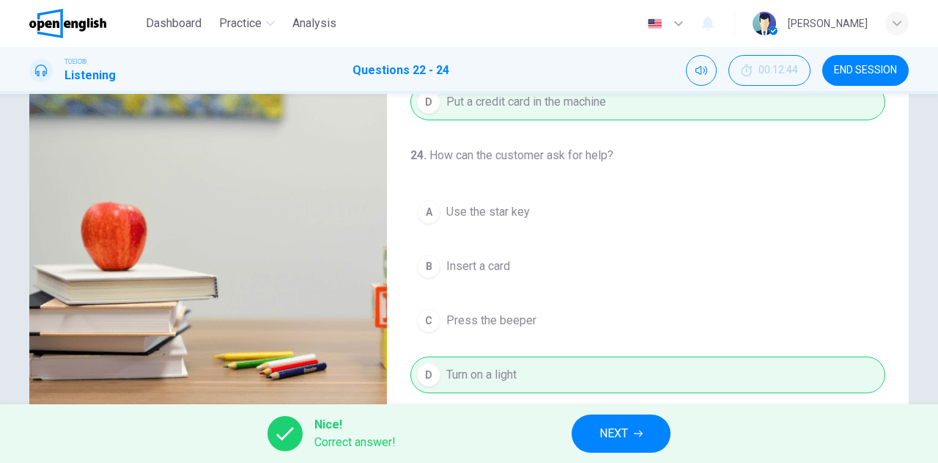
type input "**"
click at [617, 436] on span "NEXT" at bounding box center [614, 433] width 29 height 21
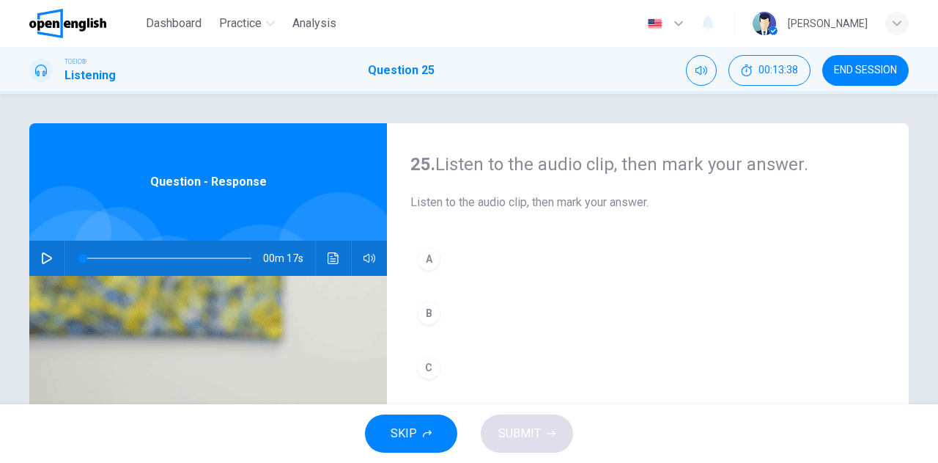
click at [41, 264] on button "button" at bounding box center [46, 257] width 23 height 35
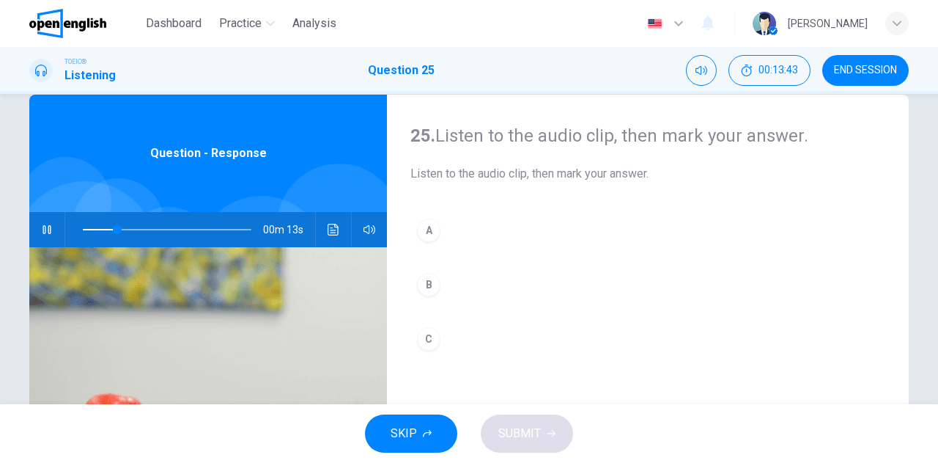
scroll to position [73, 0]
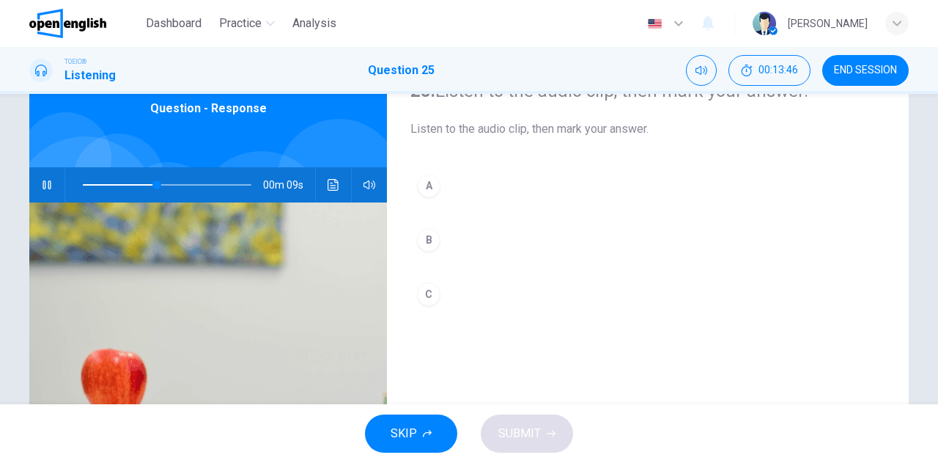
click at [426, 183] on div "A" at bounding box center [428, 185] width 23 height 23
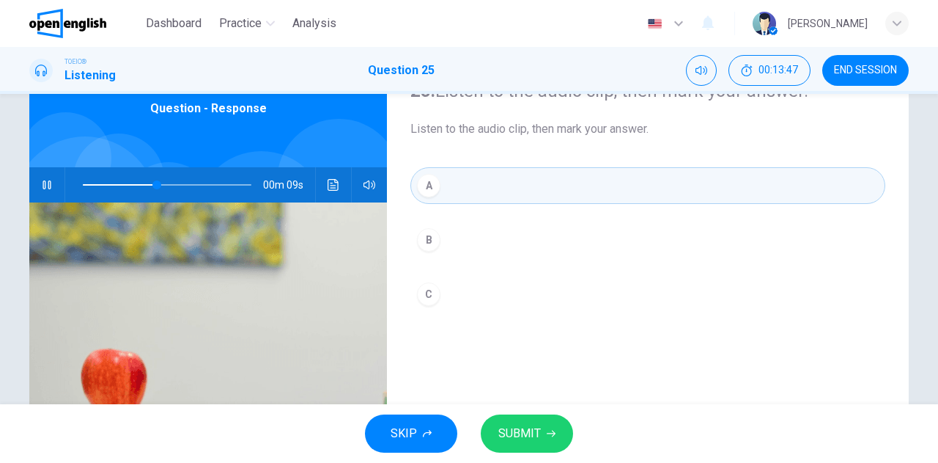
click at [532, 435] on span "SUBMIT" at bounding box center [519, 433] width 43 height 21
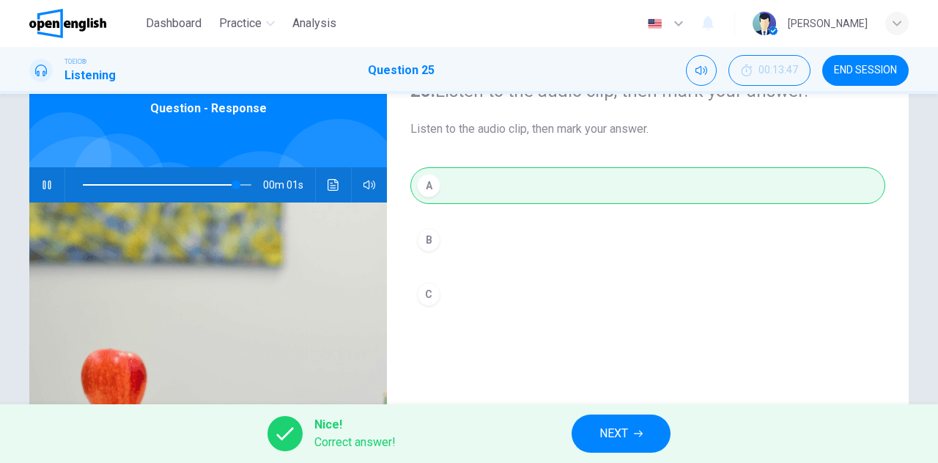
type input "**"
click at [610, 436] on span "NEXT" at bounding box center [614, 433] width 29 height 21
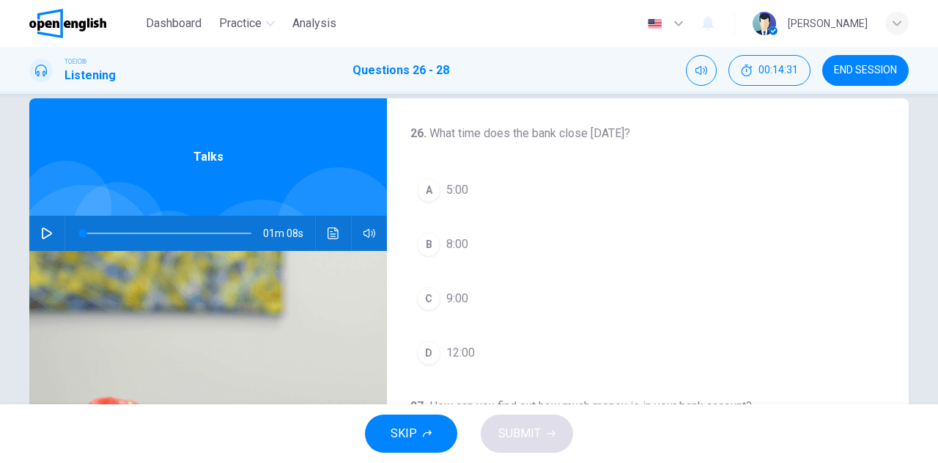
scroll to position [0, 0]
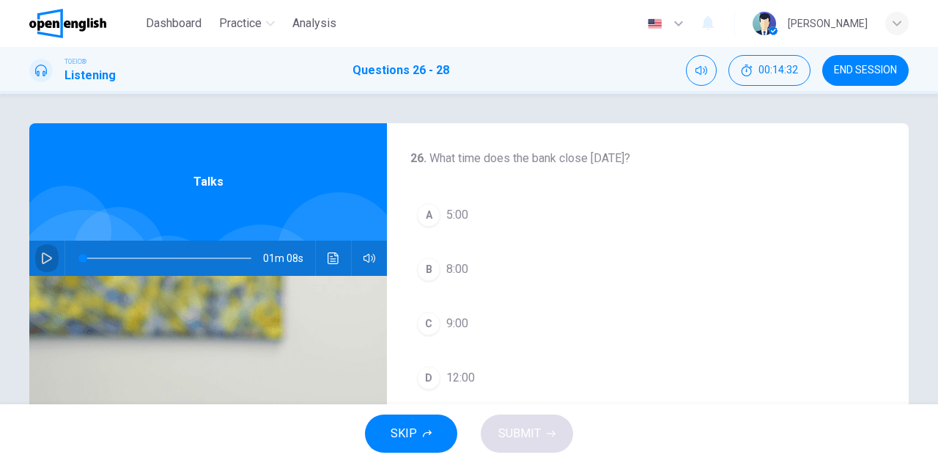
click at [41, 259] on icon "button" at bounding box center [47, 258] width 12 height 12
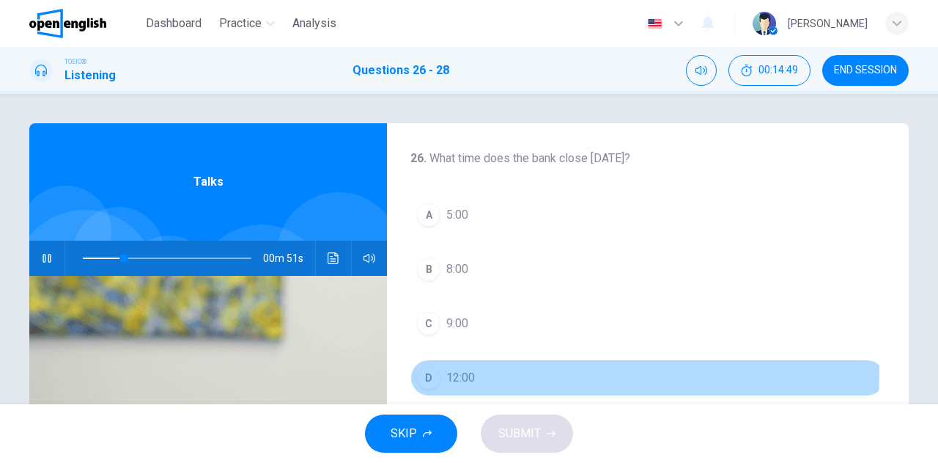
click at [455, 370] on span "12:00" at bounding box center [460, 378] width 29 height 18
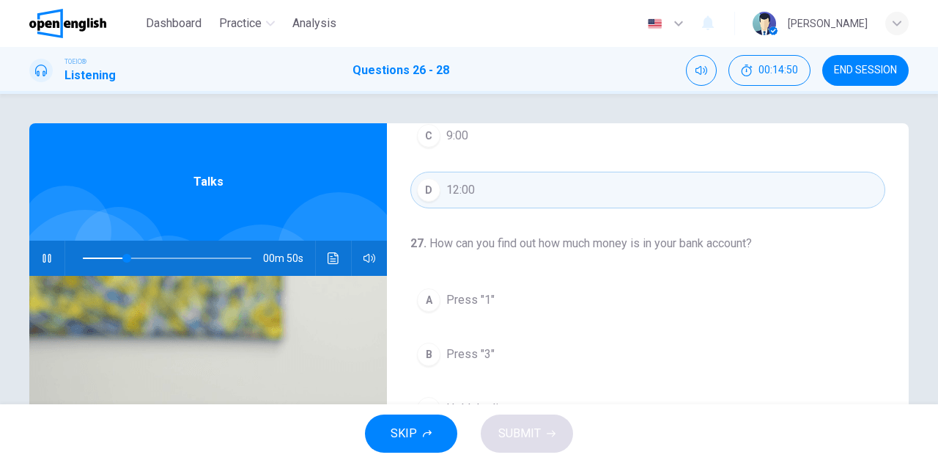
scroll to position [220, 0]
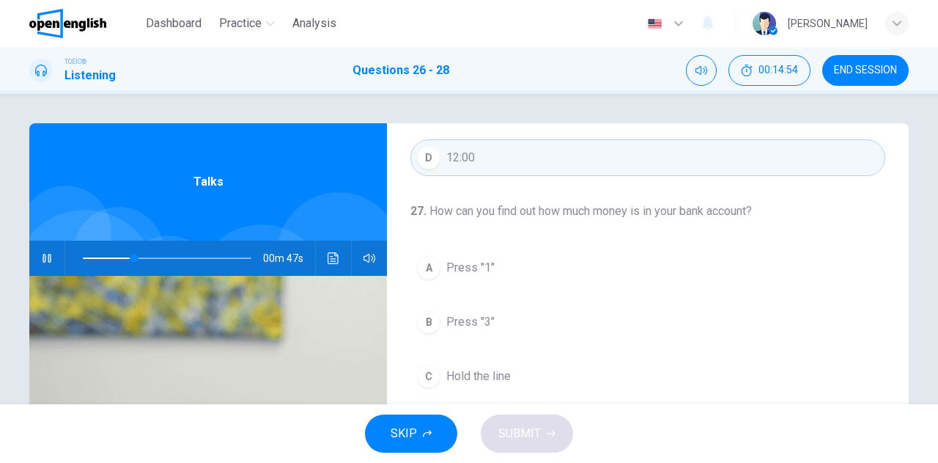
click at [469, 268] on span "Press "1"" at bounding box center [470, 268] width 48 height 18
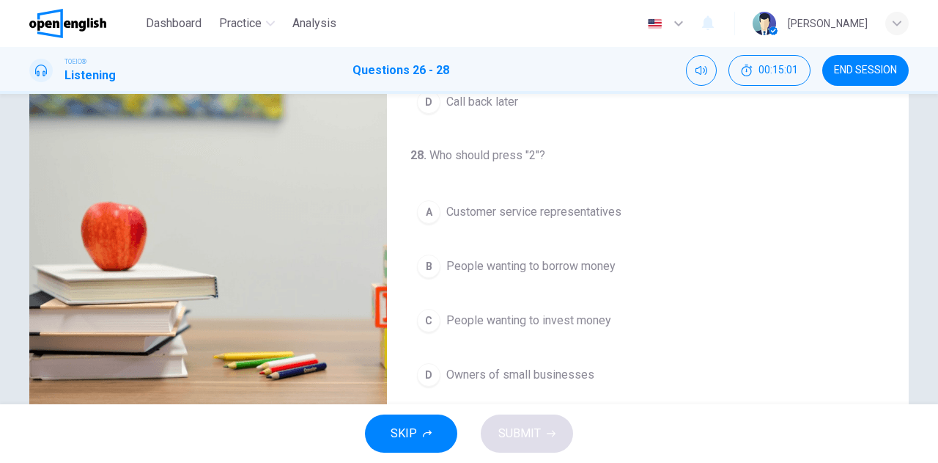
click at [520, 269] on span "People wanting to borrow money" at bounding box center [530, 266] width 169 height 18
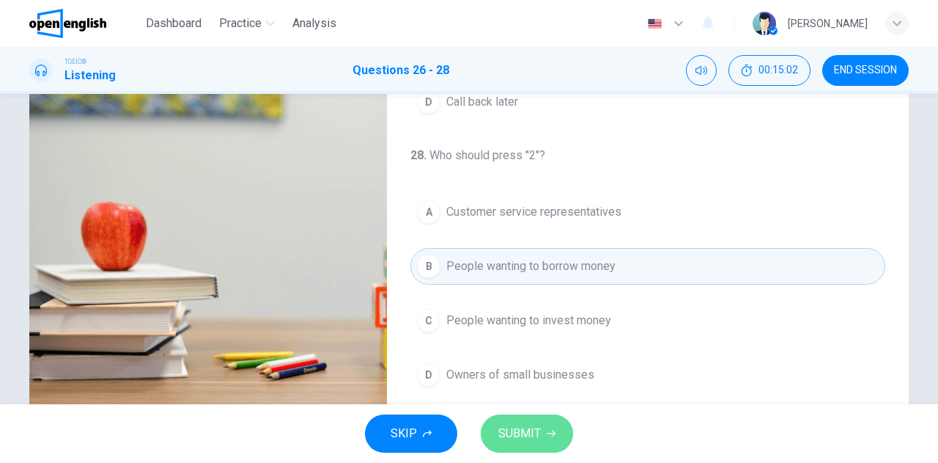
click at [518, 439] on span "SUBMIT" at bounding box center [519, 433] width 43 height 21
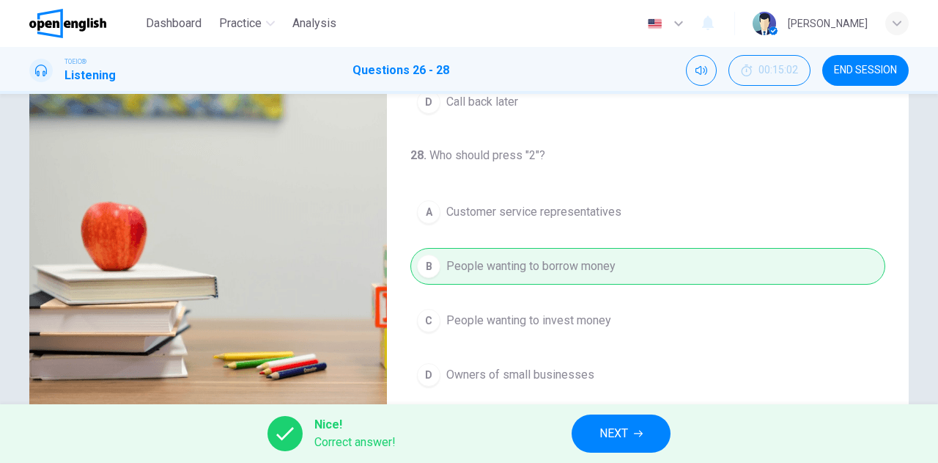
type input "**"
click at [618, 436] on span "NEXT" at bounding box center [614, 433] width 29 height 21
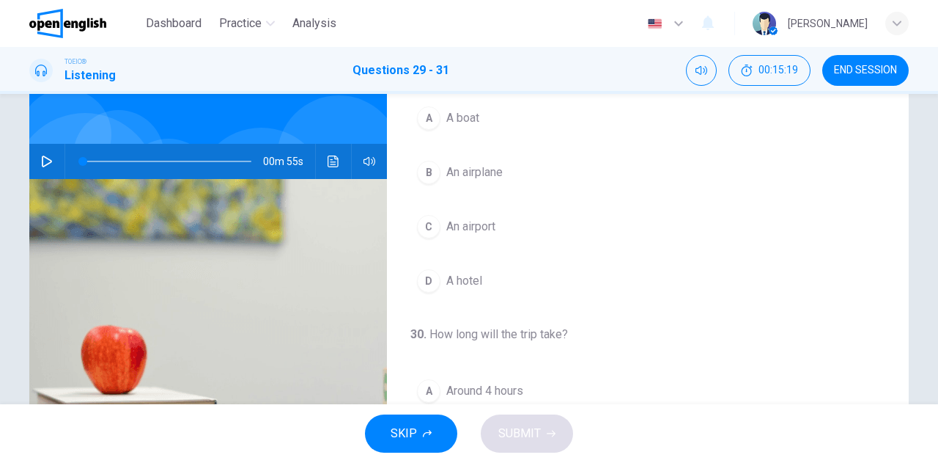
scroll to position [0, 0]
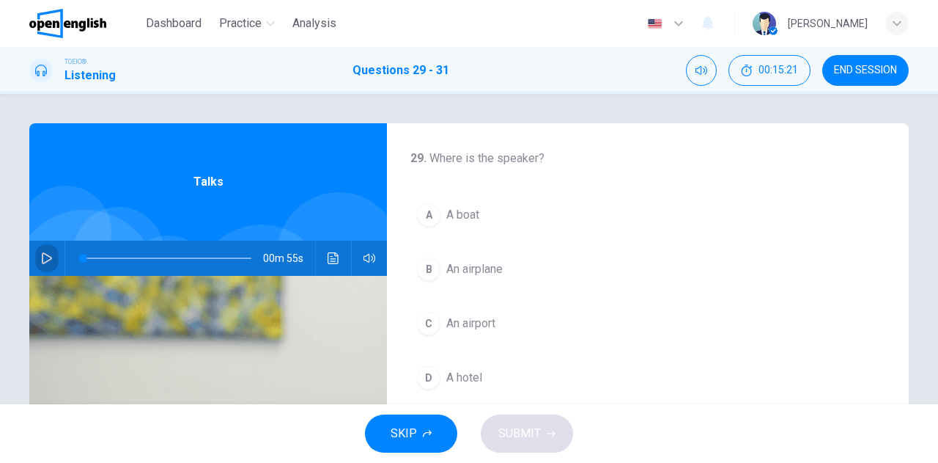
click at [42, 259] on icon "button" at bounding box center [47, 258] width 12 height 12
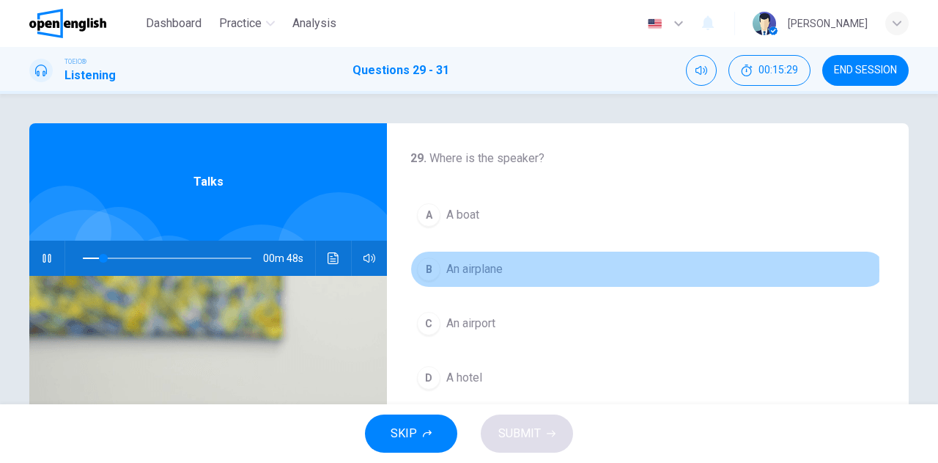
click at [476, 269] on span "An airplane" at bounding box center [474, 269] width 56 height 18
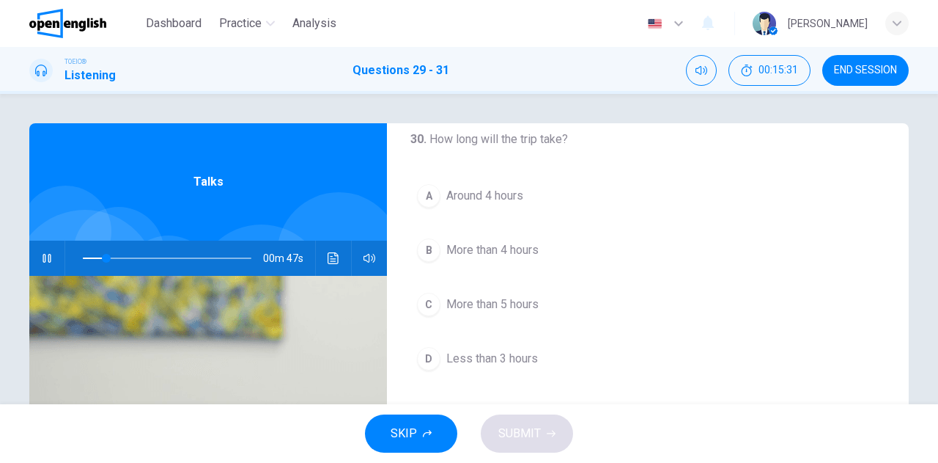
scroll to position [293, 0]
click at [480, 194] on span "Around 4 hours" at bounding box center [484, 194] width 77 height 18
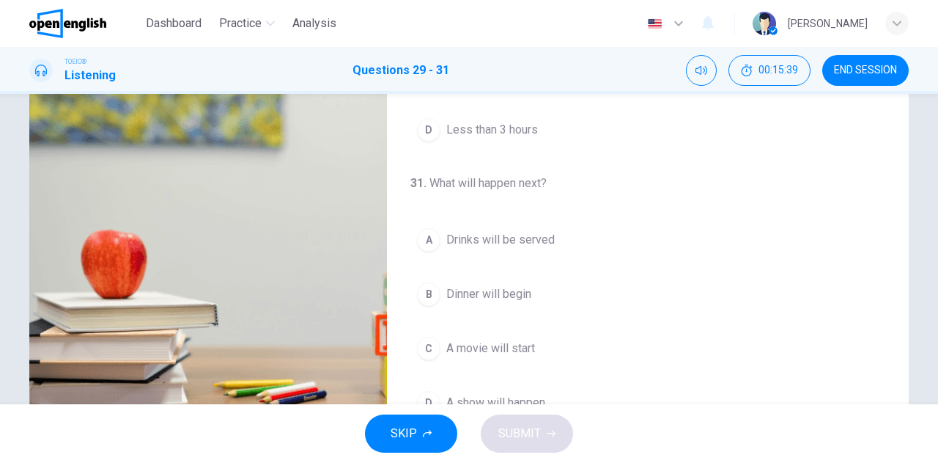
scroll to position [220, 0]
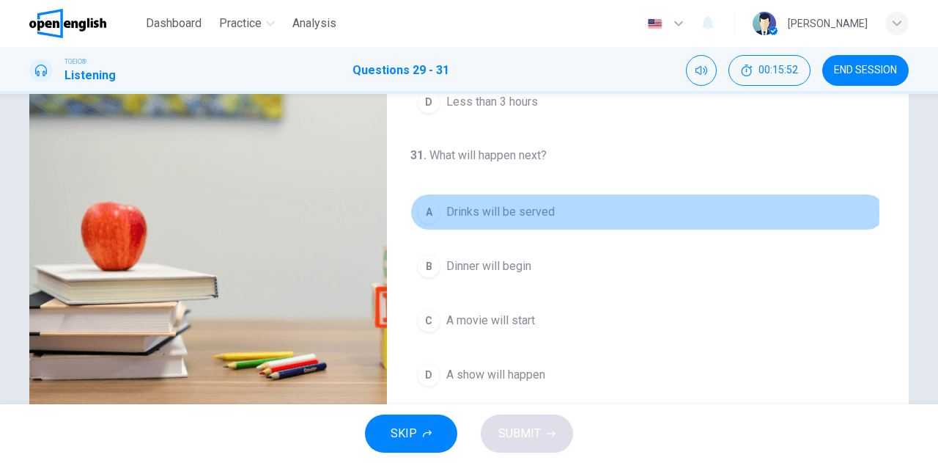
click at [494, 206] on span "Drinks will be served" at bounding box center [500, 212] width 108 height 18
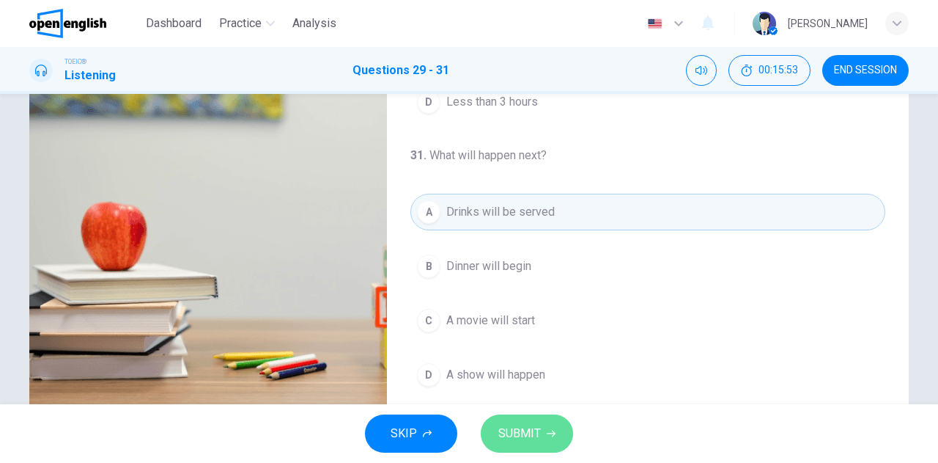
click at [529, 431] on span "SUBMIT" at bounding box center [519, 433] width 43 height 21
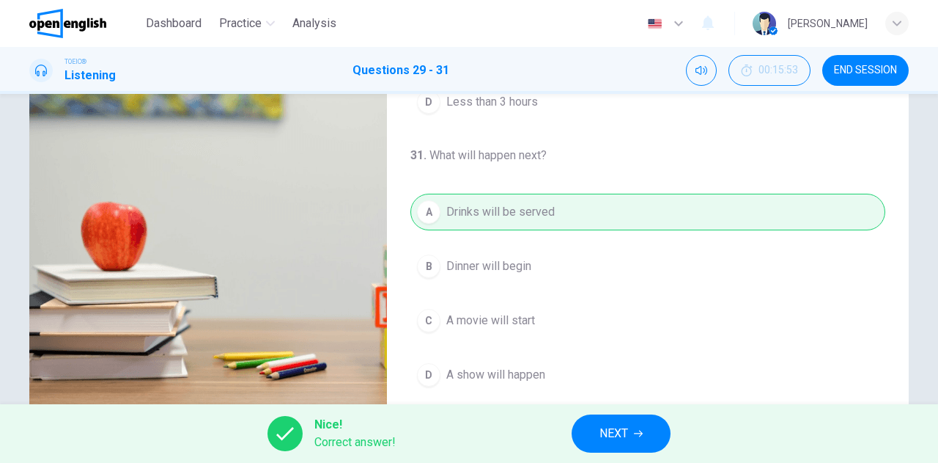
type input "**"
click at [630, 439] on button "NEXT" at bounding box center [621, 433] width 99 height 38
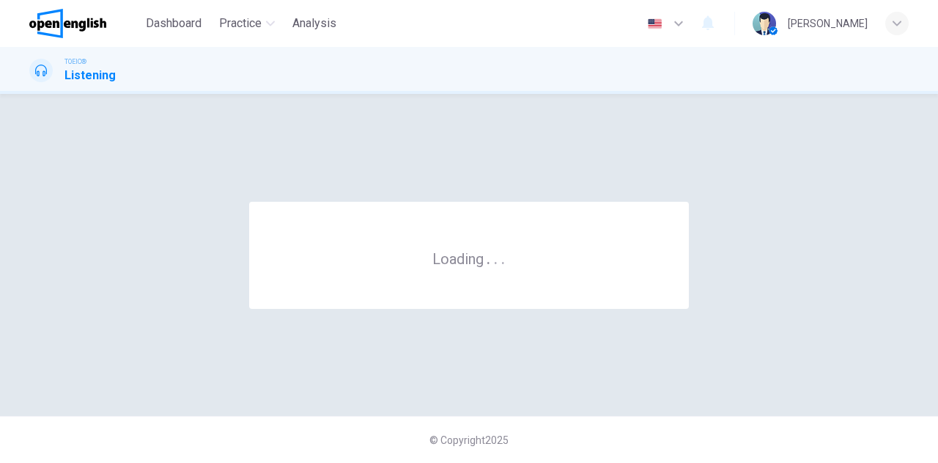
scroll to position [0, 0]
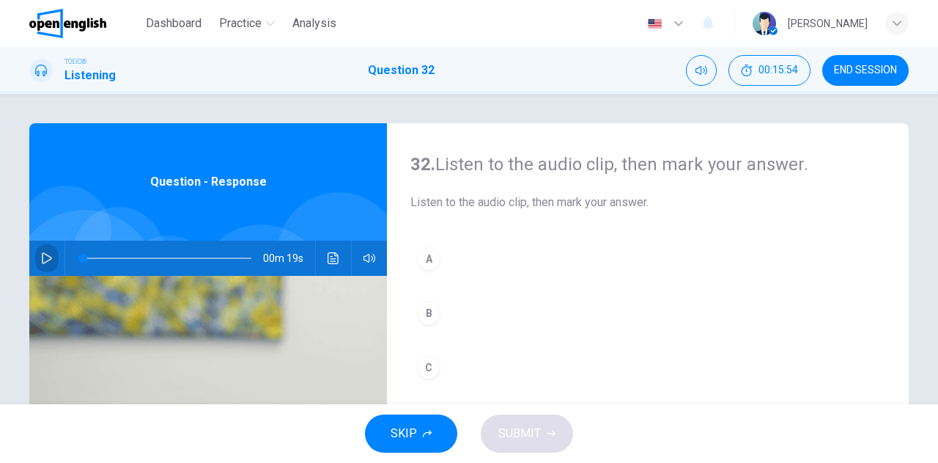
click at [45, 262] on icon "button" at bounding box center [47, 258] width 12 height 12
click at [422, 313] on div "B" at bounding box center [428, 312] width 23 height 23
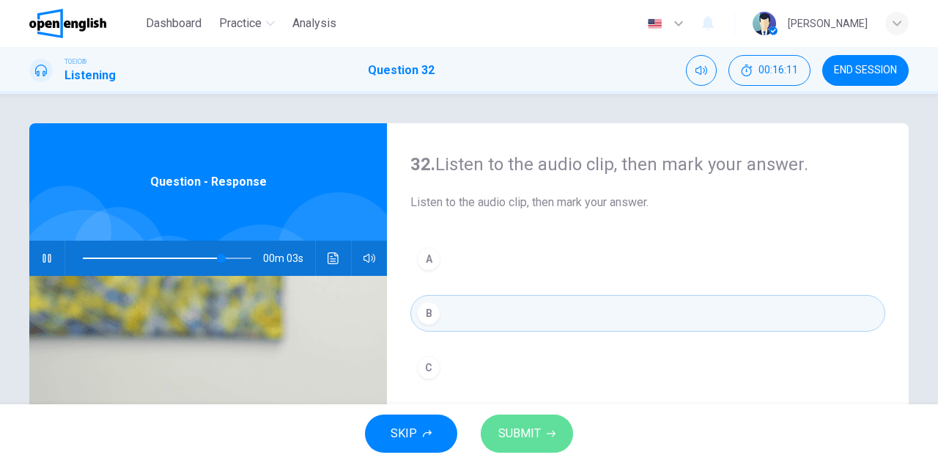
click at [519, 436] on span "SUBMIT" at bounding box center [519, 433] width 43 height 21
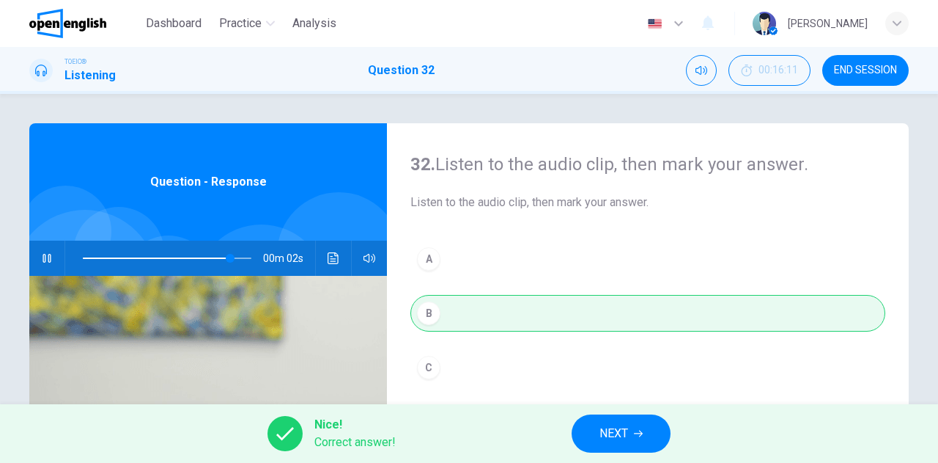
type input "**"
click at [603, 424] on span "NEXT" at bounding box center [614, 433] width 29 height 21
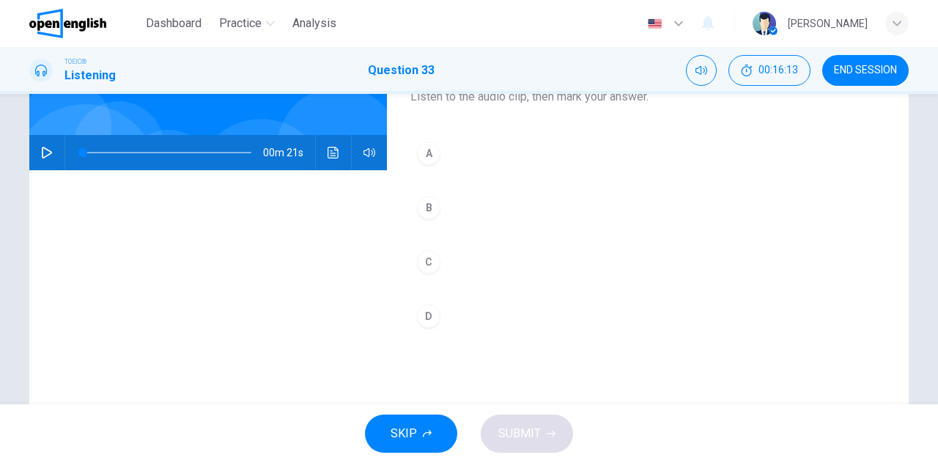
scroll to position [73, 0]
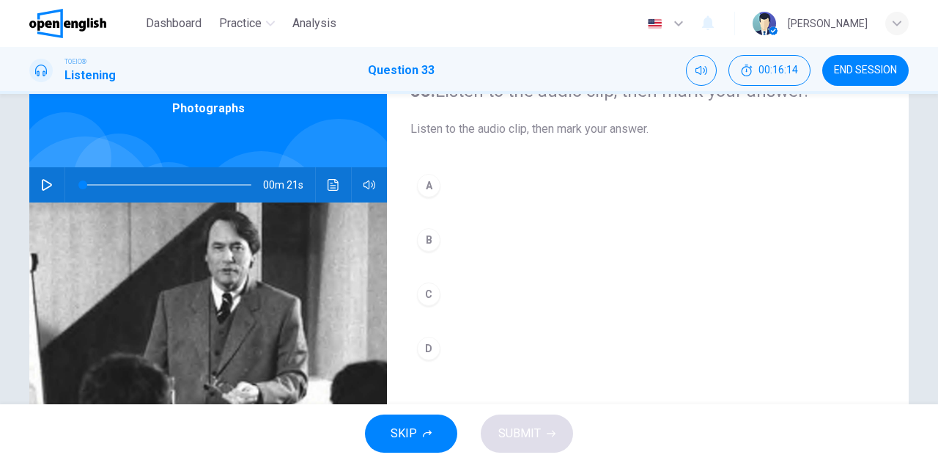
click at [45, 183] on icon "button" at bounding box center [47, 185] width 10 height 12
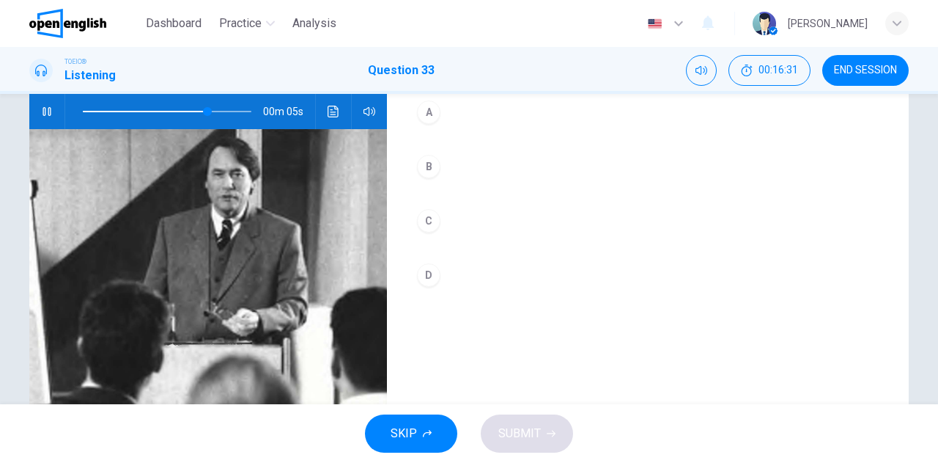
click at [424, 275] on div "D" at bounding box center [428, 274] width 23 height 23
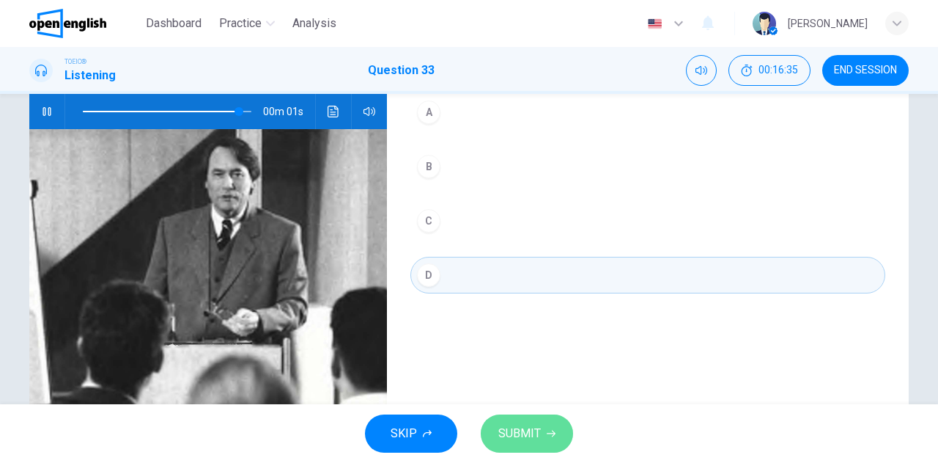
click at [523, 434] on span "SUBMIT" at bounding box center [519, 433] width 43 height 21
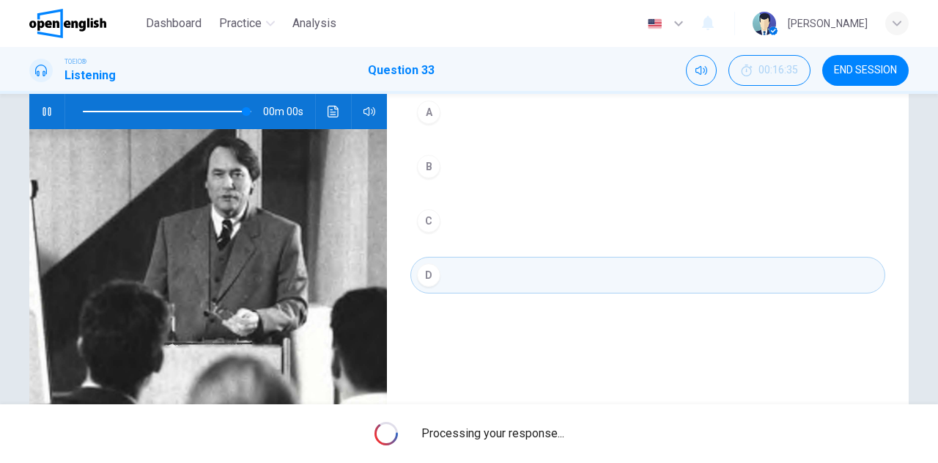
type input "*"
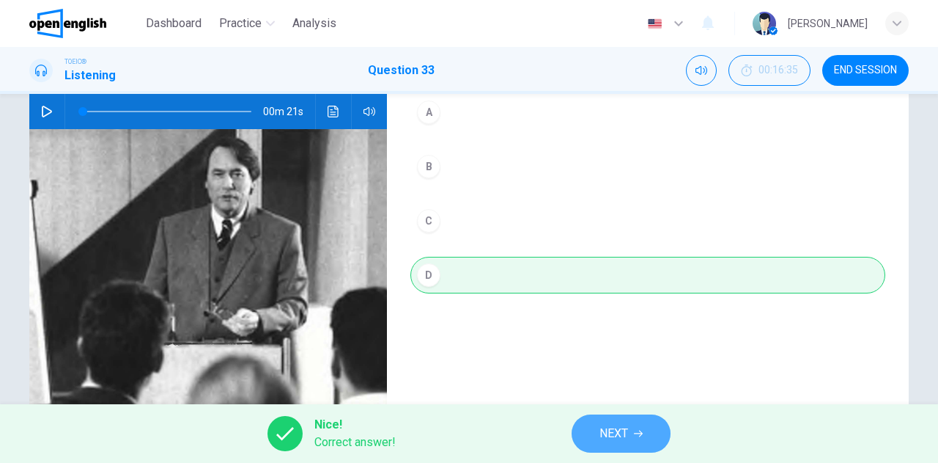
click at [607, 436] on span "NEXT" at bounding box center [614, 433] width 29 height 21
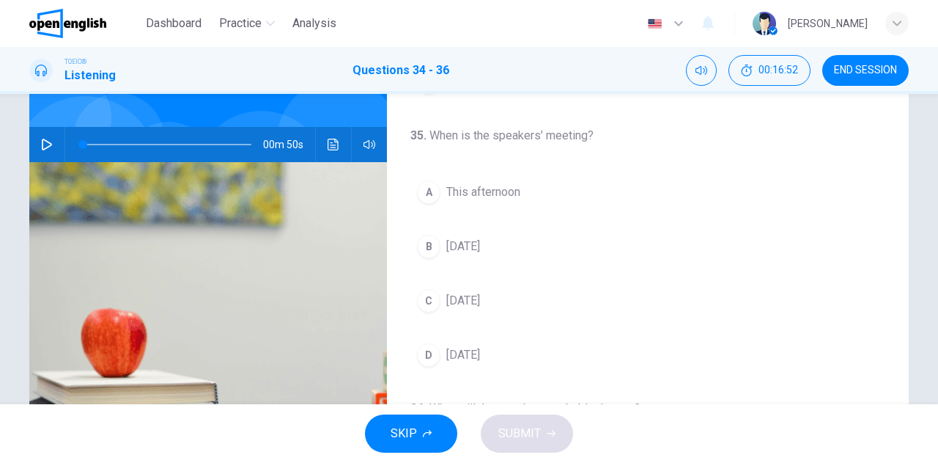
scroll to position [0, 0]
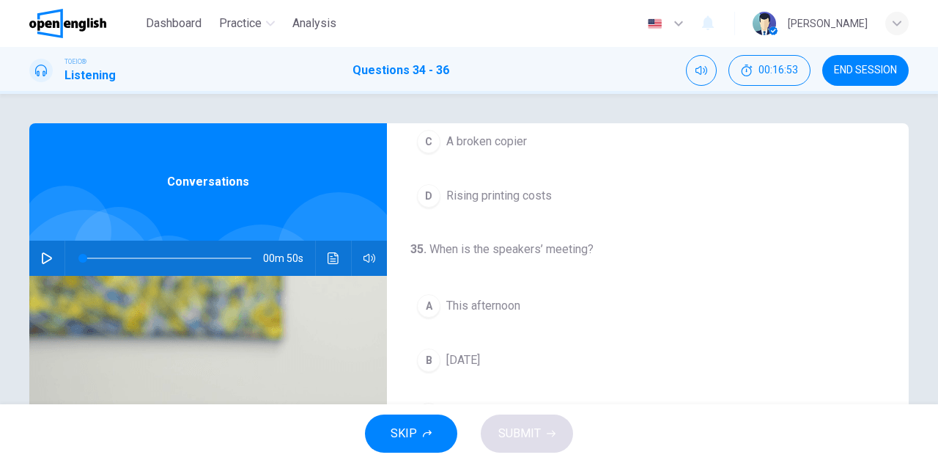
click at [45, 254] on icon "button" at bounding box center [47, 258] width 12 height 12
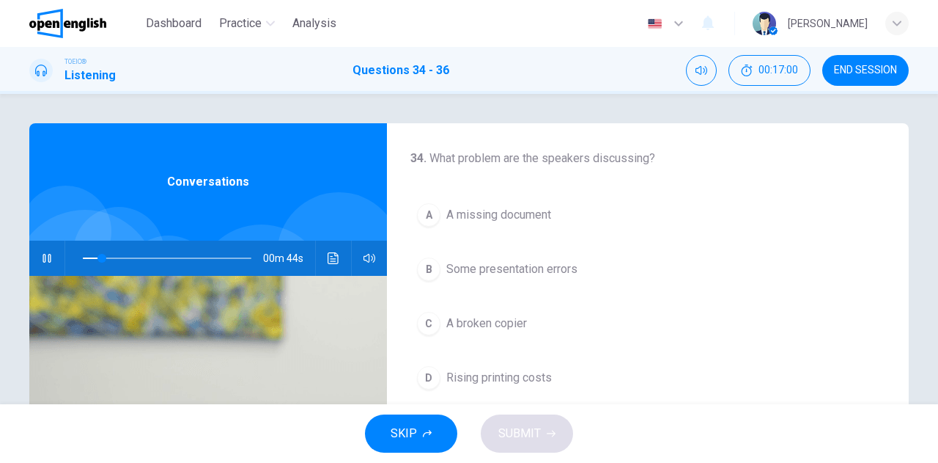
click at [500, 322] on span "A broken copier" at bounding box center [486, 323] width 81 height 18
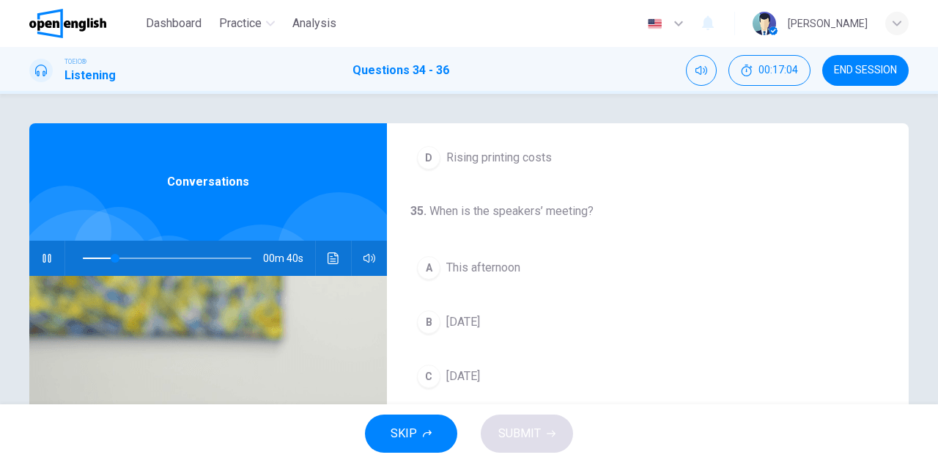
scroll to position [293, 0]
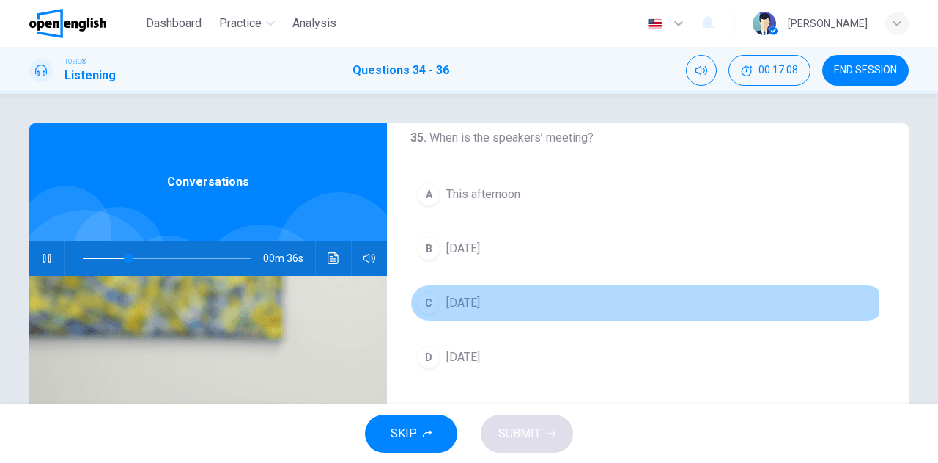
click at [474, 303] on span "This Friday" at bounding box center [463, 303] width 34 height 18
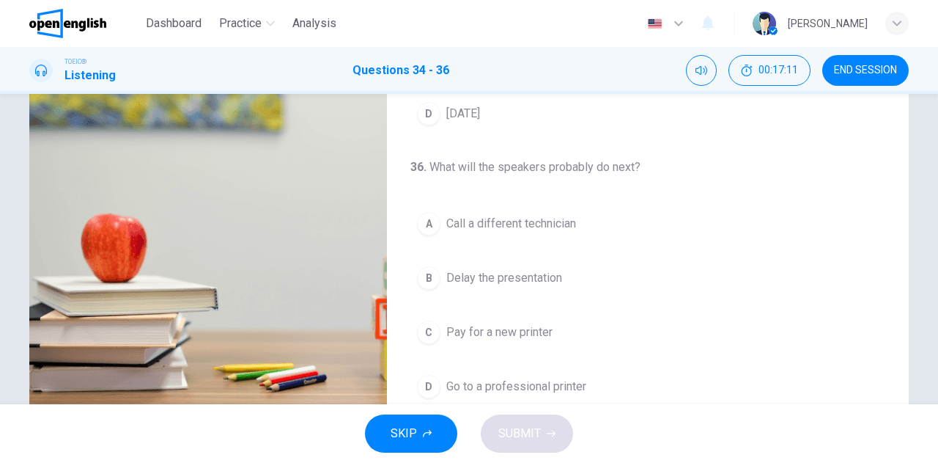
scroll to position [220, 0]
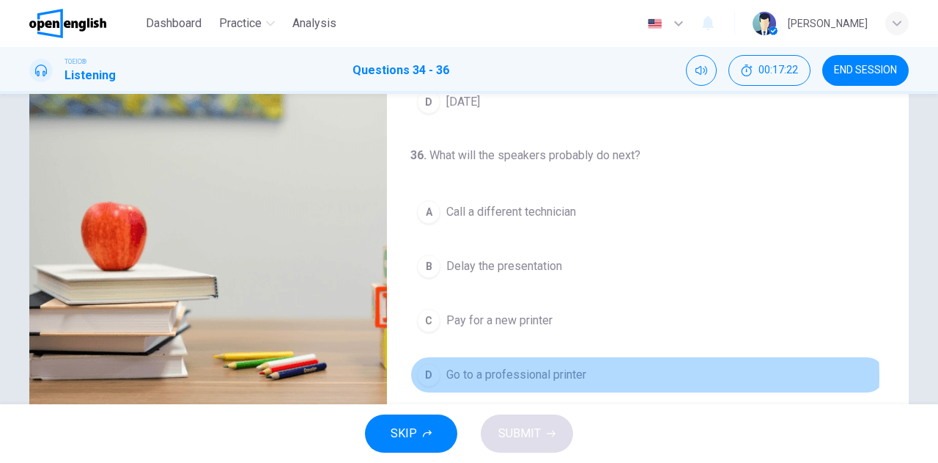
click at [507, 370] on span "Go to a professional printer" at bounding box center [516, 375] width 140 height 18
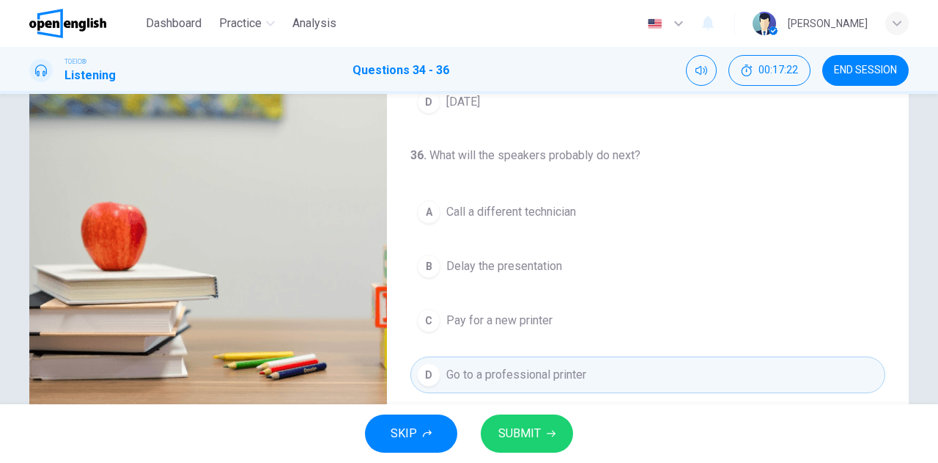
click at [528, 436] on span "SUBMIT" at bounding box center [519, 433] width 43 height 21
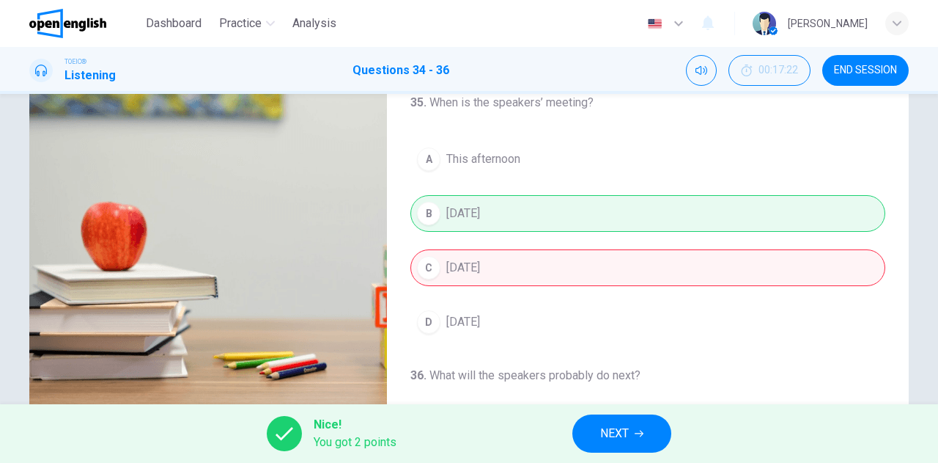
scroll to position [35, 0]
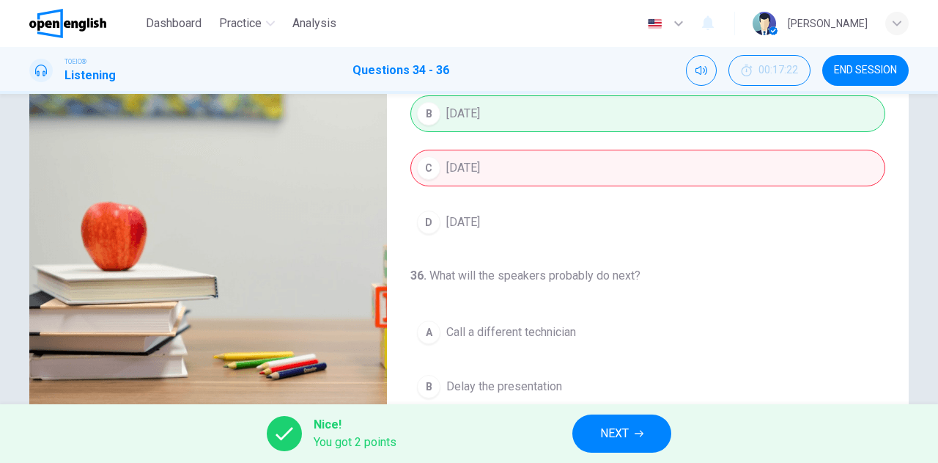
type input "**"
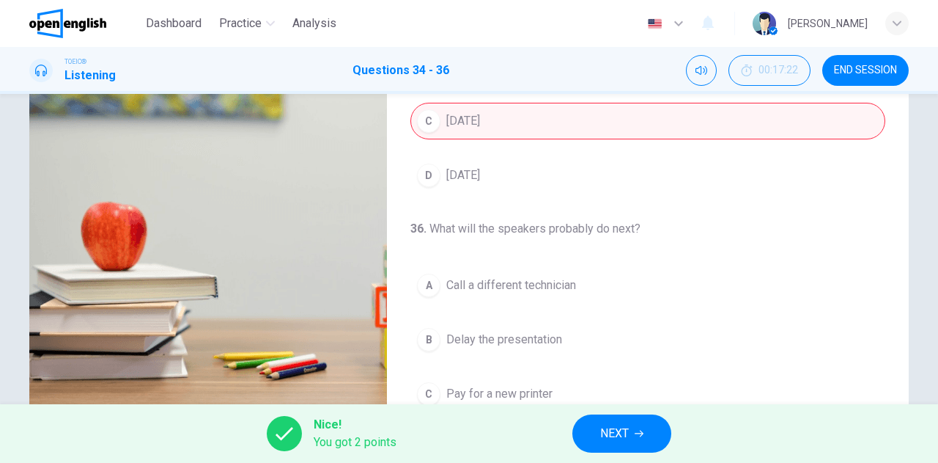
click at [616, 435] on span "NEXT" at bounding box center [614, 433] width 29 height 21
